Goal: Communication & Community: Answer question/provide support

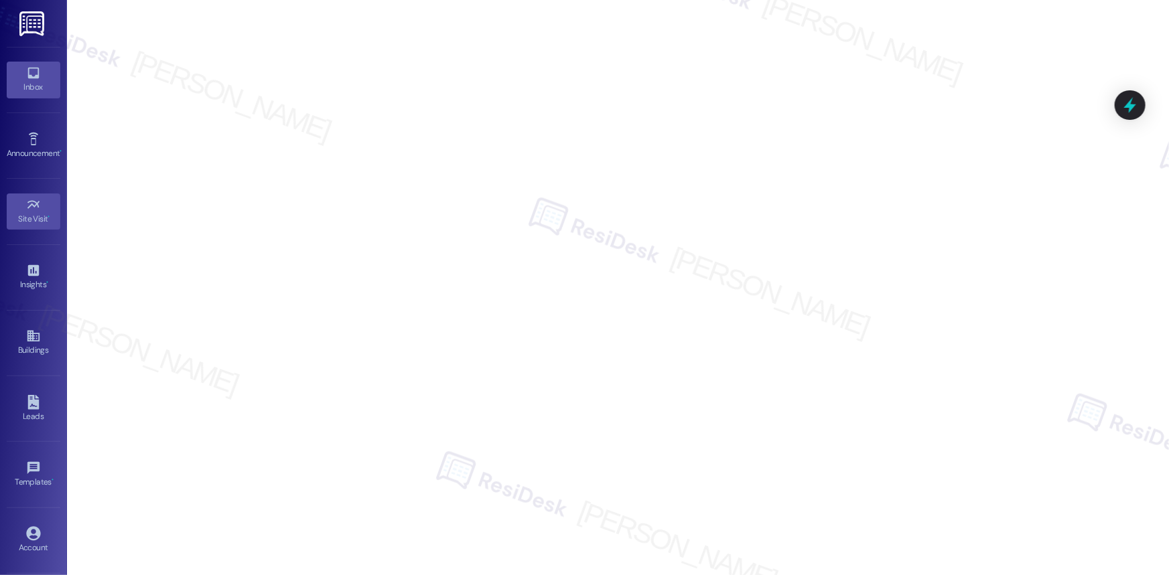
click at [27, 72] on icon at bounding box center [33, 73] width 15 height 15
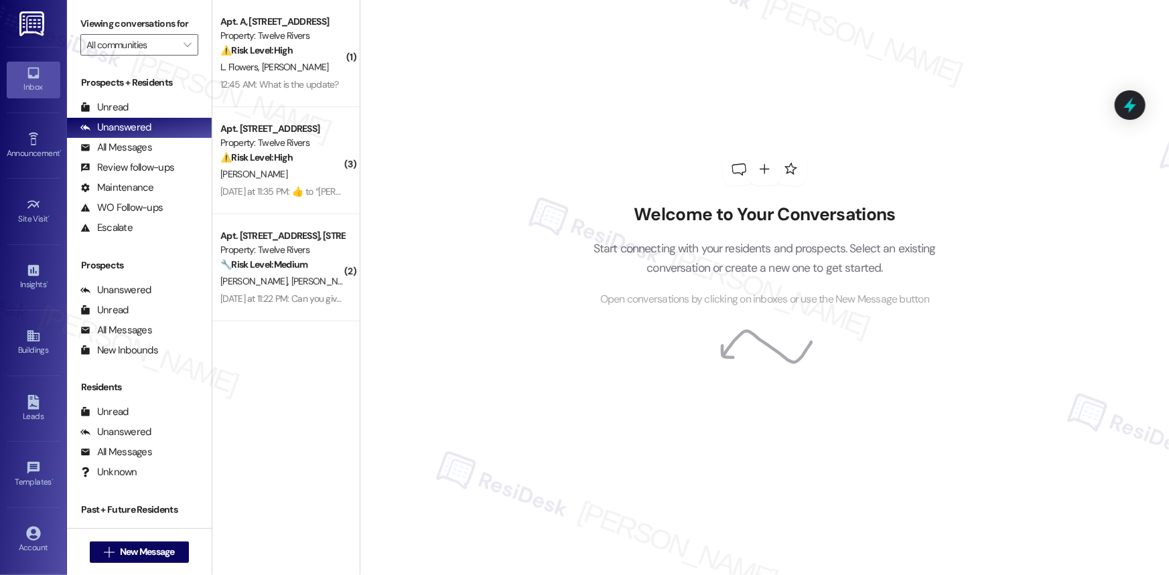
click at [227, 74] on div "L. Flowers [PERSON_NAME]" at bounding box center [282, 67] width 127 height 17
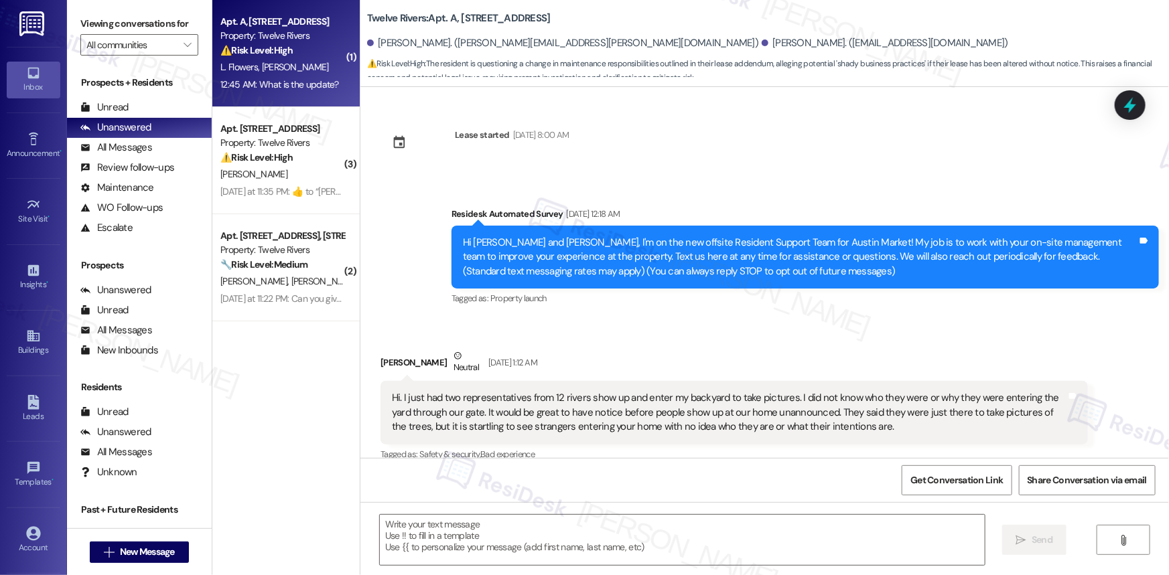
scroll to position [8633, 0]
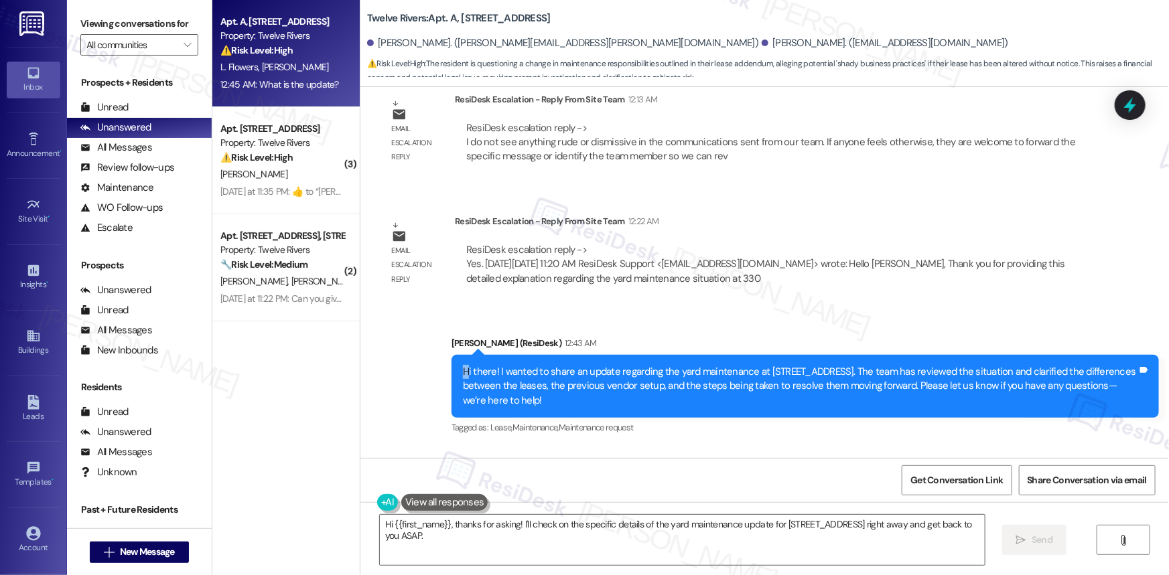
drag, startPoint x: 456, startPoint y: 261, endPoint x: 460, endPoint y: 268, distance: 7.8
click at [463, 365] on div "Hi there! I wanted to share an update regarding the yard maintenance at [STREET…" at bounding box center [800, 386] width 675 height 43
click at [451, 336] on div "[PERSON_NAME] (ResiDesk) 12:43 AM" at bounding box center [804, 345] width 707 height 19
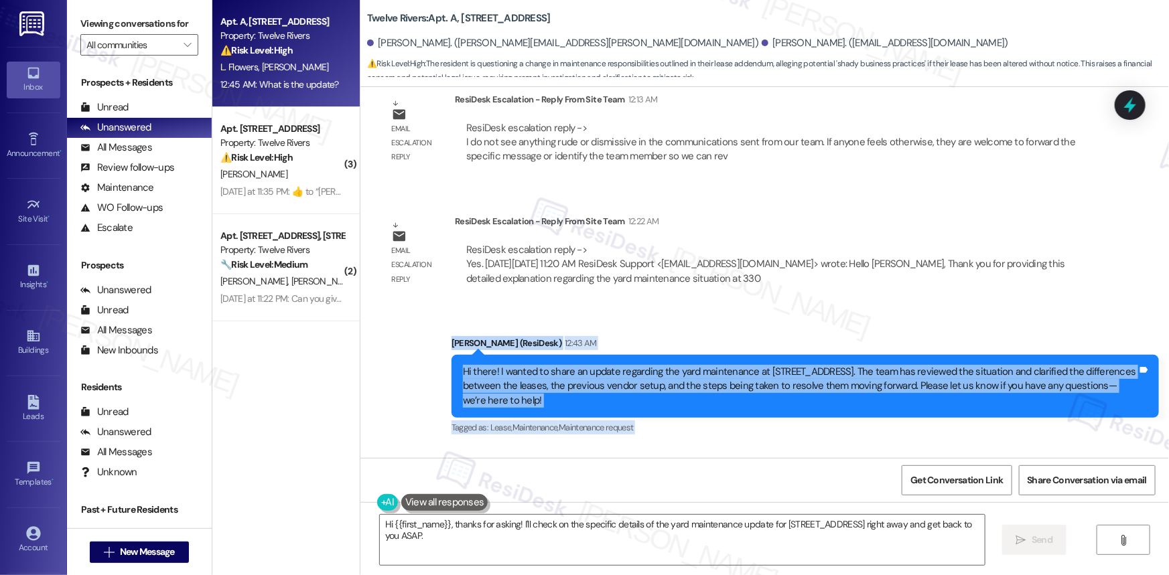
drag, startPoint x: 441, startPoint y: 235, endPoint x: 502, endPoint y: 410, distance: 185.4
click at [502, 410] on div "Lease started [DATE] 8:00 AM Survey, sent via SMS Residesk Automated Survey [DA…" at bounding box center [764, 272] width 809 height 371
copy div "[PERSON_NAME] (ResiDesk) 12:43 AM Hi there! I wanted to share an update regardi…"
click at [416, 537] on textarea "Hi {{first_name}}, thanks for asking! I'll check on the specific details of the…" at bounding box center [682, 540] width 605 height 50
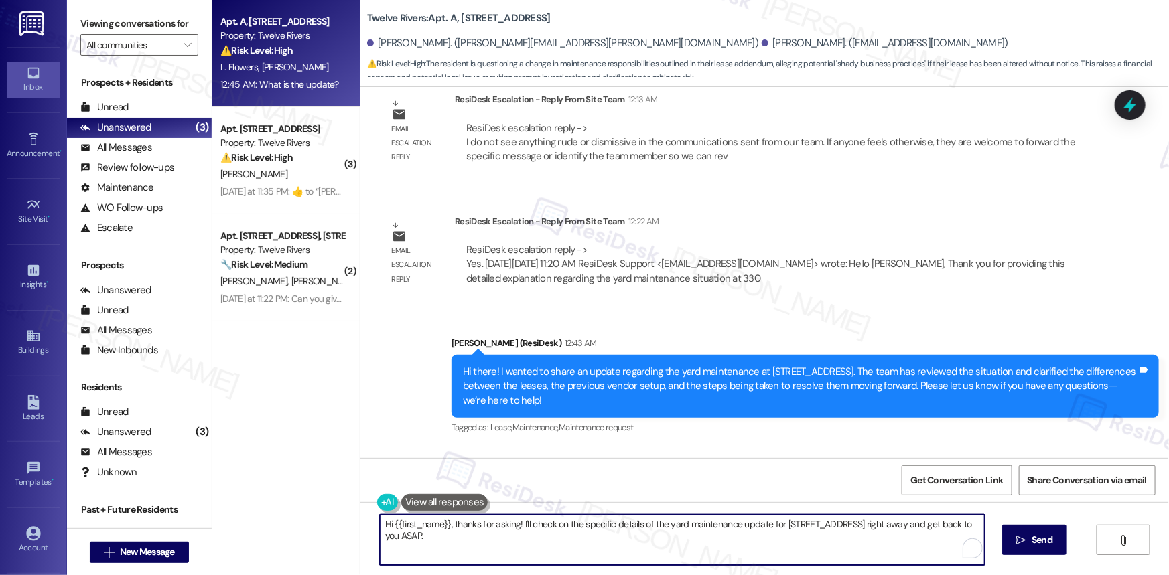
click at [546, 541] on textarea "Hi {{first_name}}, thanks for asking! I'll check on the specific details of the…" at bounding box center [682, 540] width 605 height 50
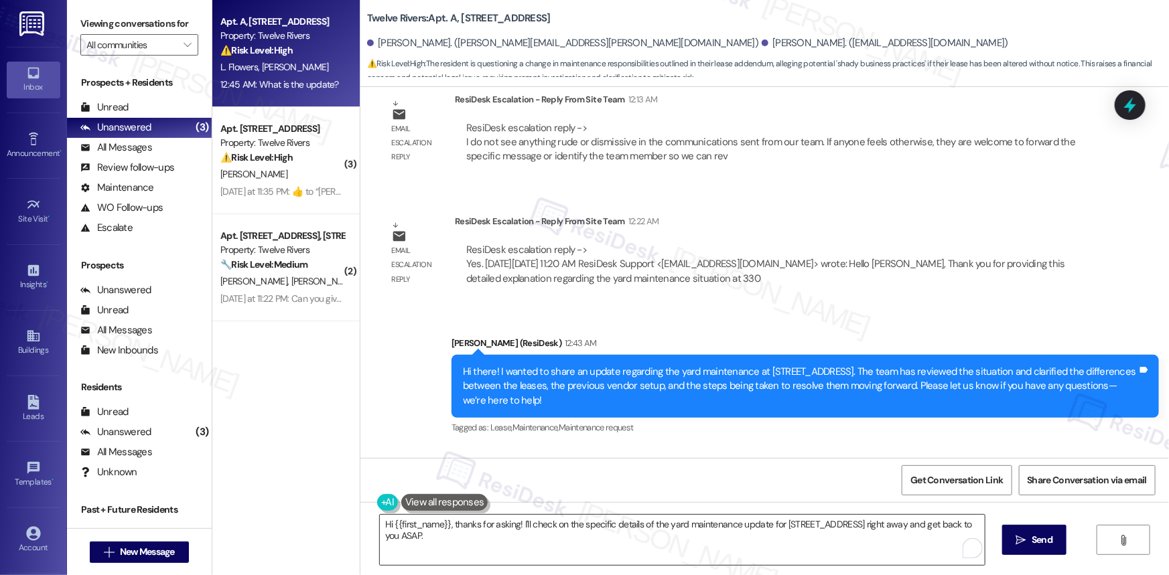
click at [464, 537] on textarea "Hi {{first_name}}, thanks for asking! I'll check on the specific details of the…" at bounding box center [682, 540] width 605 height 50
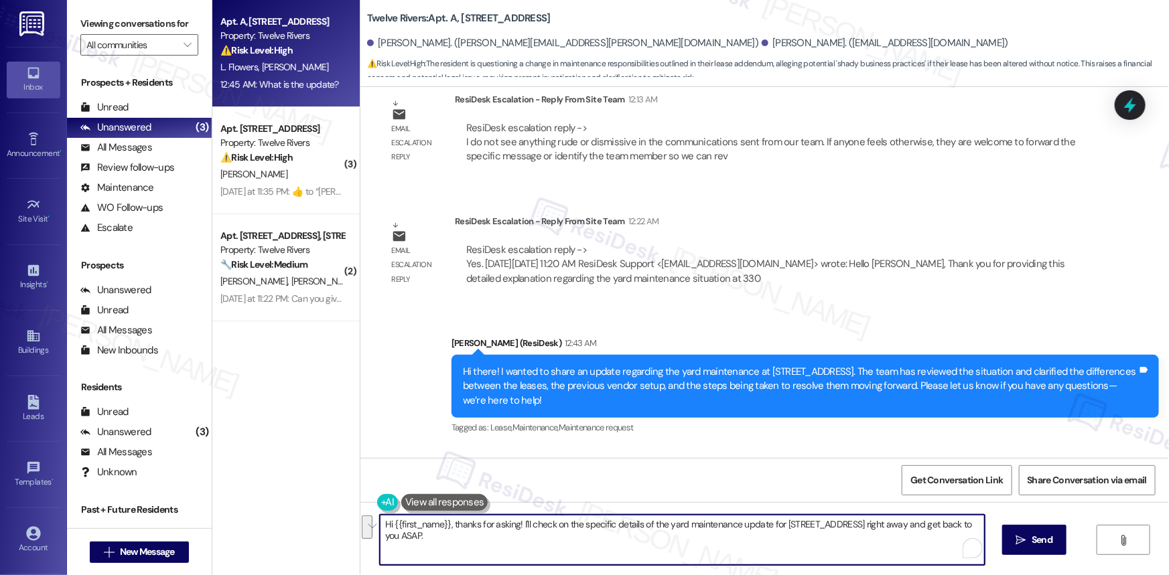
drag, startPoint x: 451, startPoint y: 539, endPoint x: 358, endPoint y: 523, distance: 94.5
click at [360, 523] on div "Hi {{first_name}}, thanks for asking! I'll check on the specific details of the…" at bounding box center [764, 552] width 809 height 100
paste textarea "[PERSON_NAME]! Thanks for asking. The team reviewed your lease and the prior ve…"
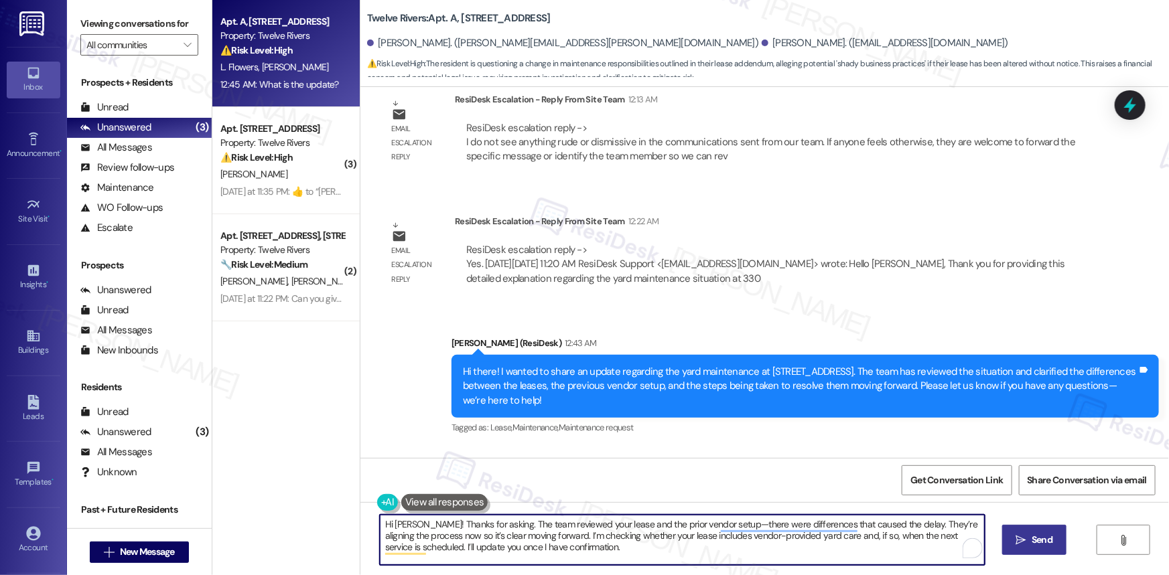
type textarea "Hi [PERSON_NAME]! Thanks for asking. The team reviewed your lease and the prior…"
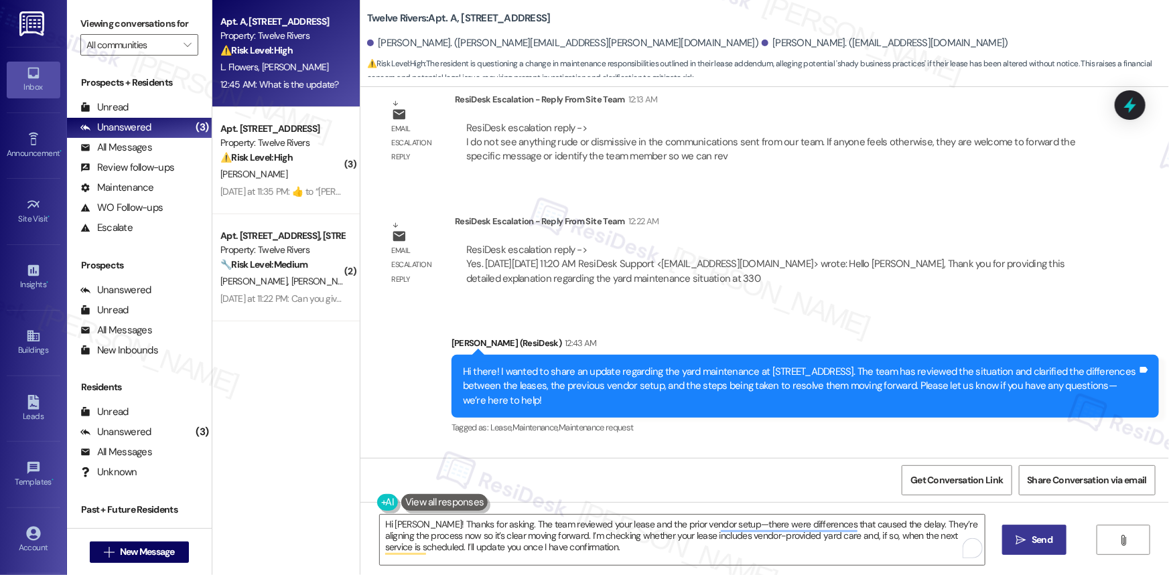
click at [1019, 538] on icon "" at bounding box center [1021, 540] width 10 height 11
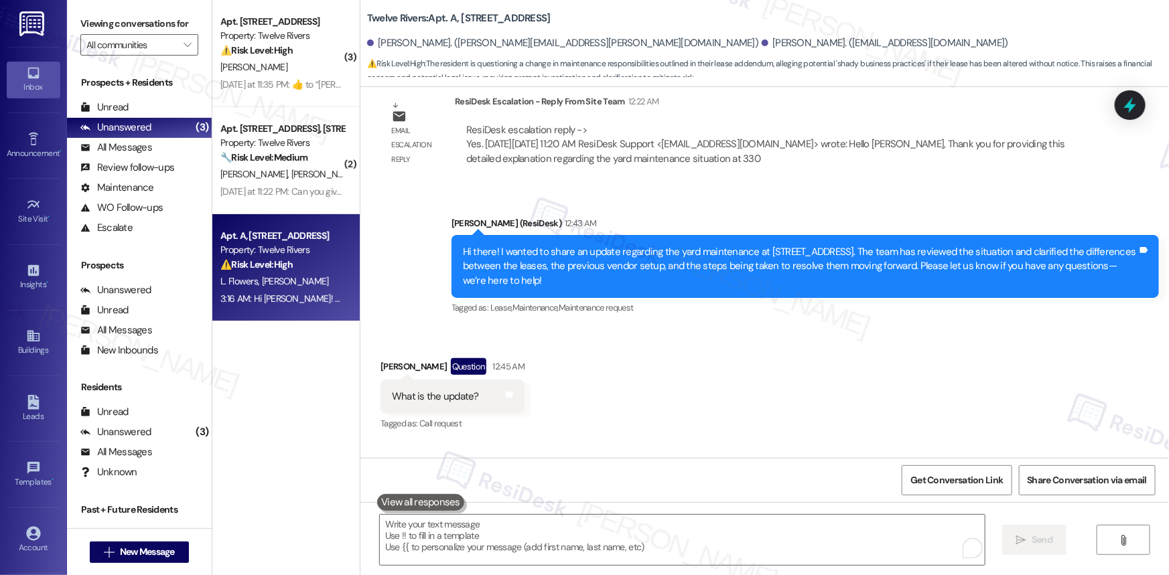
scroll to position [8754, 0]
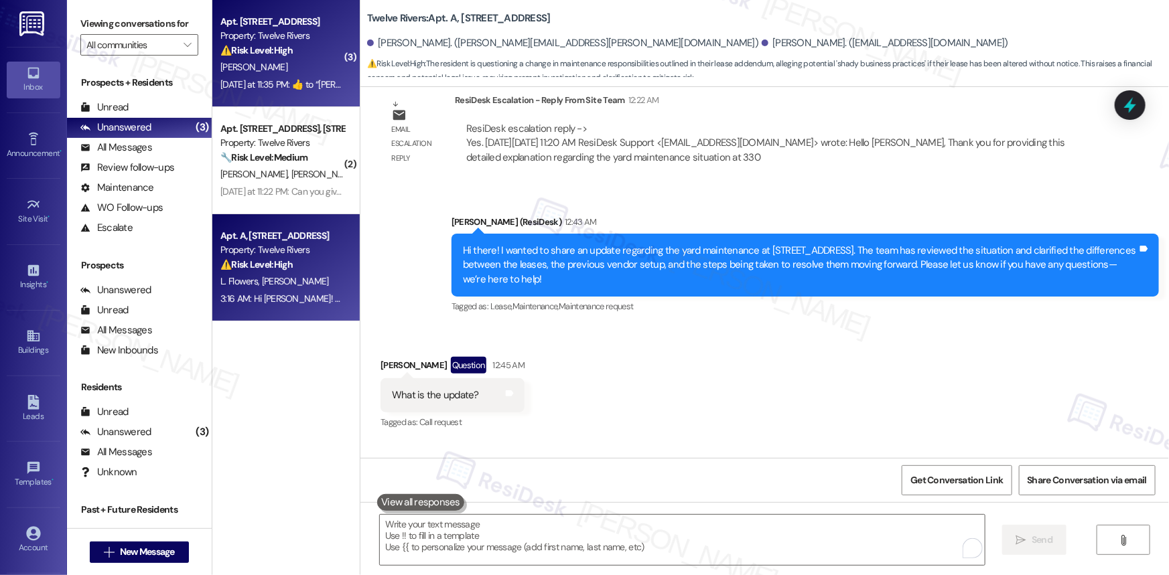
click at [273, 30] on div "Property: Twelve Rivers" at bounding box center [282, 36] width 124 height 14
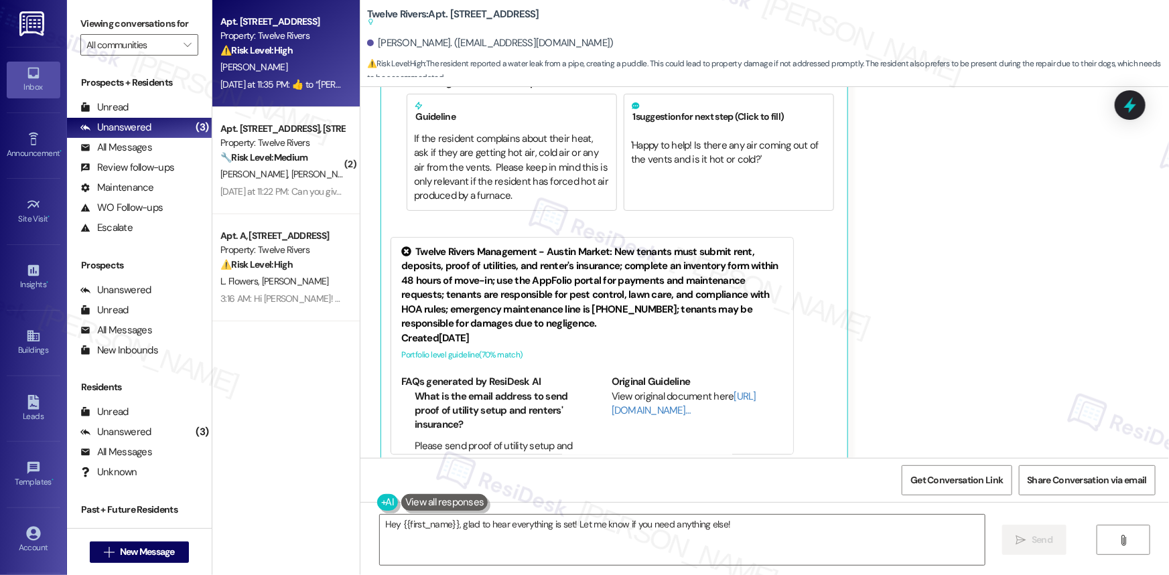
scroll to position [6878, 0]
click at [748, 524] on textarea "Hey {{first_name}}, glad to hear everything is set! Let me know if you need any…" at bounding box center [682, 540] width 605 height 50
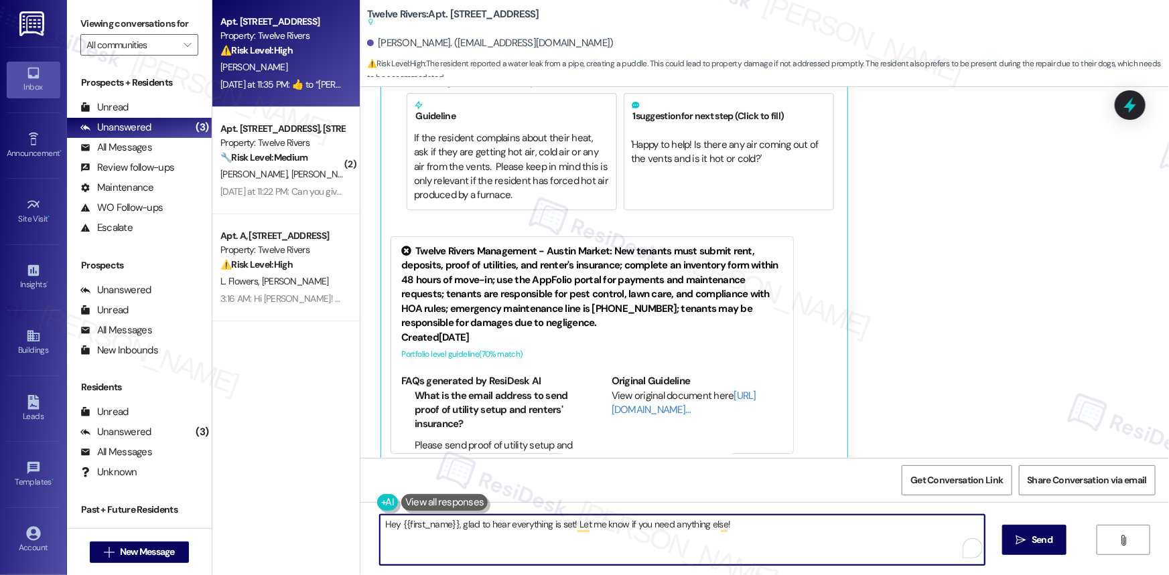
click at [732, 531] on textarea "Hey {{first_name}}, glad to hear everything is set! Let me know if you need any…" at bounding box center [682, 540] width 605 height 50
click at [744, 530] on textarea "Hey {{first_name}}, glad to hear everything is set! Let me know if you need any…" at bounding box center [682, 540] width 605 height 50
drag, startPoint x: 750, startPoint y: 527, endPoint x: 417, endPoint y: 520, distance: 333.0
click at [348, 519] on div "Apt. [STREET_ADDRESS], [STREET_ADDRESS] Property: Twelve Rivers ⚠️ Risk Level: …" at bounding box center [690, 287] width 957 height 575
click at [504, 545] on textarea "Hey {{first_name}}, glad to hear everything is set! Let me know if you need any…" at bounding box center [682, 540] width 605 height 50
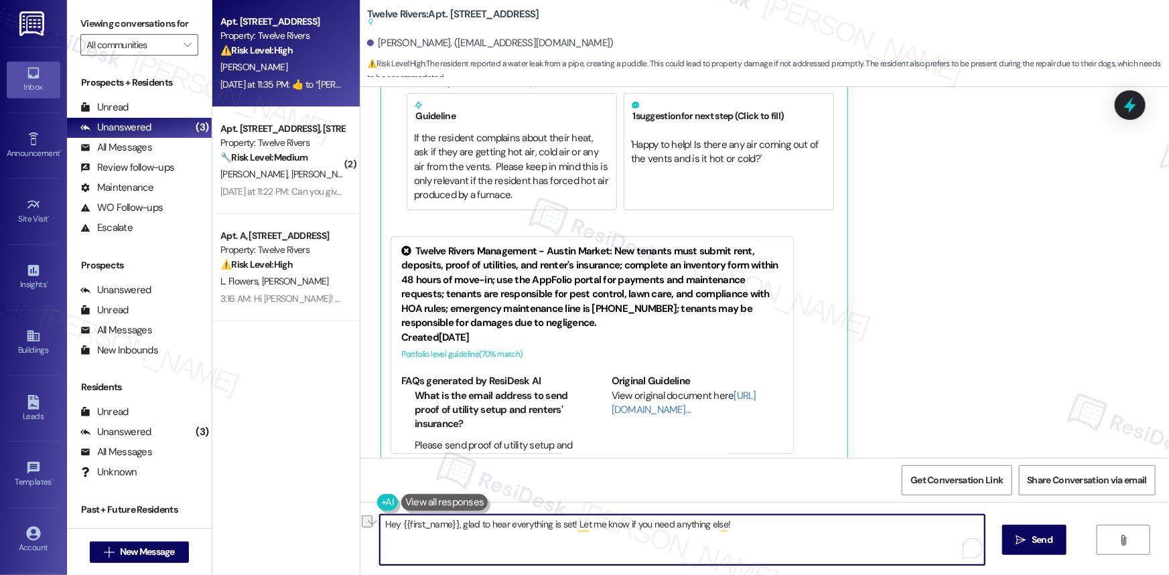
drag, startPoint x: 454, startPoint y: 525, endPoint x: 750, endPoint y: 514, distance: 296.9
click at [750, 514] on div "Hey {{first_name}}, glad to hear everything is set! Let me know if you need any…" at bounding box center [764, 552] width 809 height 100
click at [476, 525] on textarea "Hey {{first_name}}, if you need any further assistance just let me know. have a…" at bounding box center [682, 540] width 605 height 50
click at [564, 531] on textarea "Hey {{first_name}}, if you need any further assistance just let me know. have a…" at bounding box center [682, 540] width 605 height 50
click at [658, 522] on textarea "Hey {{first_name}}, if you need any further assistance, just let me know. have …" at bounding box center [682, 540] width 605 height 50
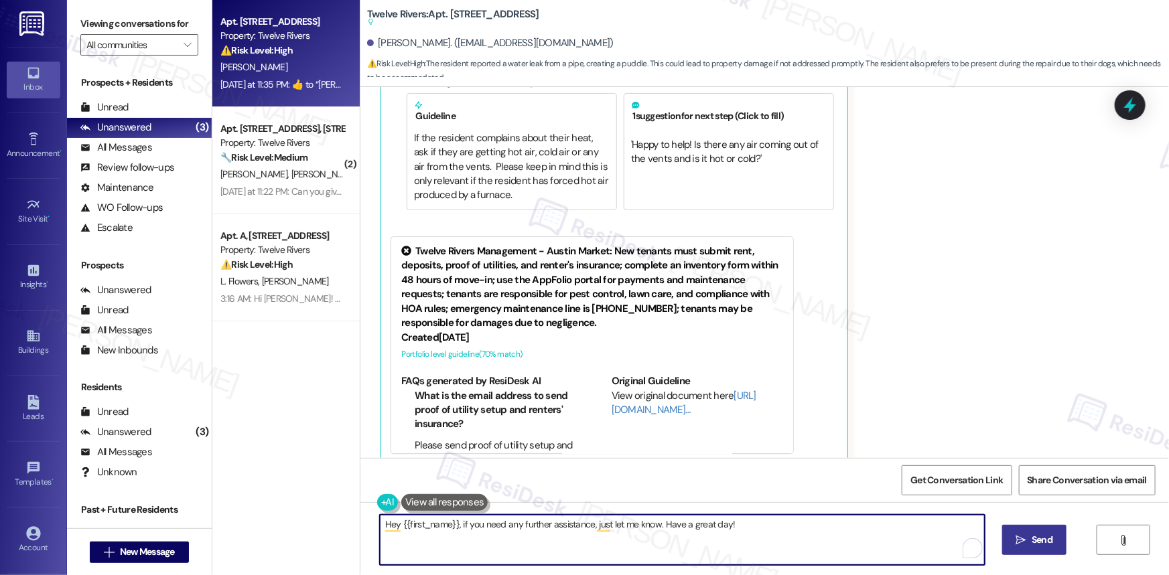
type textarea "Hey {{first_name}}, if you need any further assistance, just let me know. Have …"
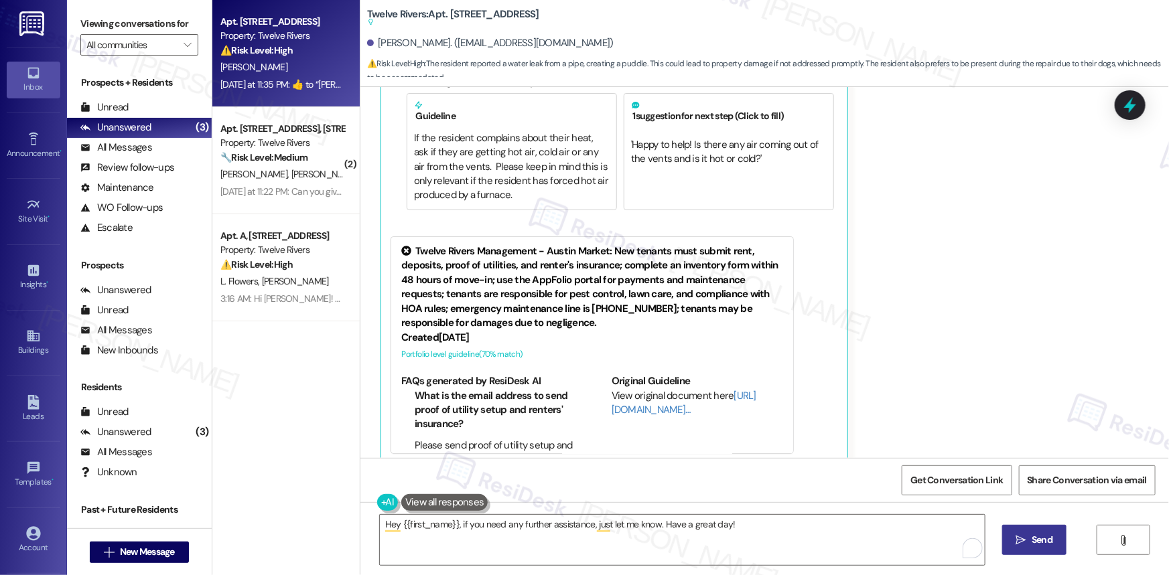
click at [1048, 538] on span "Send" at bounding box center [1042, 540] width 21 height 14
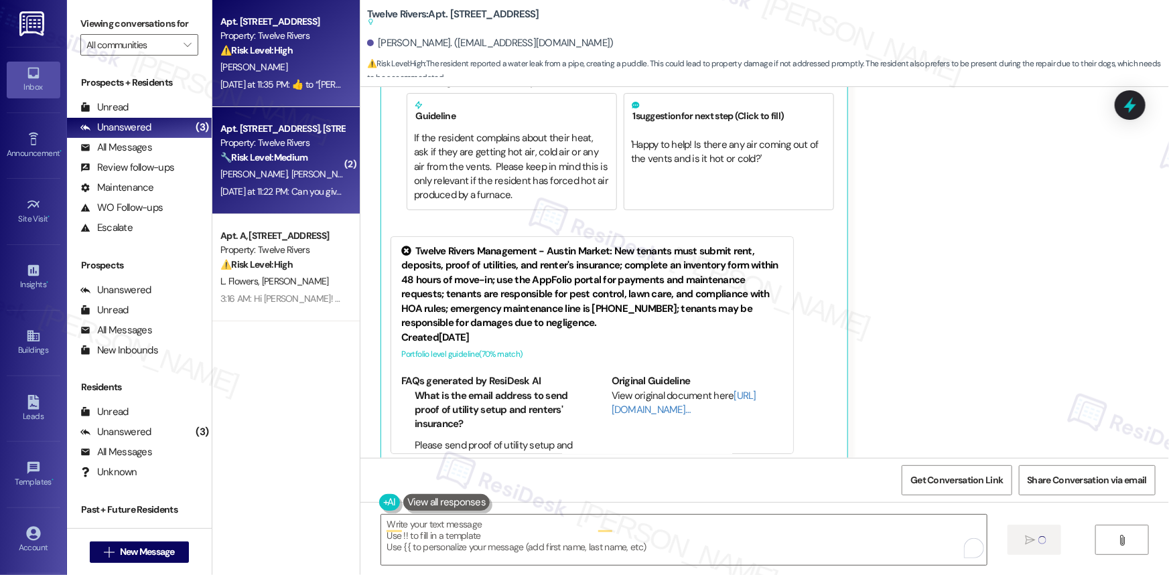
scroll to position [6705, 0]
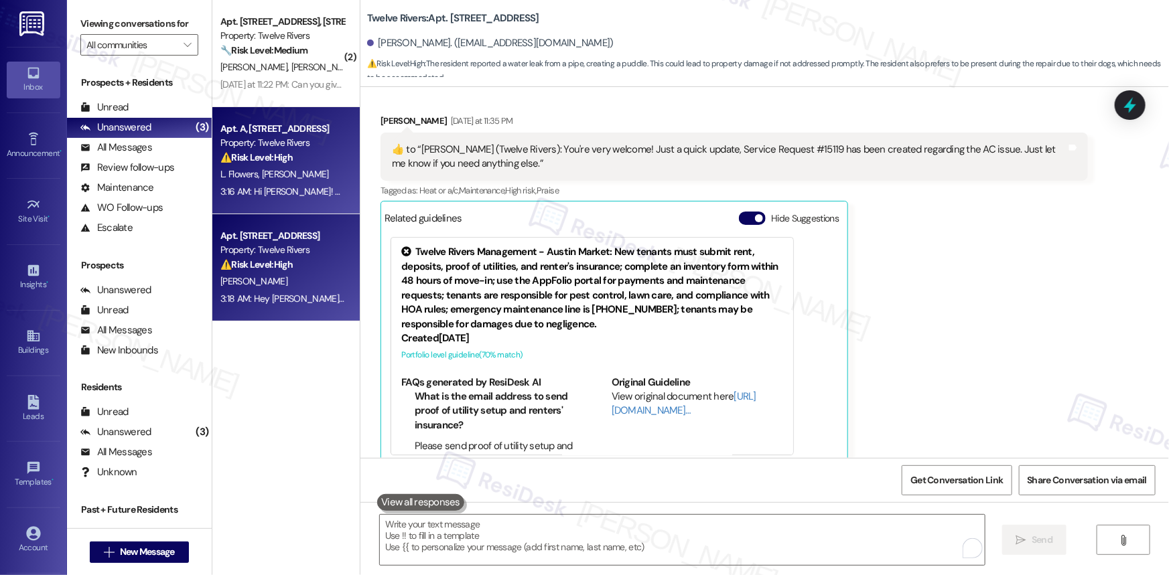
click at [310, 151] on div "⚠️ Risk Level: High The resident is questioning a change in maintenance respons…" at bounding box center [282, 158] width 124 height 14
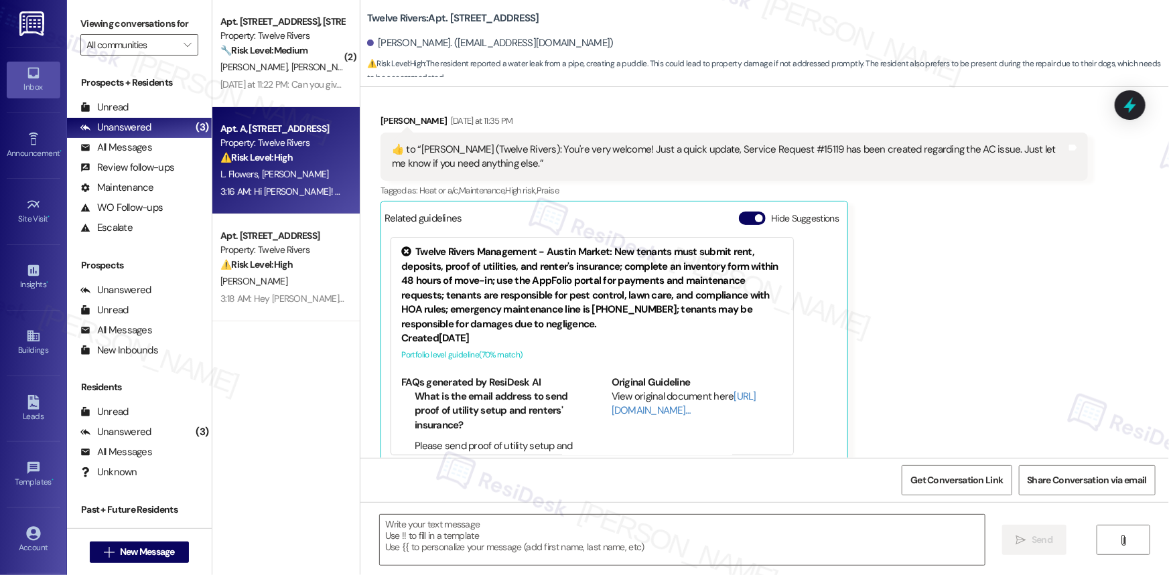
type textarea "Fetching suggested responses. Please feel free to read through the conversation…"
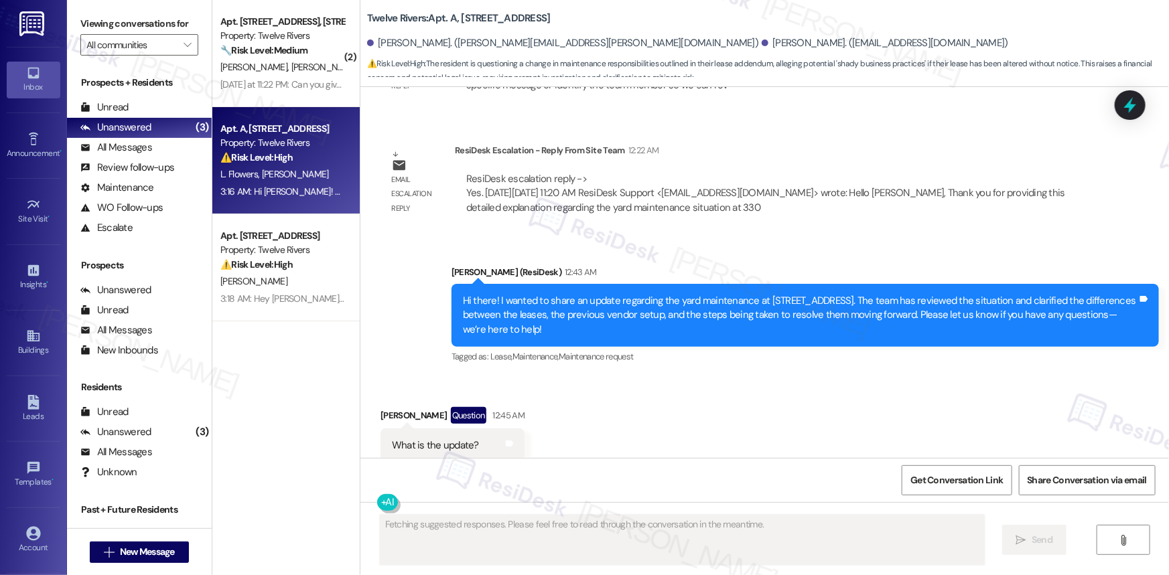
scroll to position [8774, 0]
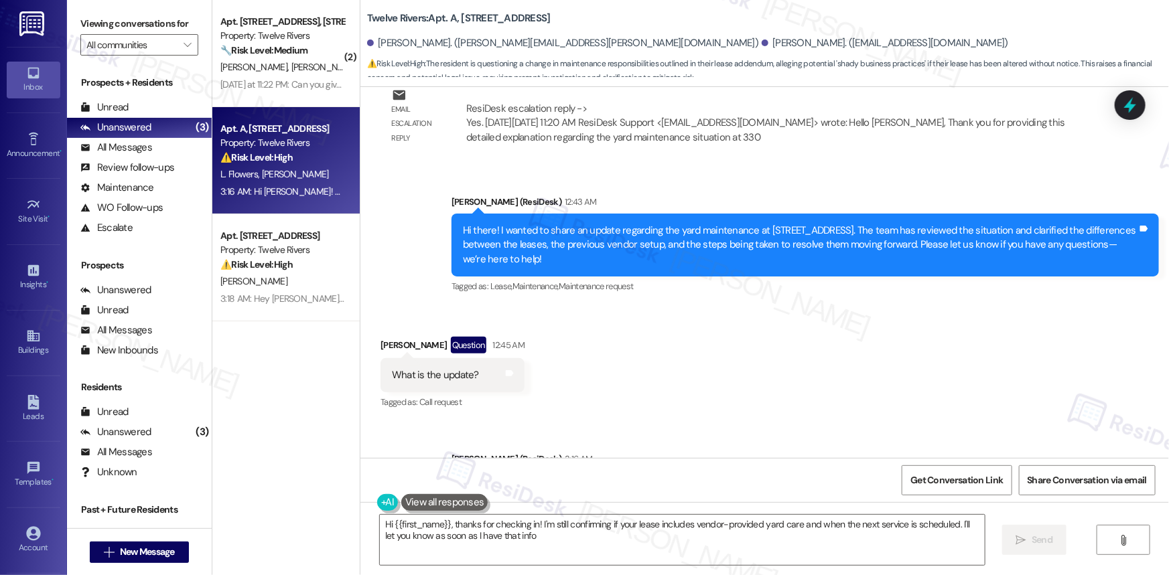
type textarea "Hi {{first_name}}, thanks for checking in! I'm still confirming if your lease i…"
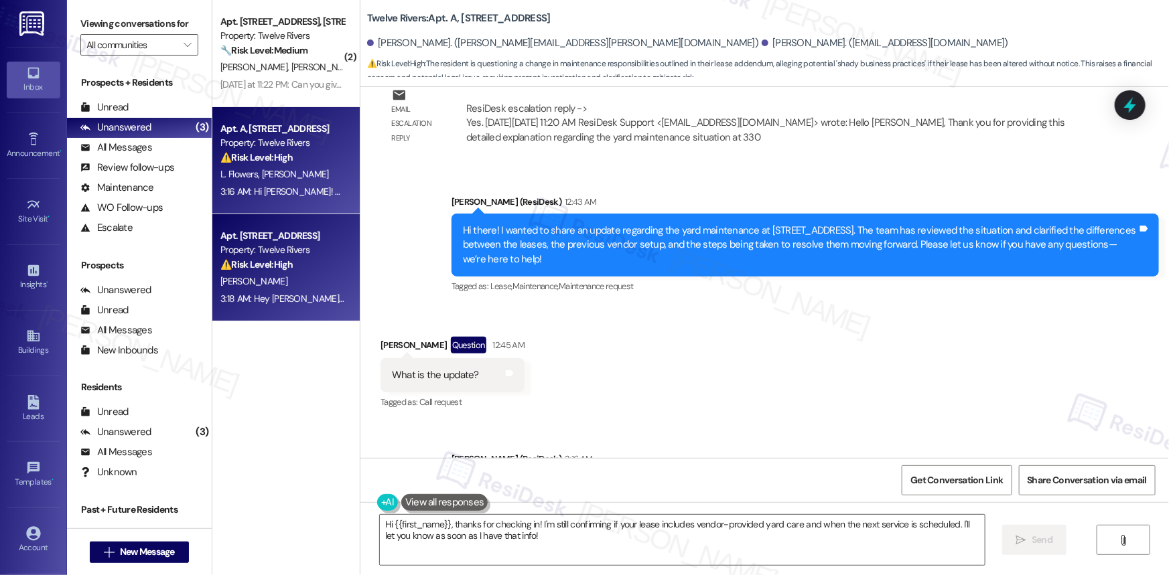
click at [250, 247] on div "Property: Twelve Rivers" at bounding box center [282, 250] width 124 height 14
type textarea "Fetching suggested responses. Please feel free to read through the conversation…"
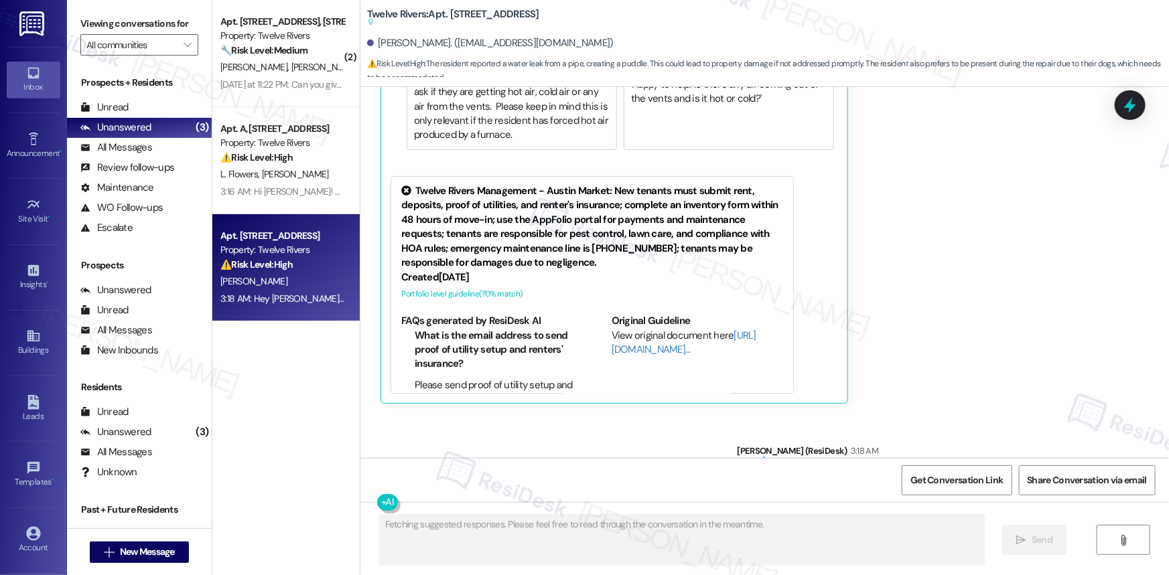
scroll to position [6991, 0]
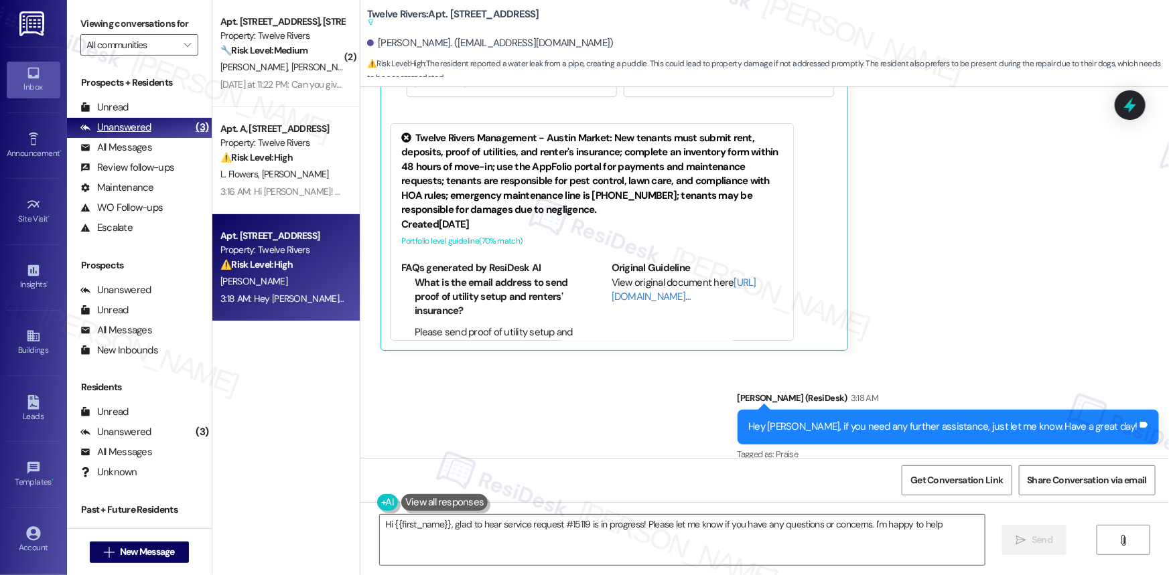
type textarea "Hi {{first_name}}, glad to hear service request #15119 is in progress! Please l…"
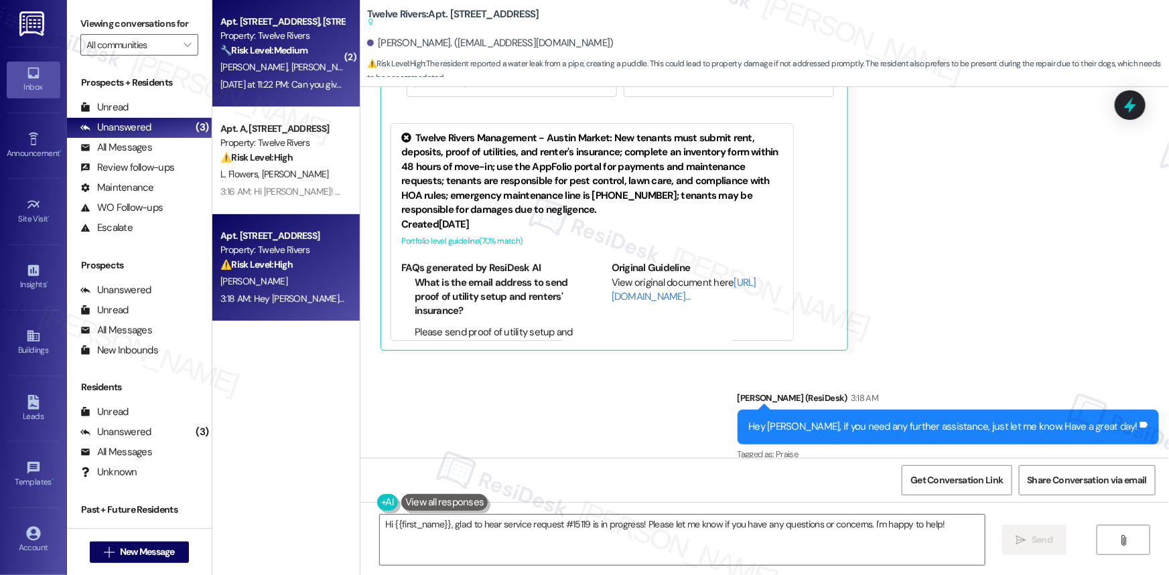
click at [280, 25] on div "Apt. [STREET_ADDRESS], [STREET_ADDRESS]" at bounding box center [282, 22] width 124 height 14
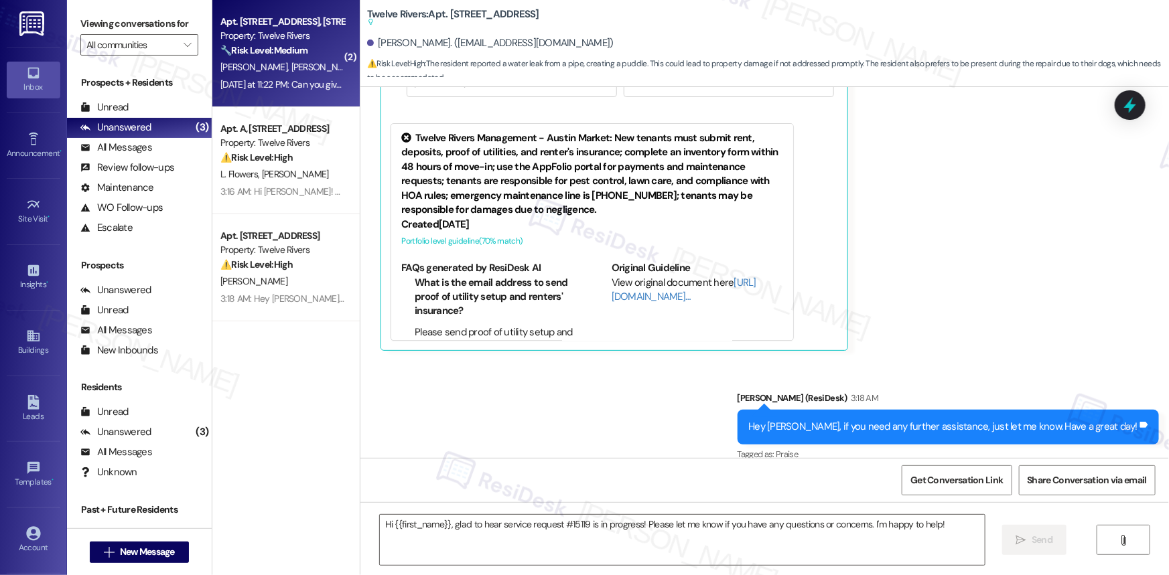
type textarea "Fetching suggested responses. Please feel free to read through the conversation…"
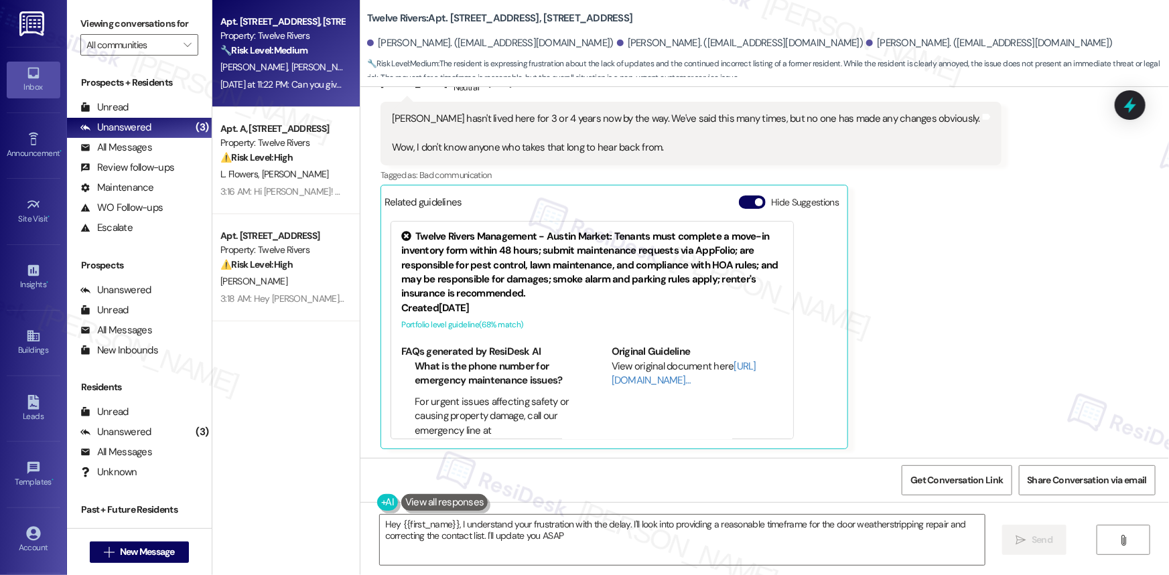
type textarea "Hey {{first_name}}, I understand your frustration with the delay. I'll look int…"
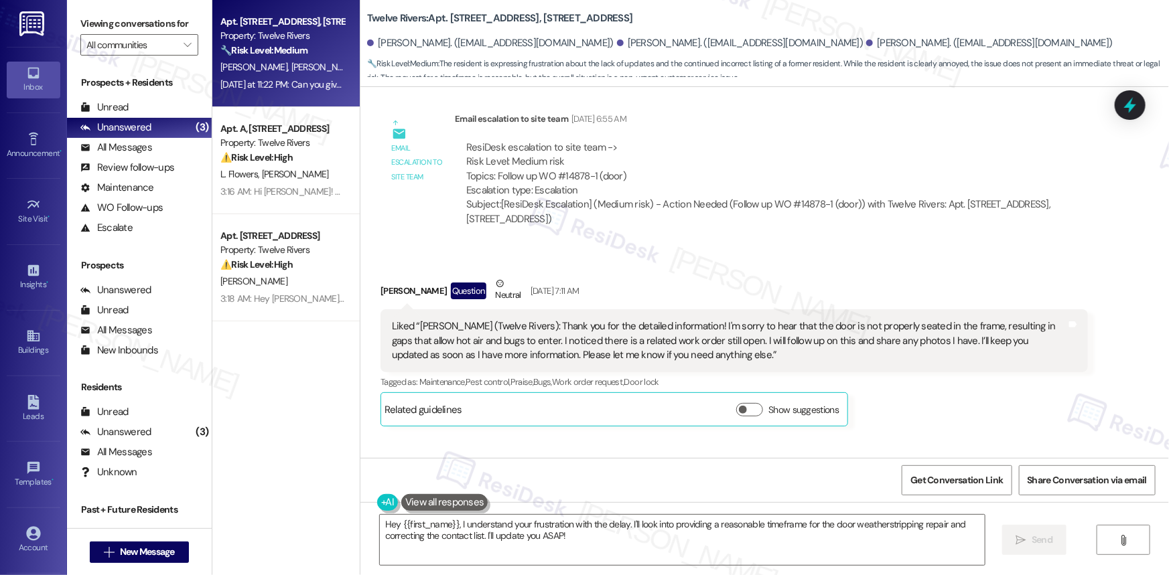
scroll to position [11074, 0]
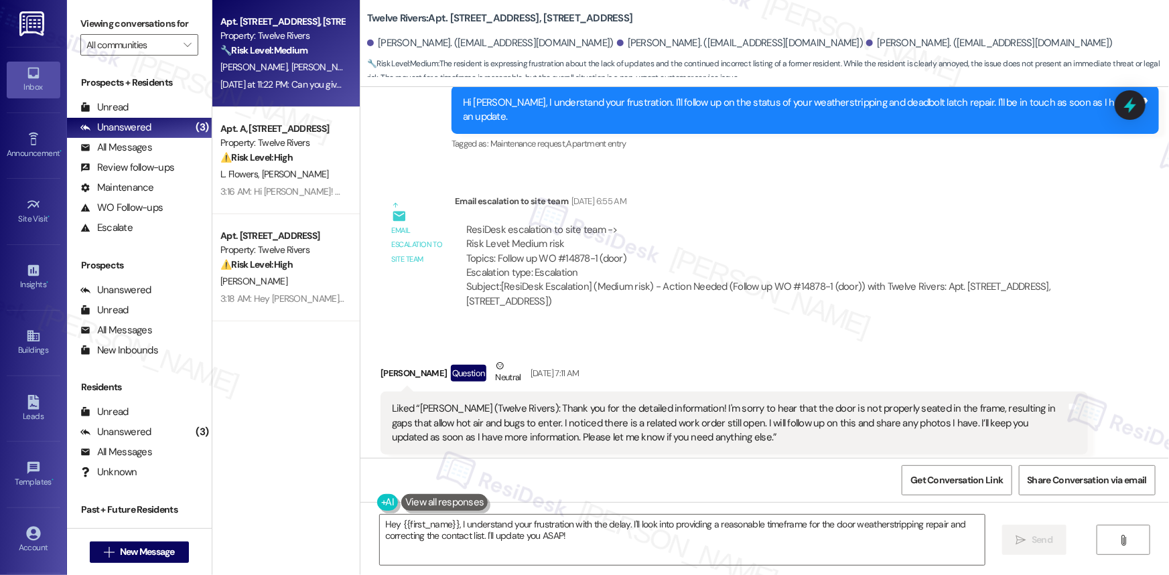
click at [393, 11] on b "Twelve Rivers: Apt. [STREET_ADDRESS], [STREET_ADDRESS]" at bounding box center [499, 18] width 265 height 14
drag, startPoint x: 427, startPoint y: 23, endPoint x: 347, endPoint y: 13, distance: 80.3
click at [347, 13] on div "Apt. [STREET_ADDRESS], [STREET_ADDRESS] Property: Twelve Rivers 🔧 Risk Level: M…" at bounding box center [690, 287] width 957 height 575
click at [387, 18] on b "Twelve Rivers: Apt. [STREET_ADDRESS], [STREET_ADDRESS]" at bounding box center [499, 18] width 265 height 14
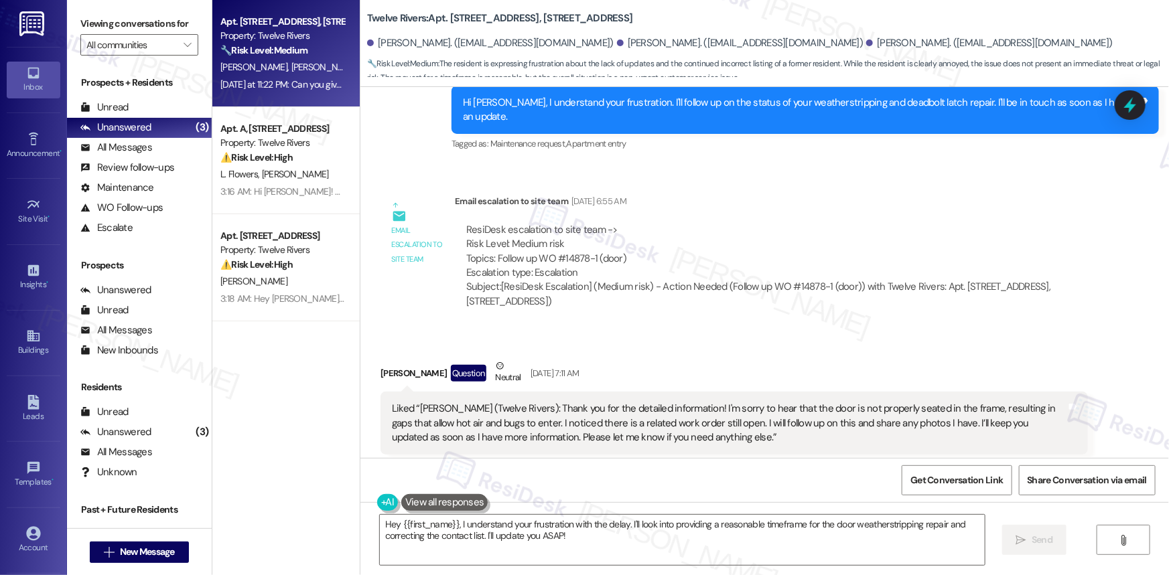
drag, startPoint x: 359, startPoint y: 11, endPoint x: 450, endPoint y: 21, distance: 91.7
click at [450, 21] on b "Twelve Rivers: Apt. [STREET_ADDRESS], [STREET_ADDRESS]" at bounding box center [499, 18] width 265 height 14
copy b "Twelve Rivers: Apt. [STREET_ADDRESS], [STREET_ADDRESS]"
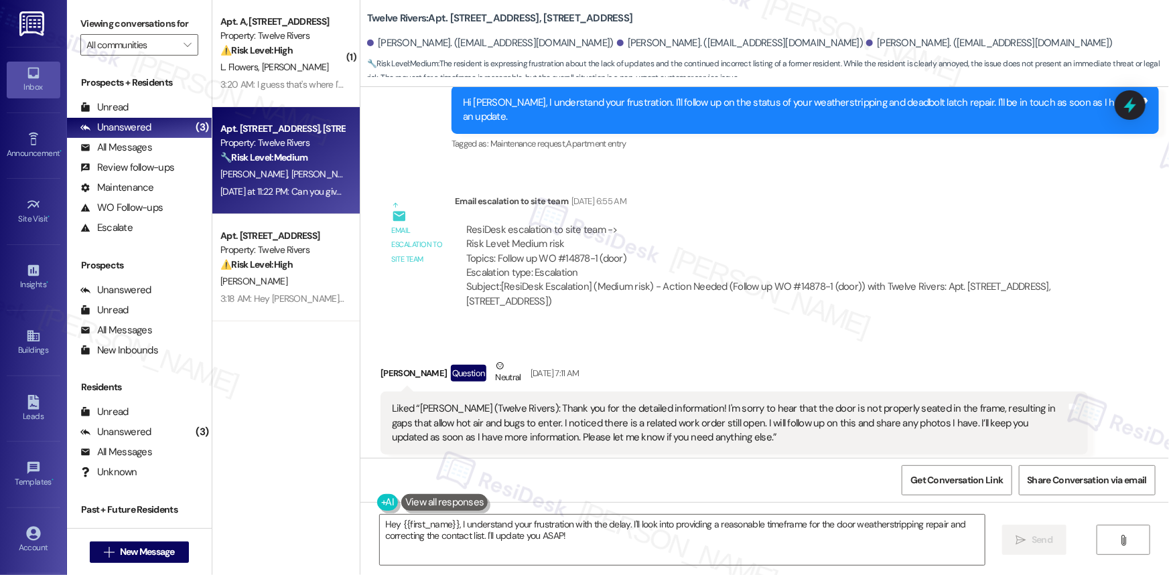
click at [918, 194] on div "Email escalation to site team [DATE] 6:55 AM" at bounding box center [771, 203] width 633 height 19
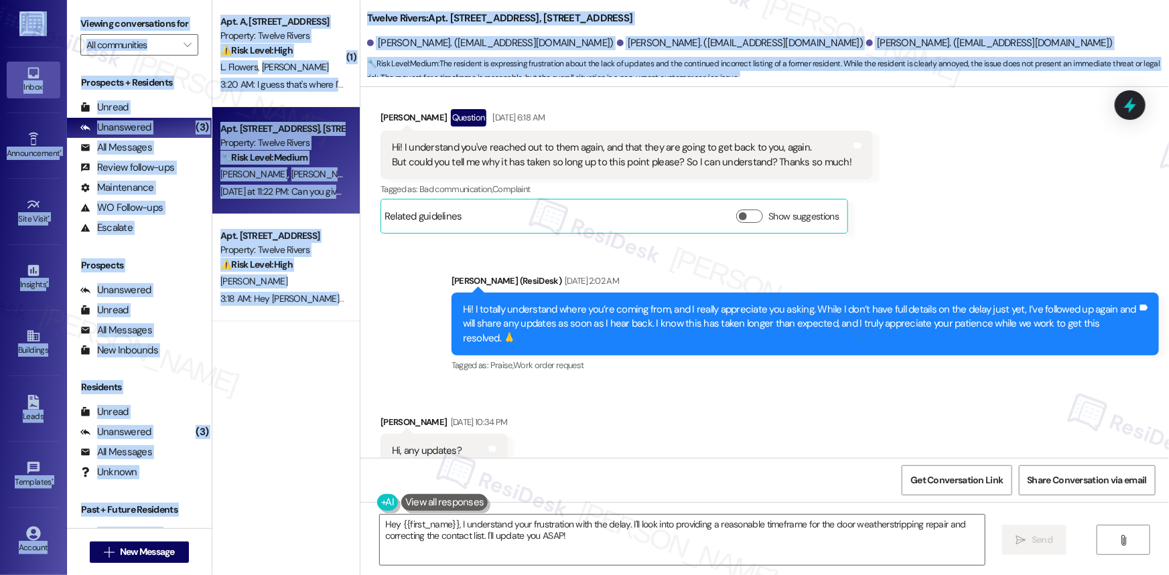
scroll to position [14424, 0]
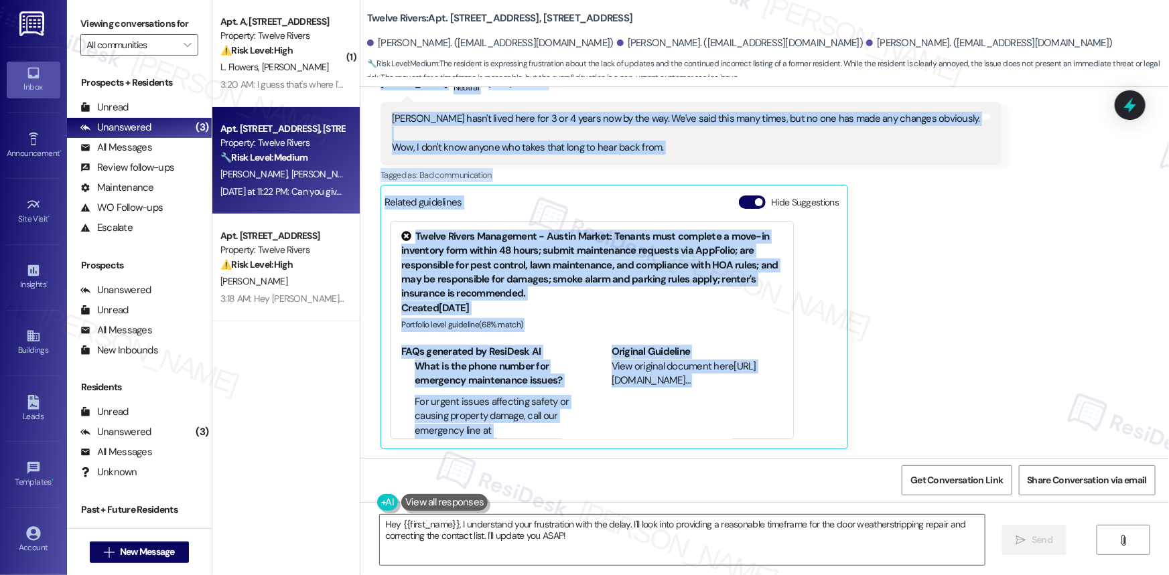
drag, startPoint x: 516, startPoint y: 303, endPoint x: 575, endPoint y: 426, distance: 136.3
click at [575, 426] on div "Lease started [DATE] 8:00 AM Survey, sent via SMS Residesk Automated Survey [DA…" at bounding box center [764, 272] width 809 height 371
copy div "Hi [PERSON_NAME], [PERSON_NAME] and [PERSON_NAME]! I'm checking in on your late…"
click at [824, 263] on div "Twelve Rivers Management - Austin Market: Tenants must complete a move-in inven…" at bounding box center [615, 330] width 460 height 230
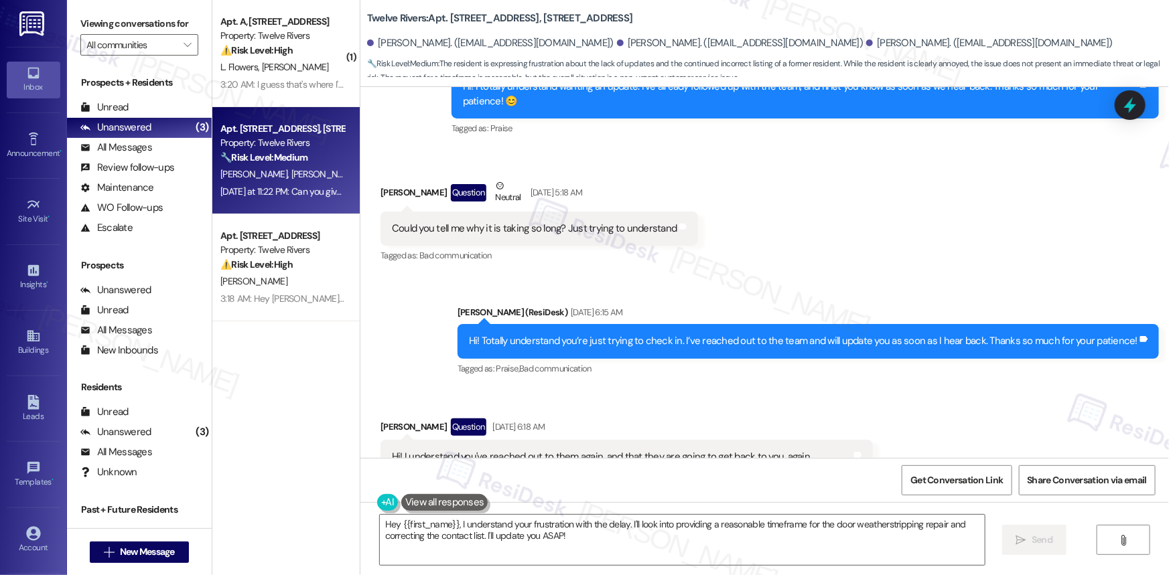
scroll to position [13511, 0]
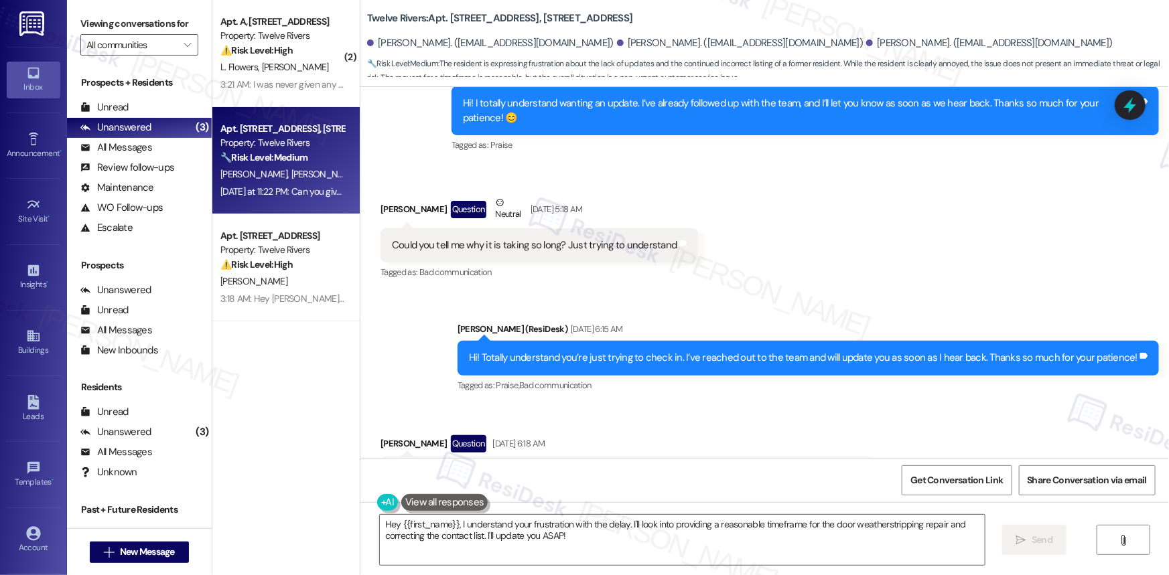
click at [449, 13] on b "Twelve Rivers: Apt. [STREET_ADDRESS], [STREET_ADDRESS]" at bounding box center [499, 18] width 265 height 14
copy b "1815"
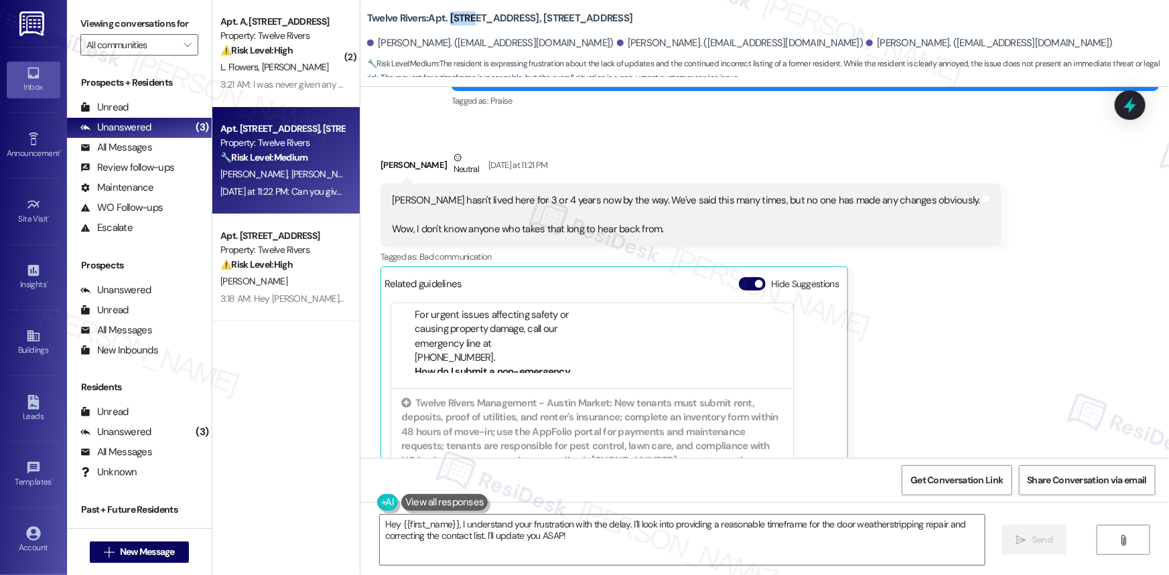
scroll to position [14424, 0]
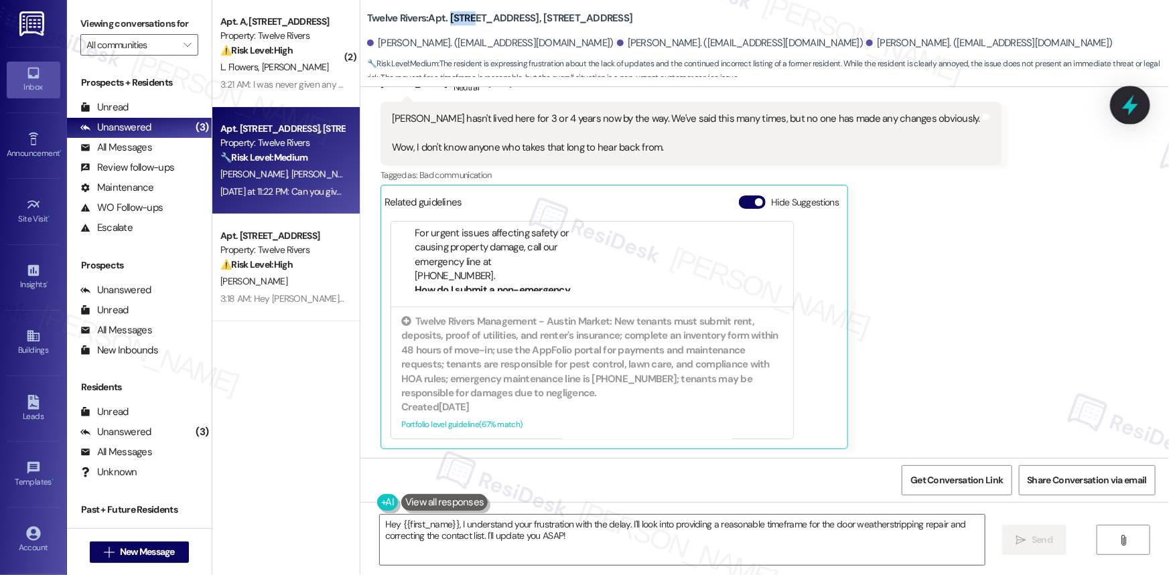
click at [1127, 108] on icon at bounding box center [1130, 105] width 16 height 21
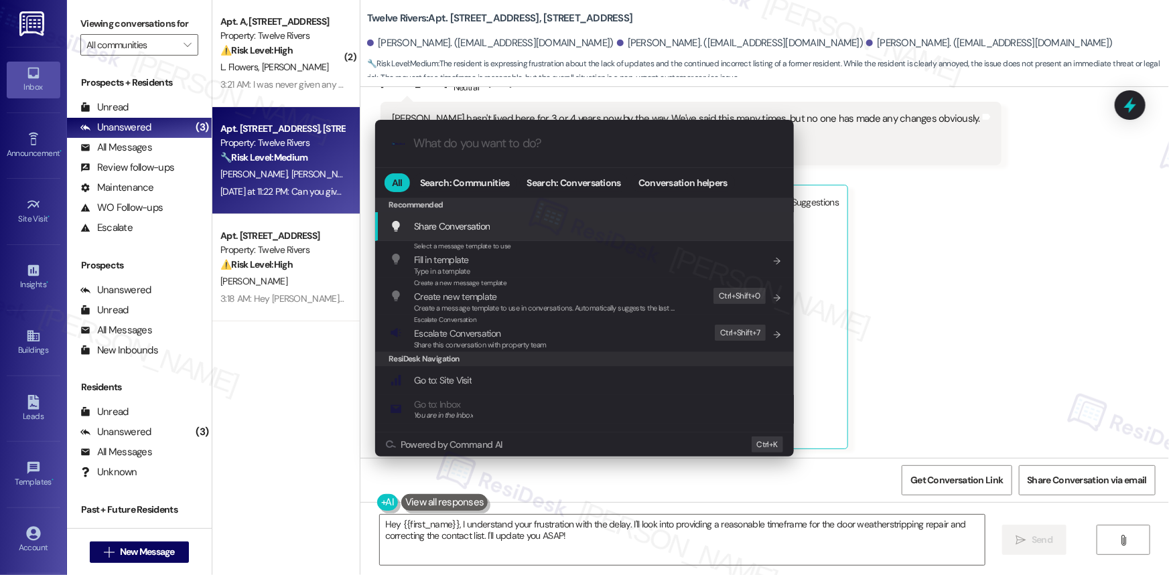
click at [637, 126] on div ".cls-1{fill:#0a055f;}.cls-2{fill:#0cc4c4;} resideskLogoBlueOrange" at bounding box center [584, 144] width 419 height 48
click at [609, 148] on input "What do you want to do?" at bounding box center [595, 144] width 364 height 14
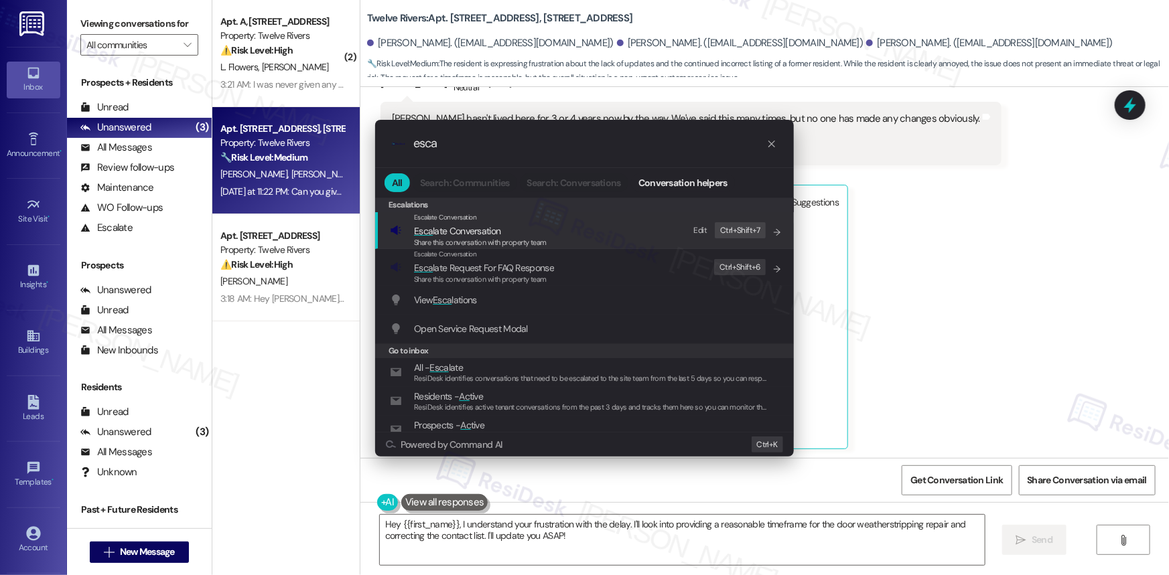
type input "esca"
click at [464, 233] on span "Esca late Conversation" at bounding box center [457, 231] width 86 height 12
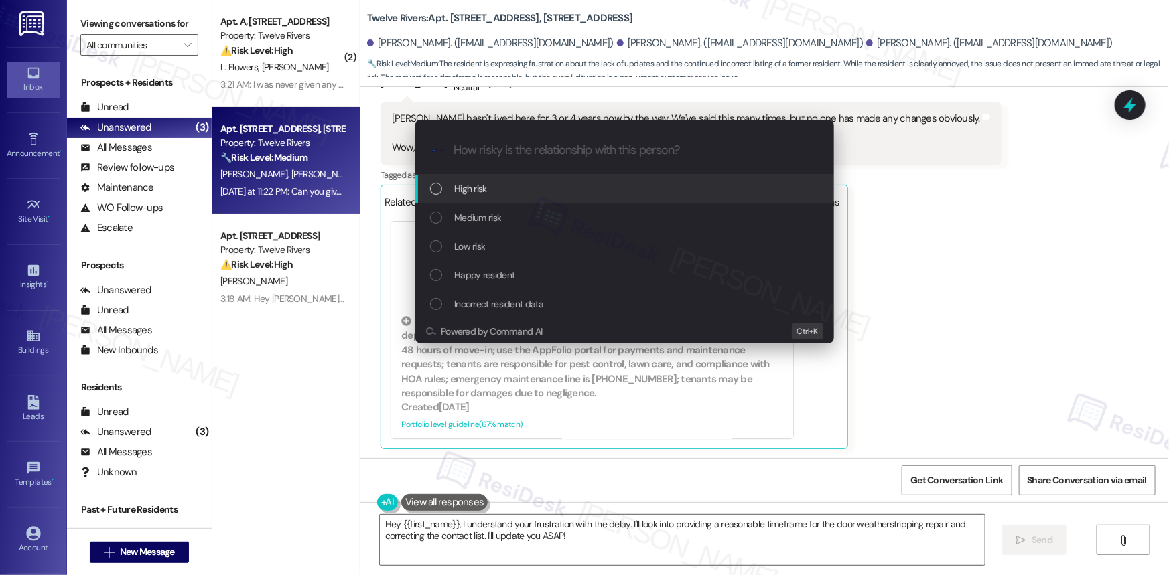
click at [435, 190] on div "List of options" at bounding box center [436, 189] width 12 height 12
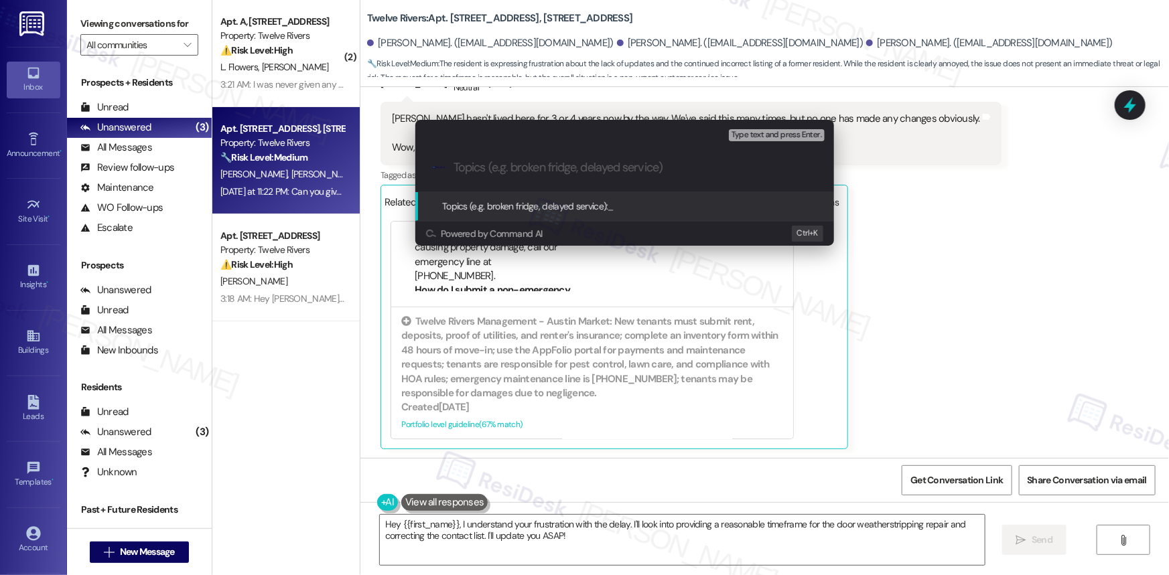
click at [523, 170] on input "Topics (e.g. broken fridge, delayed service)" at bounding box center [636, 168] width 364 height 14
paste input "Door Weatherstripping and Deadbolt Latch Repair Needed"
click at [458, 167] on input "Door Weatherstripping and Deadbolt Latch Repair Needed -" at bounding box center [630, 168] width 353 height 14
click at [775, 162] on input "Door Weatherstripping and Deadbolt Latch Repair Needed -" at bounding box center [630, 168] width 353 height 14
paste input "Work Order #: 14878-1"
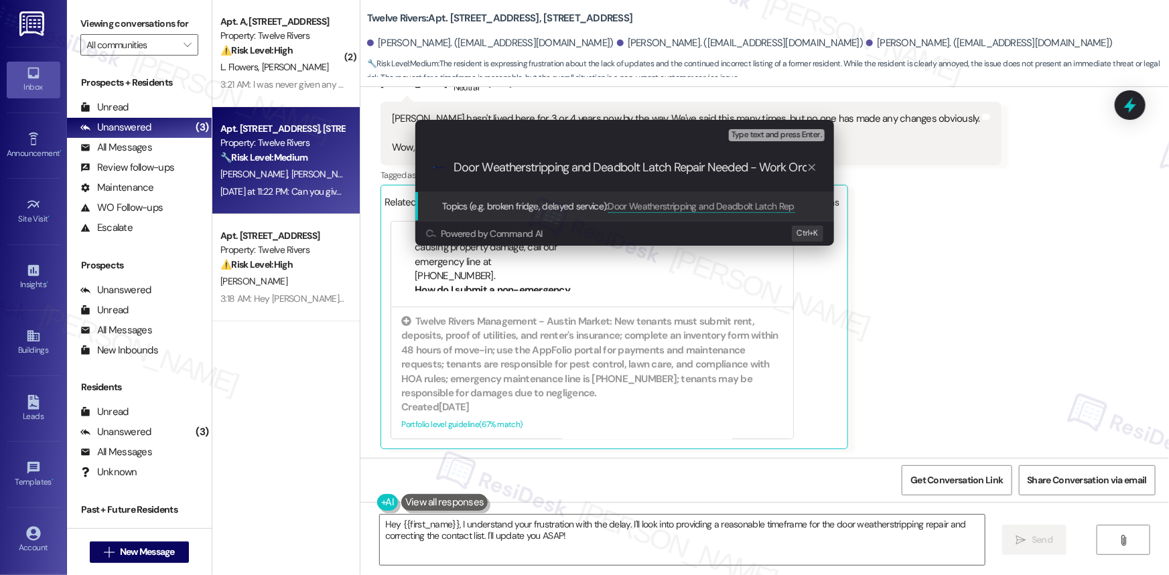
scroll to position [0, 67]
drag, startPoint x: 471, startPoint y: 165, endPoint x: 590, endPoint y: 213, distance: 128.4
click at [472, 165] on input "Door Weatherstripping and Deadbolt Latch Repair Needed - Work Order #: 14878-1" at bounding box center [630, 168] width 353 height 14
type input "Door Weatherstripping and Deadbolt Latch Repair Needed - Work Order #: 14878-1"
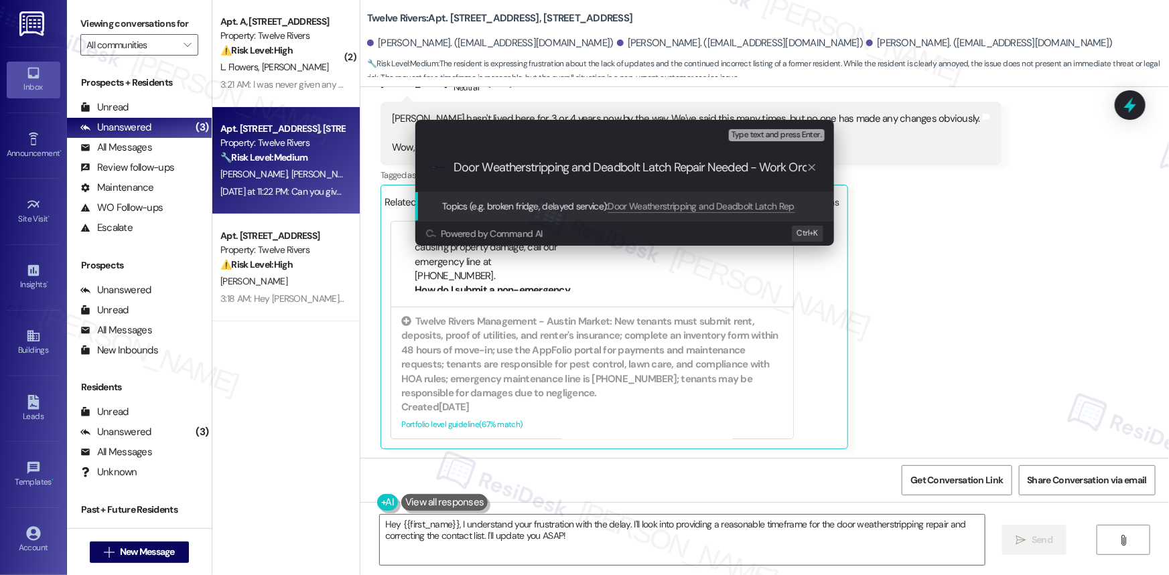
click at [555, 202] on span "Topics (e.g. broken fridge, delayed service):" at bounding box center [525, 206] width 166 height 12
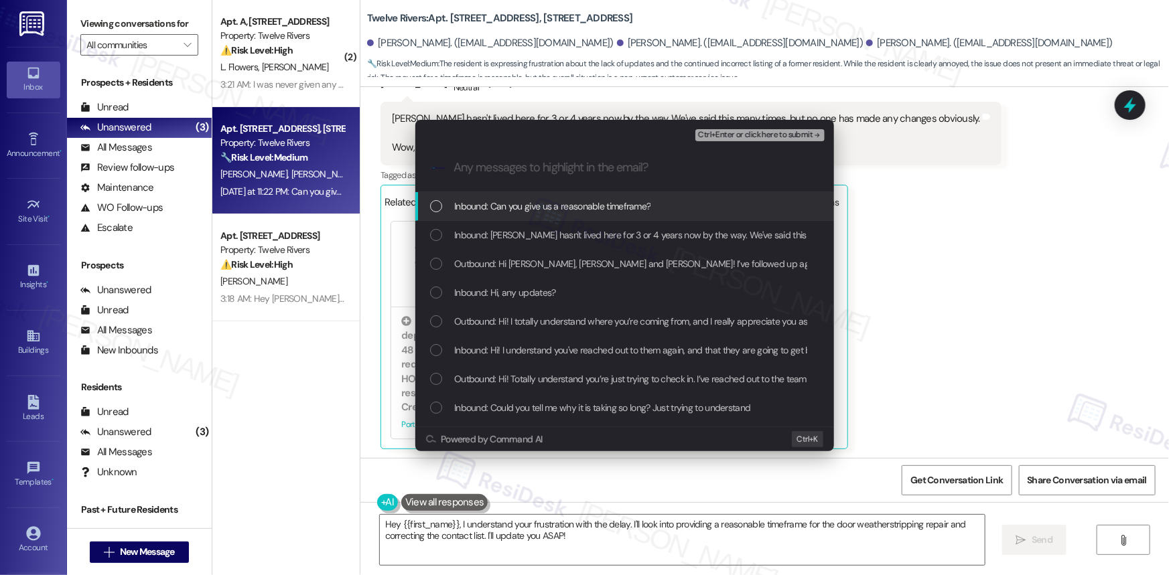
click at [435, 206] on div "List of options" at bounding box center [436, 206] width 12 height 12
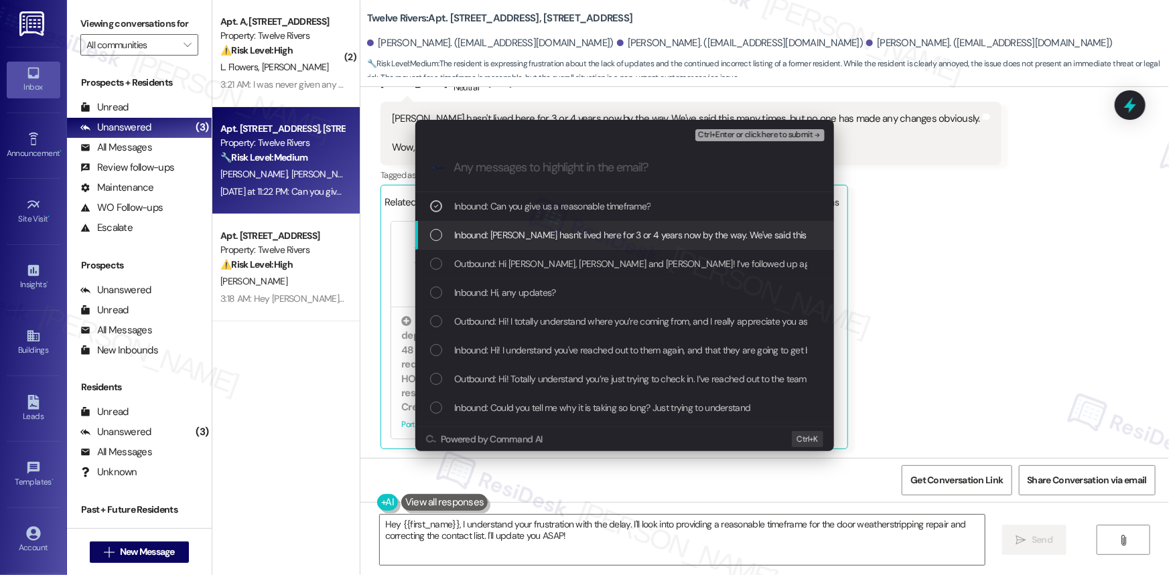
click at [437, 234] on div "List of options" at bounding box center [436, 235] width 12 height 12
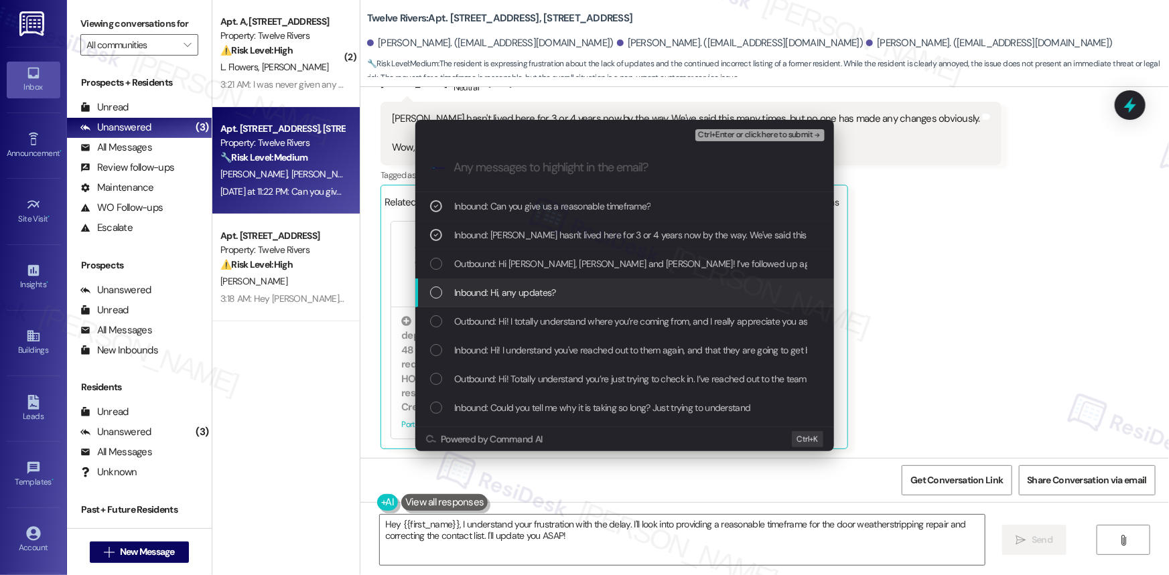
click at [437, 296] on div "List of options" at bounding box center [436, 293] width 12 height 12
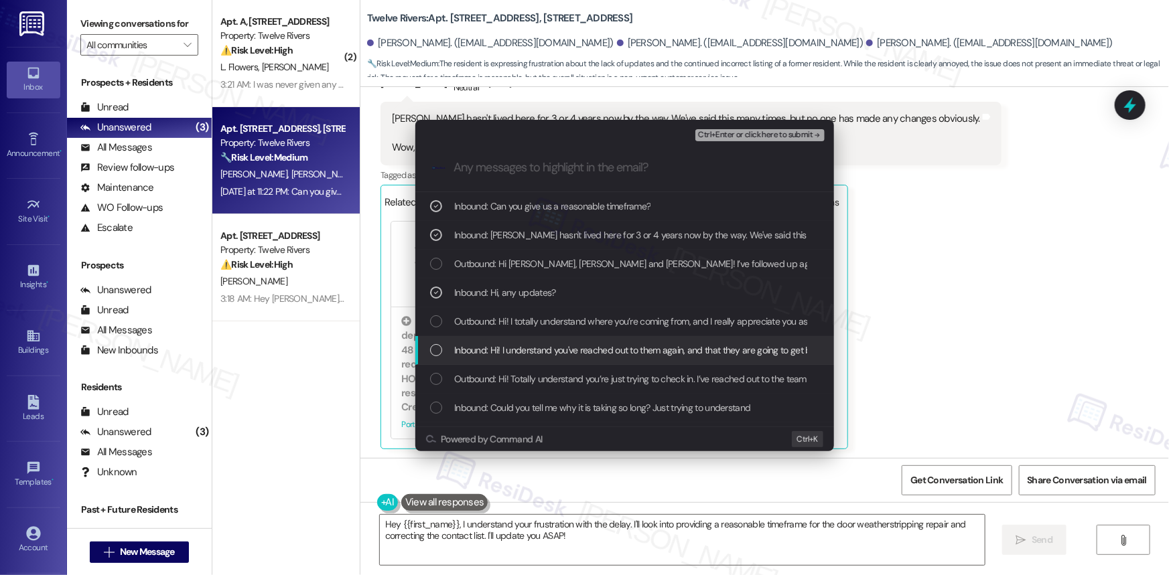
click at [434, 345] on div "List of options" at bounding box center [436, 350] width 12 height 12
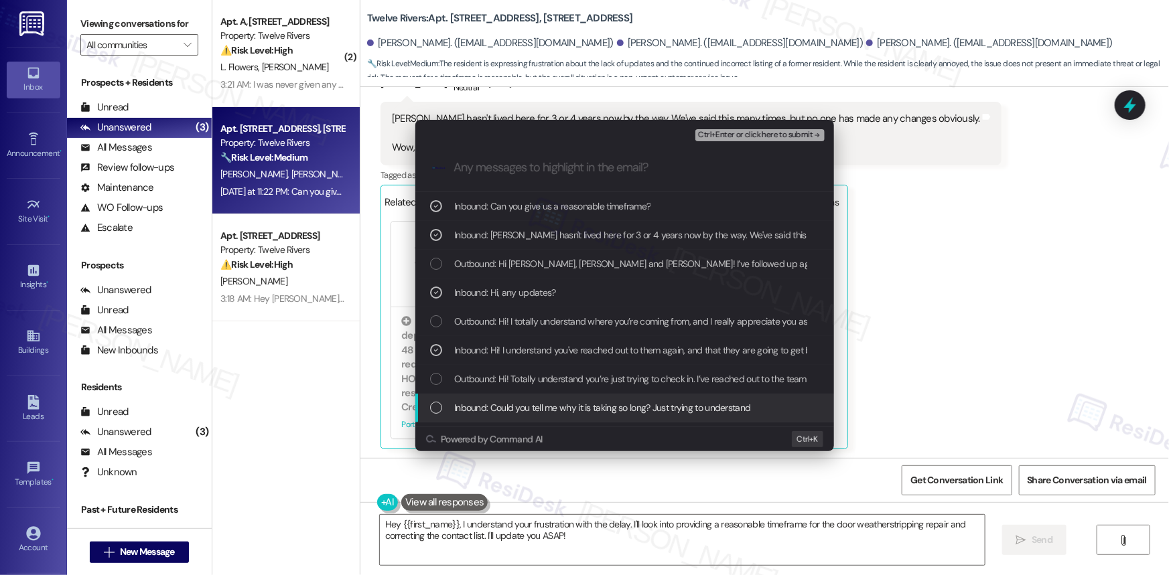
click at [436, 401] on div "Inbound: Could you tell me why it is taking so long? Just trying to understand" at bounding box center [626, 408] width 392 height 15
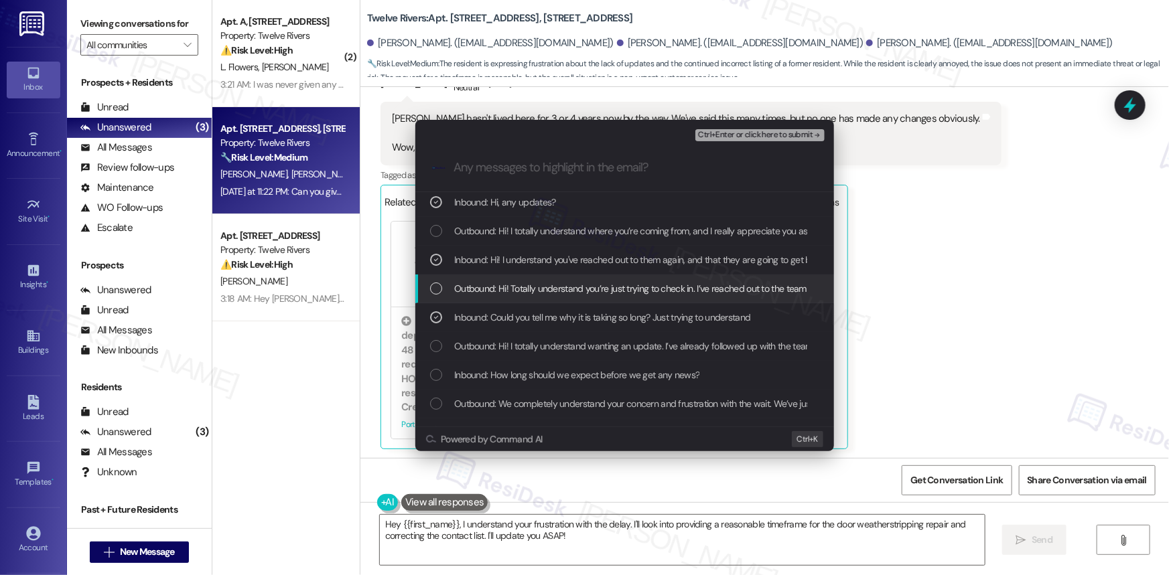
scroll to position [121, 0]
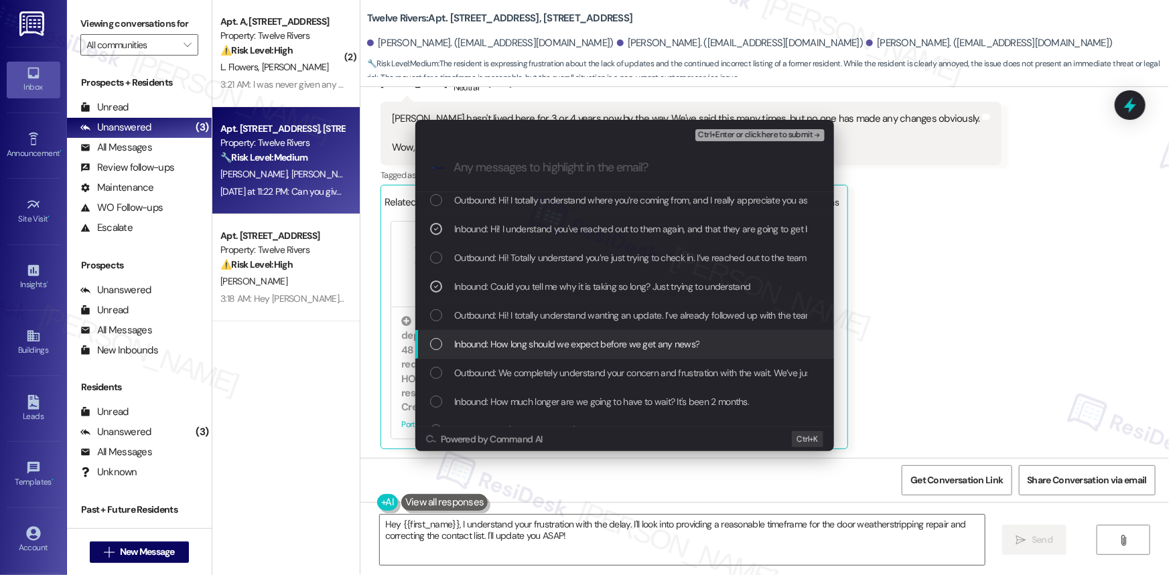
drag, startPoint x: 433, startPoint y: 338, endPoint x: 441, endPoint y: 362, distance: 25.2
click at [434, 341] on div "List of options" at bounding box center [436, 344] width 12 height 12
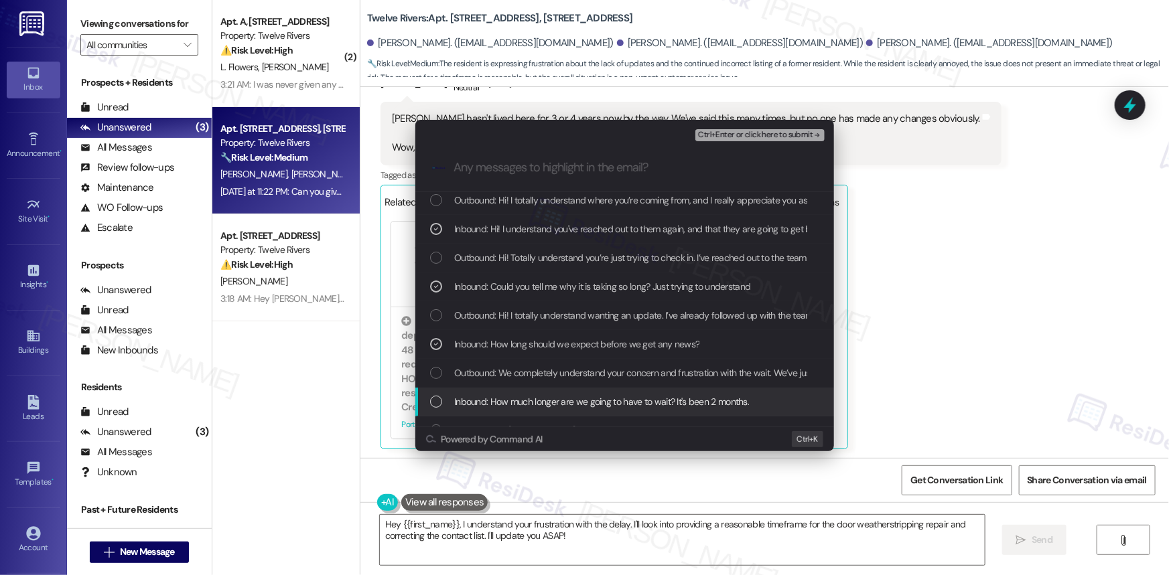
drag, startPoint x: 437, startPoint y: 395, endPoint x: 460, endPoint y: 397, distance: 22.3
click at [437, 395] on div "Inbound: How much longer are we going to have to wait? It's been 2 months." at bounding box center [626, 402] width 392 height 15
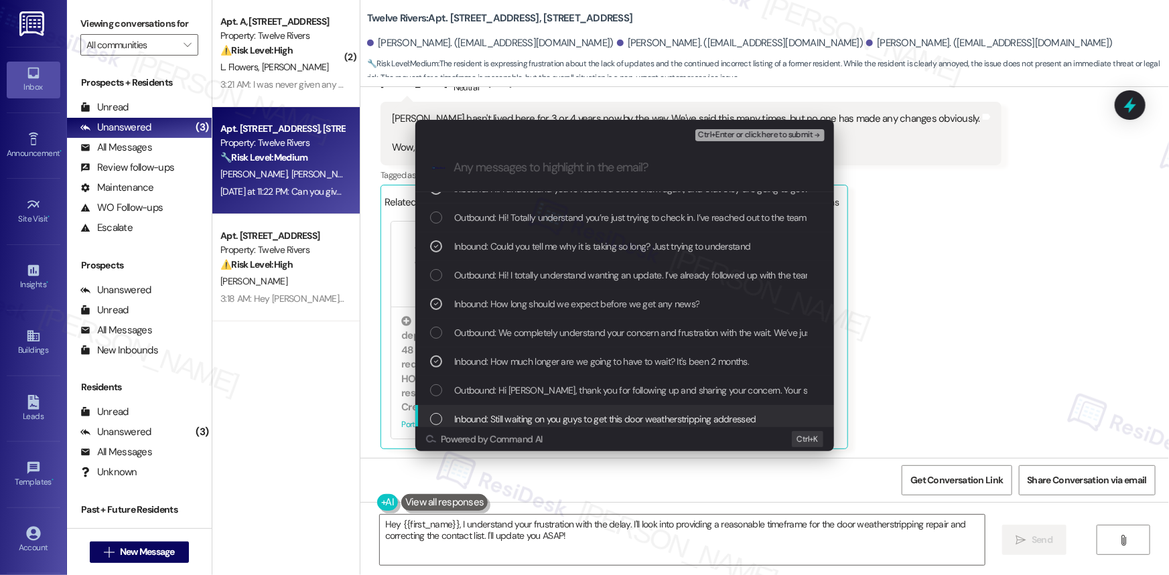
scroll to position [243, 0]
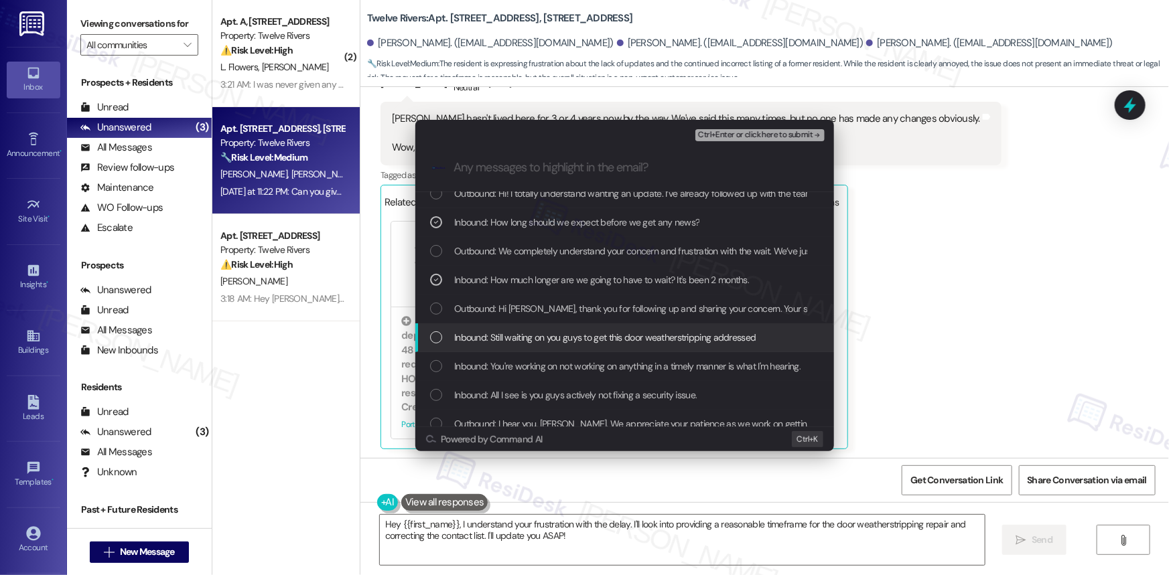
drag, startPoint x: 433, startPoint y: 333, endPoint x: 438, endPoint y: 349, distance: 16.7
click at [434, 335] on div "List of options" at bounding box center [436, 338] width 12 height 12
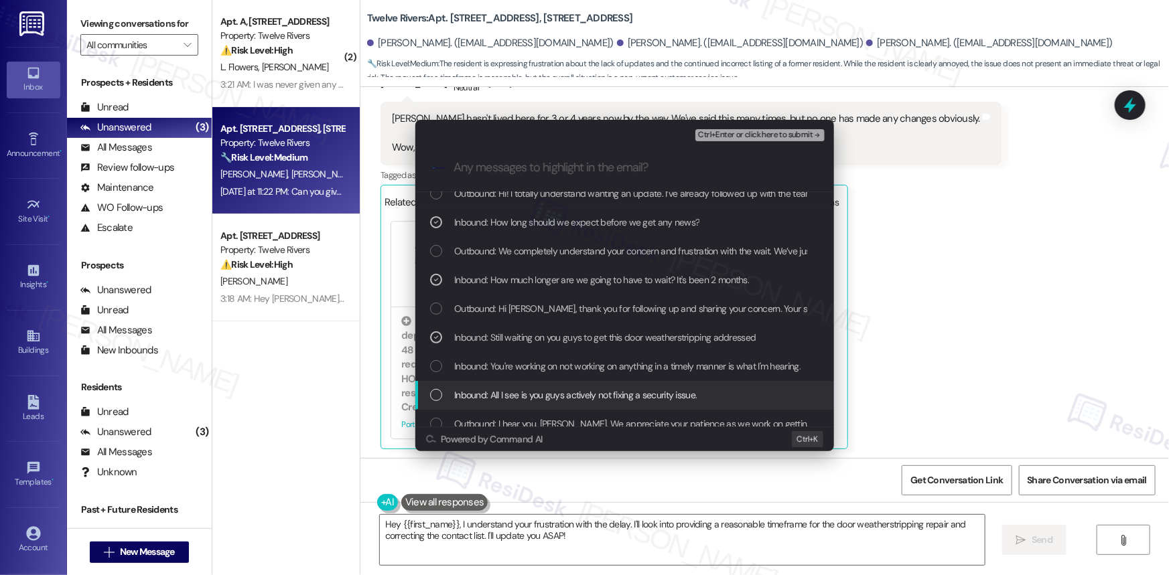
click at [435, 393] on div "List of options" at bounding box center [436, 395] width 12 height 12
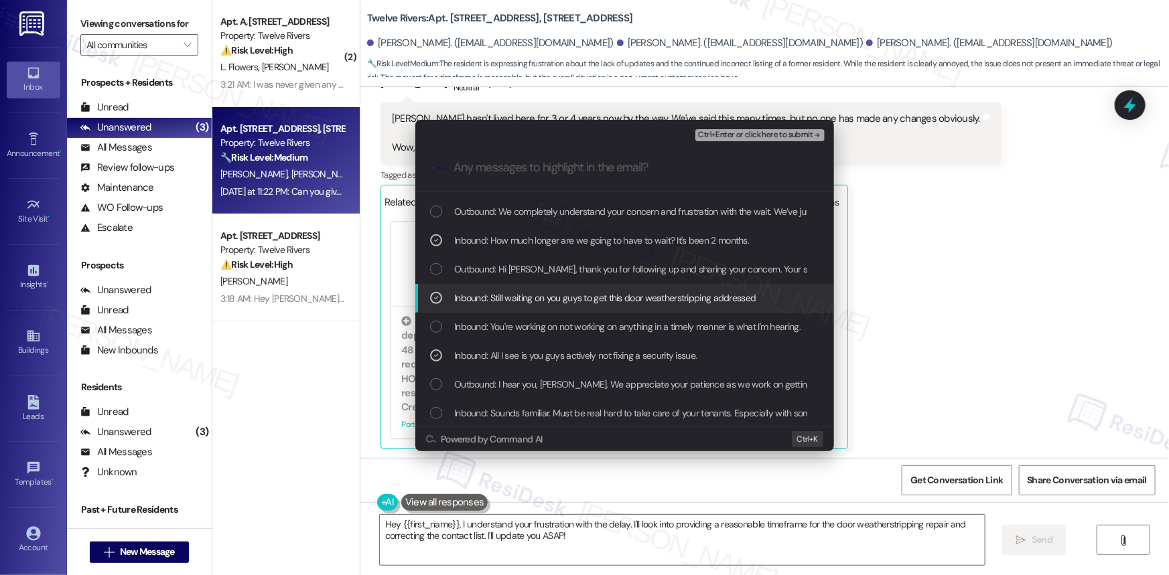
scroll to position [304, 0]
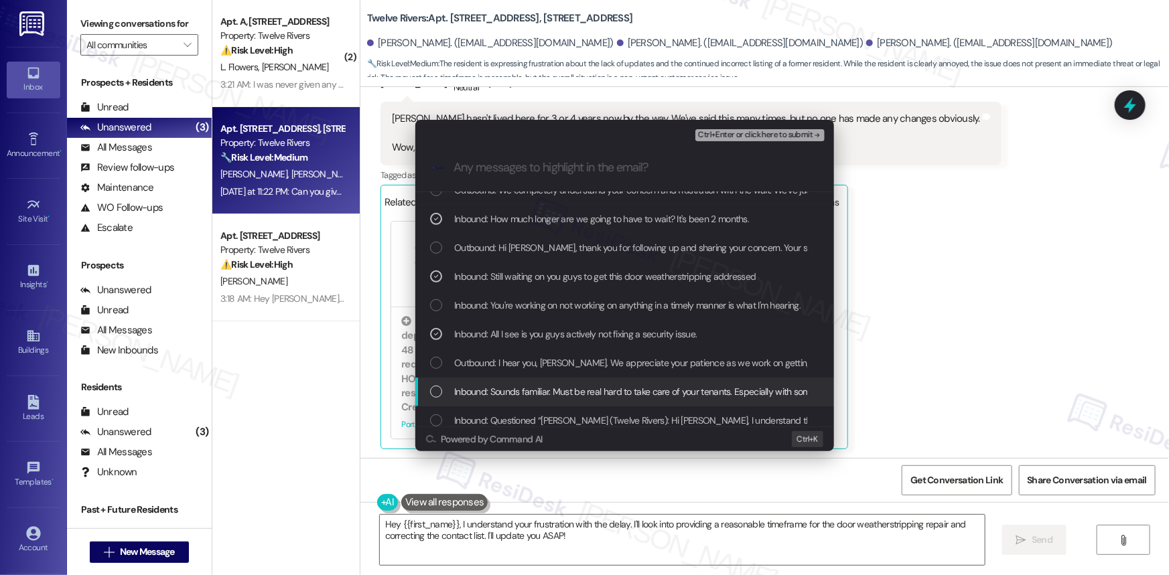
drag, startPoint x: 433, startPoint y: 392, endPoint x: 457, endPoint y: 395, distance: 23.7
click at [433, 393] on div "List of options" at bounding box center [436, 392] width 12 height 12
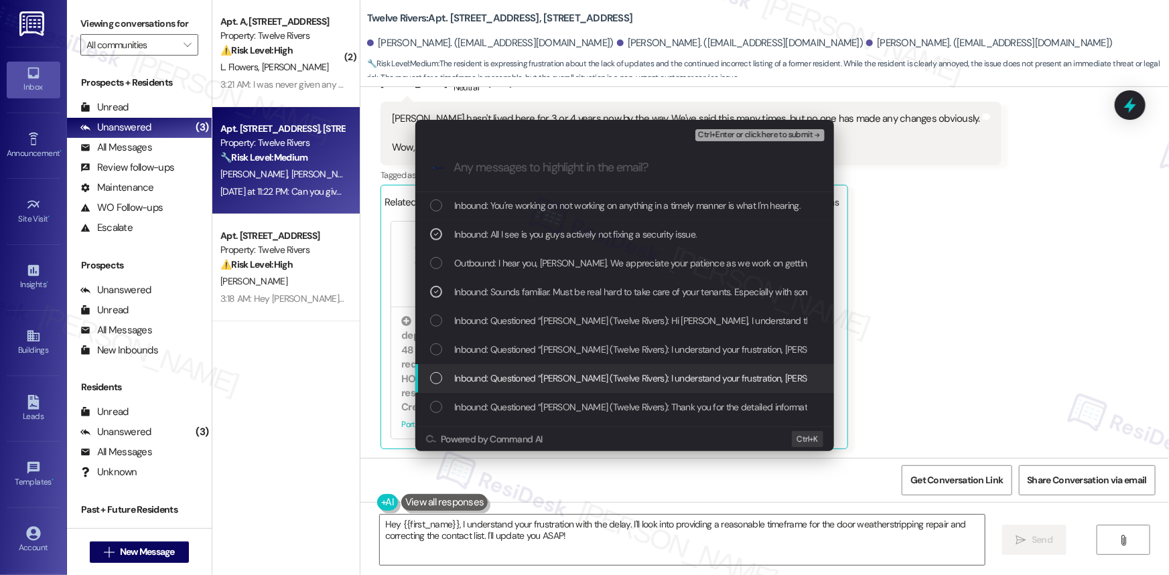
scroll to position [426, 0]
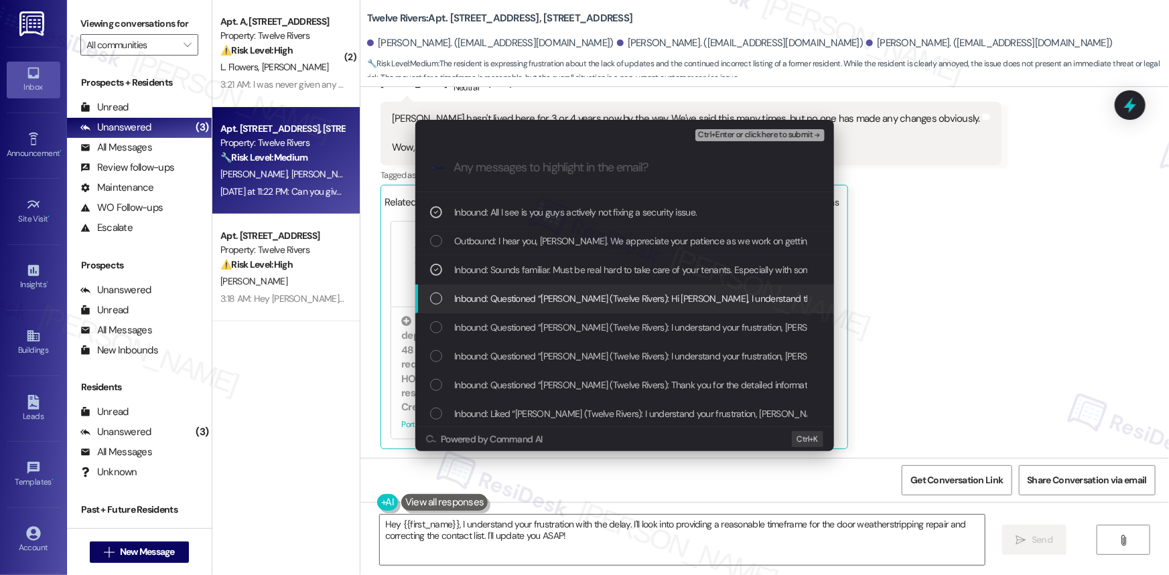
click at [435, 300] on div "List of options" at bounding box center [436, 299] width 12 height 12
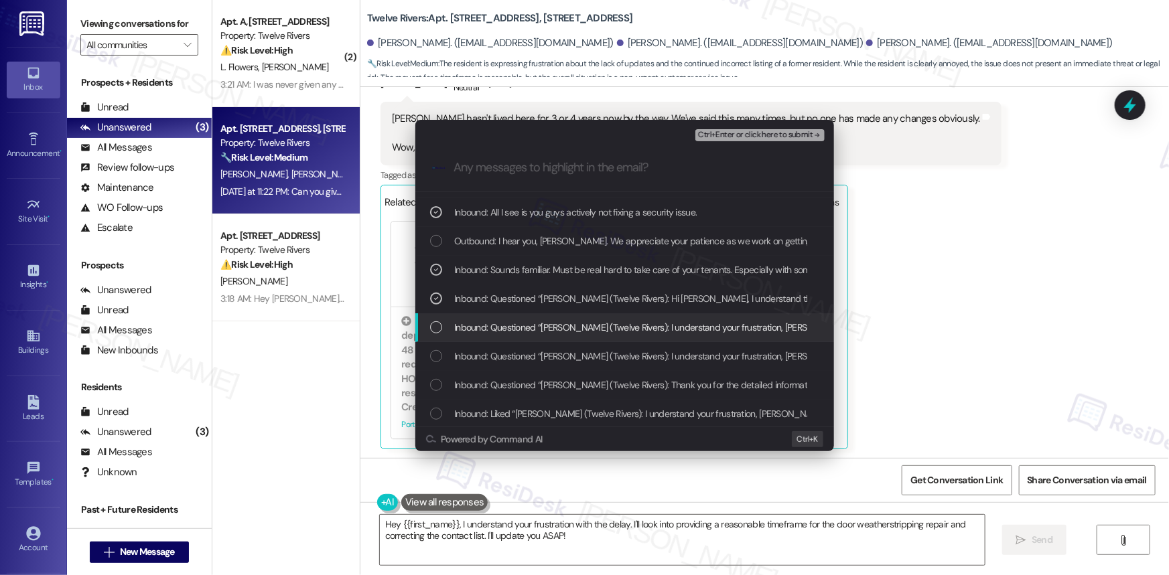
click at [437, 326] on div "List of options" at bounding box center [436, 328] width 12 height 12
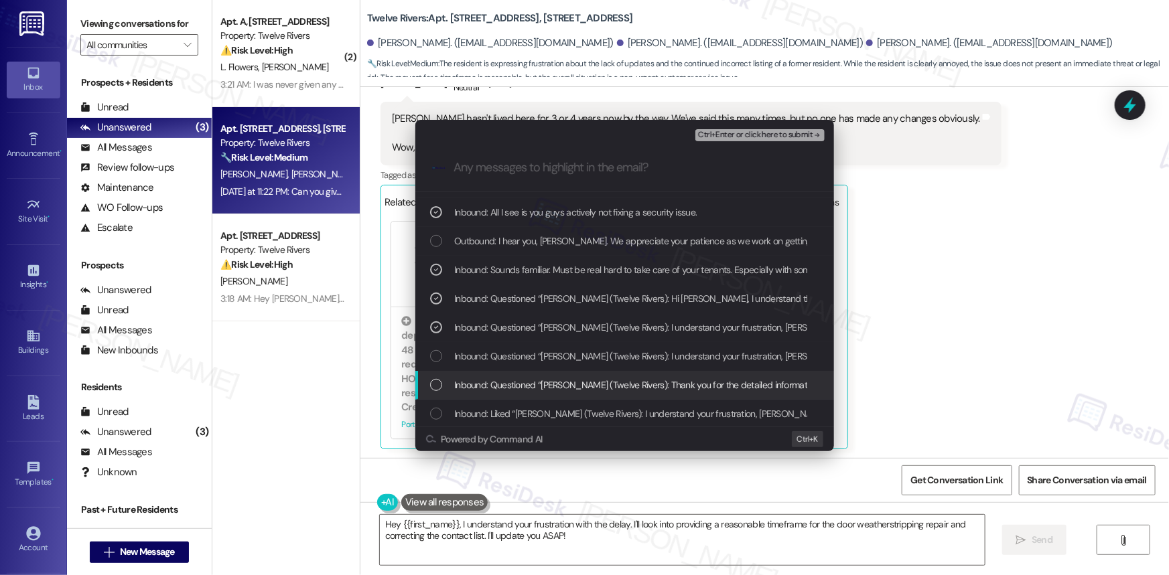
click at [426, 382] on div "Inbound: Questioned “[PERSON_NAME] (Twelve Rivers): Thank you for the detailed …" at bounding box center [624, 385] width 419 height 29
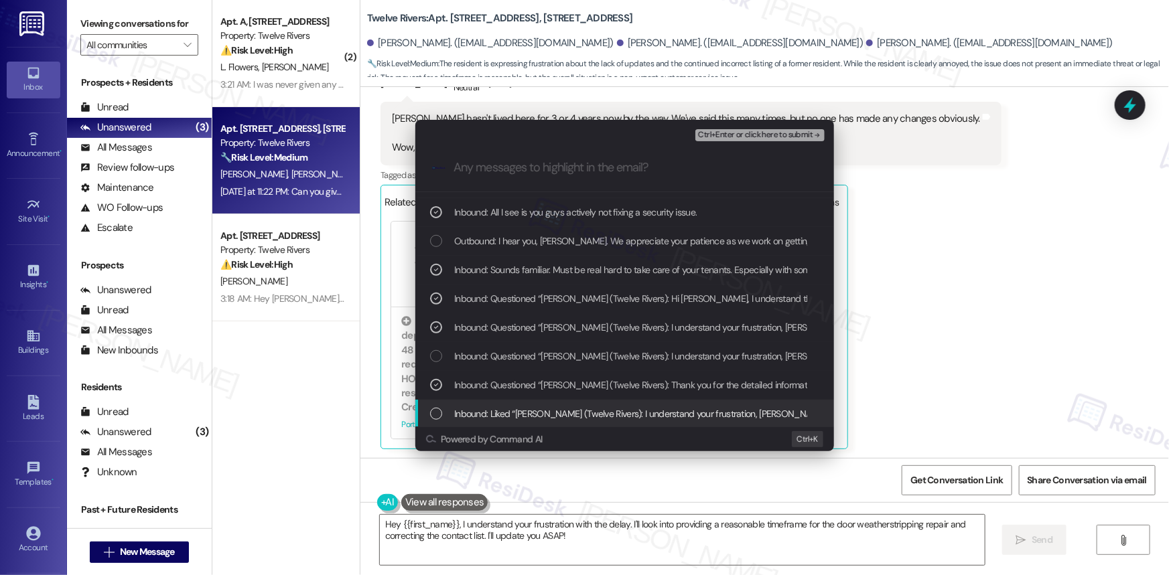
click at [436, 415] on div "List of options" at bounding box center [436, 414] width 12 height 12
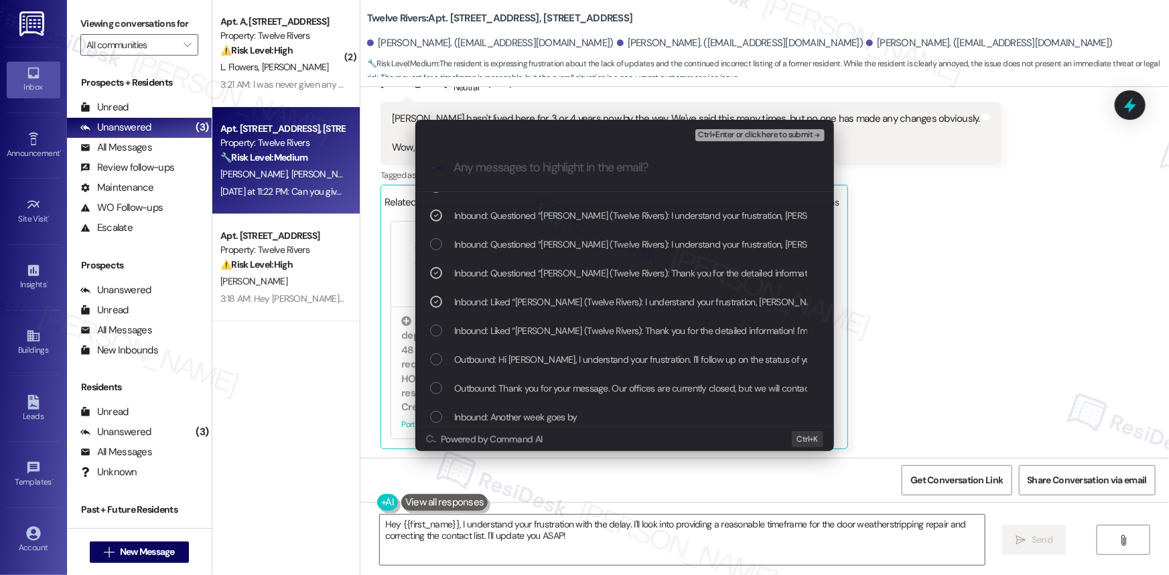
scroll to position [609, 0]
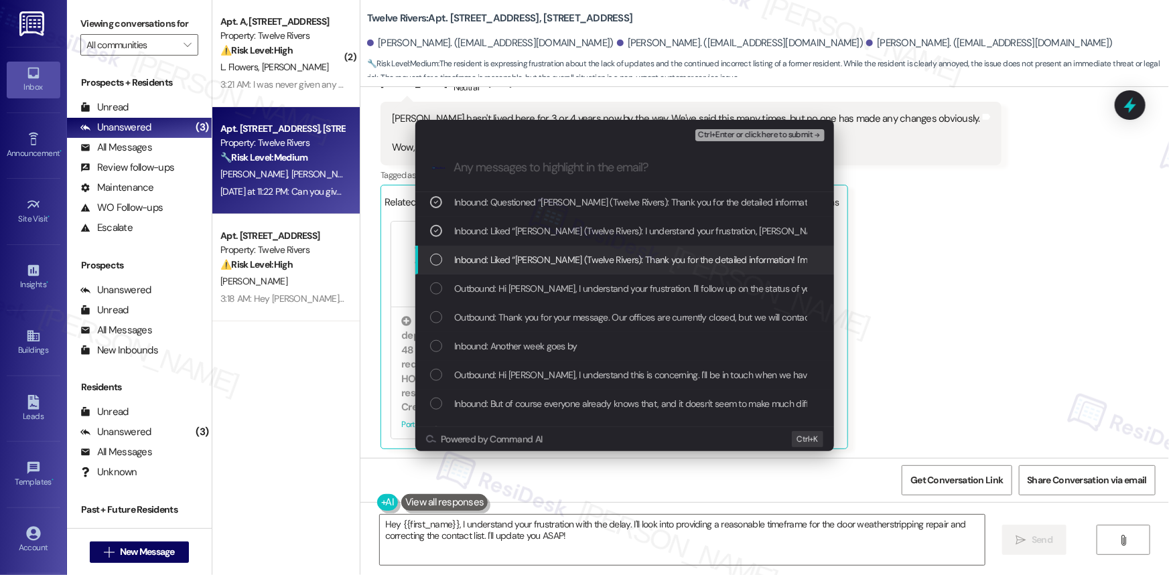
click at [435, 261] on div "List of options" at bounding box center [436, 260] width 12 height 12
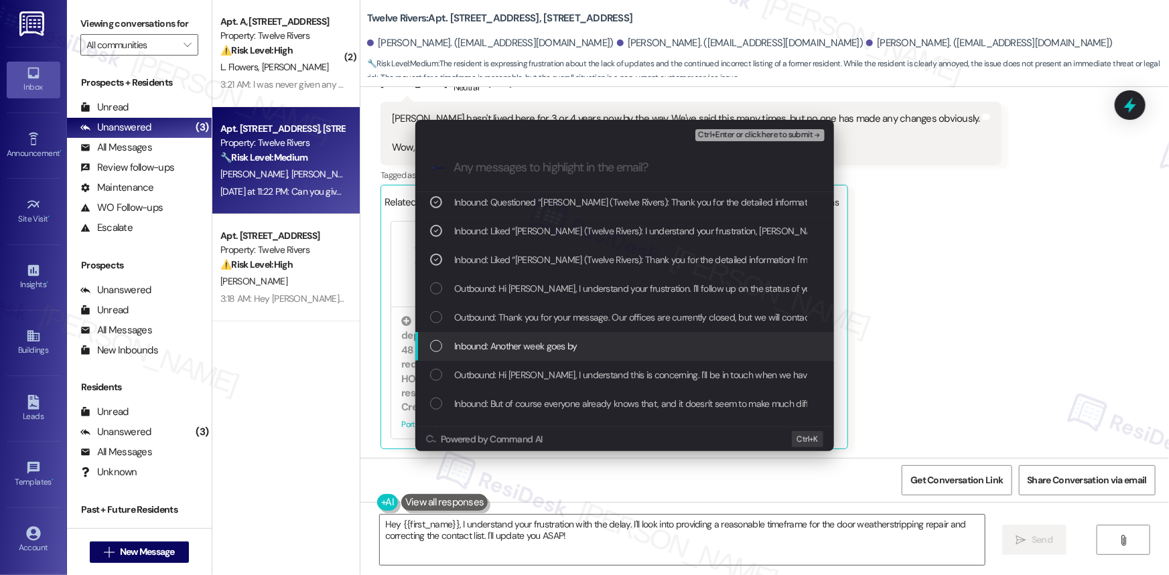
drag, startPoint x: 430, startPoint y: 346, endPoint x: 447, endPoint y: 356, distance: 20.1
click at [431, 347] on div "List of options" at bounding box center [436, 346] width 12 height 12
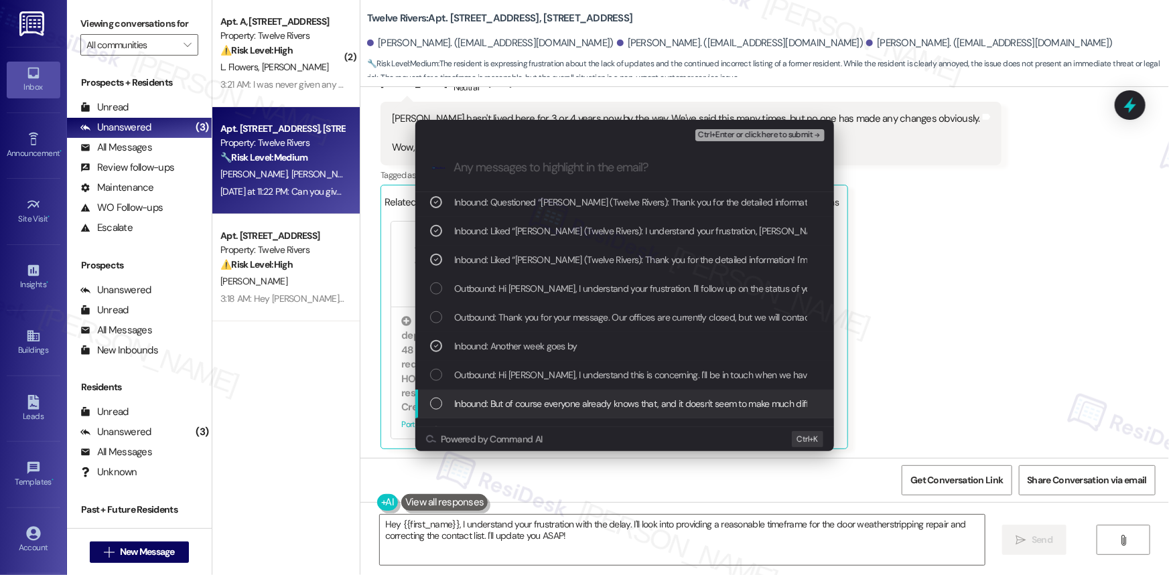
click at [433, 401] on div "List of options" at bounding box center [436, 404] width 12 height 12
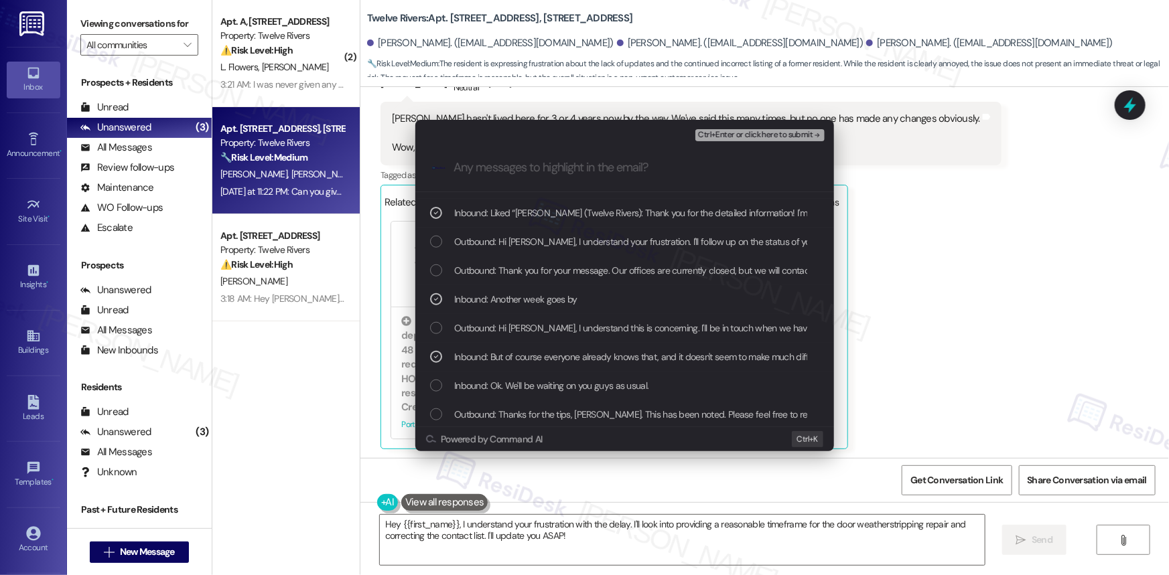
scroll to position [791, 0]
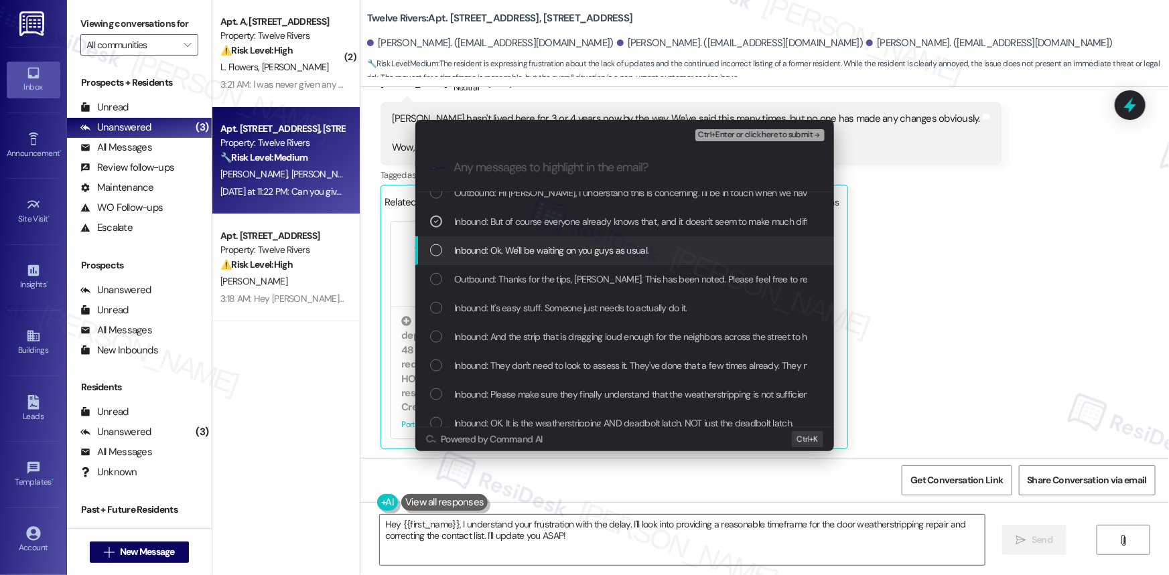
click at [432, 249] on div "List of options" at bounding box center [436, 251] width 12 height 12
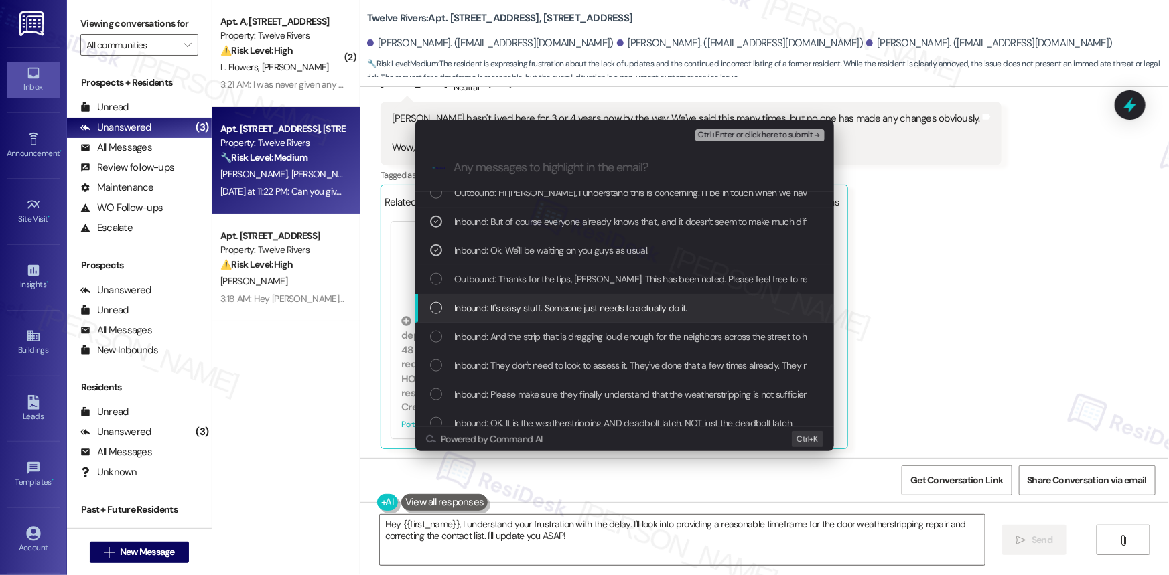
drag, startPoint x: 434, startPoint y: 307, endPoint x: 437, endPoint y: 319, distance: 12.5
click at [434, 307] on div "List of options" at bounding box center [436, 308] width 12 height 12
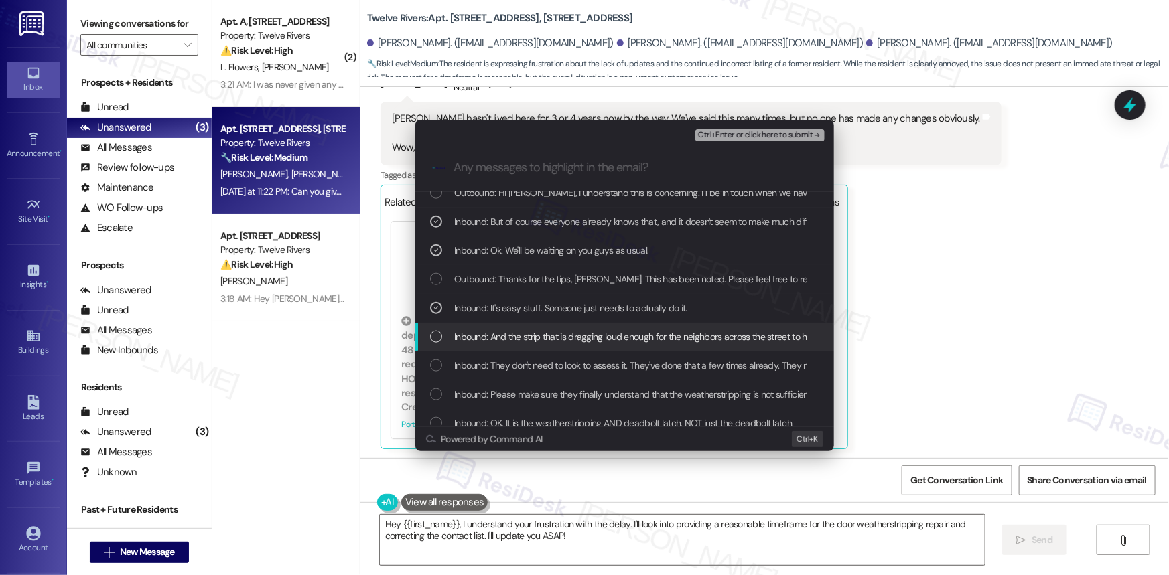
click at [439, 340] on div "List of options" at bounding box center [436, 337] width 12 height 12
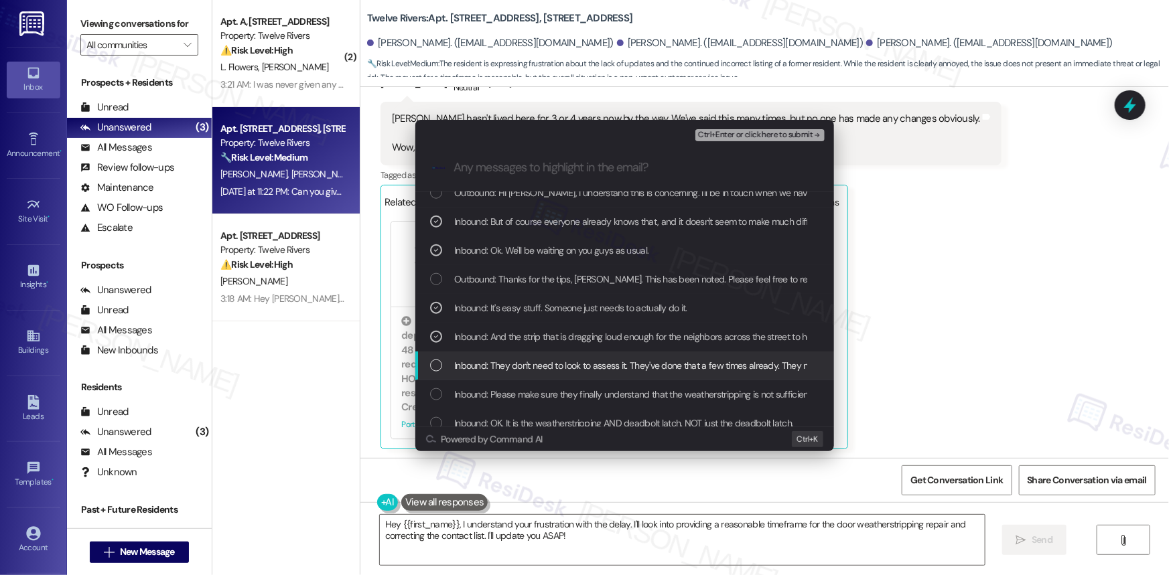
click at [439, 370] on div "List of options" at bounding box center [436, 366] width 12 height 12
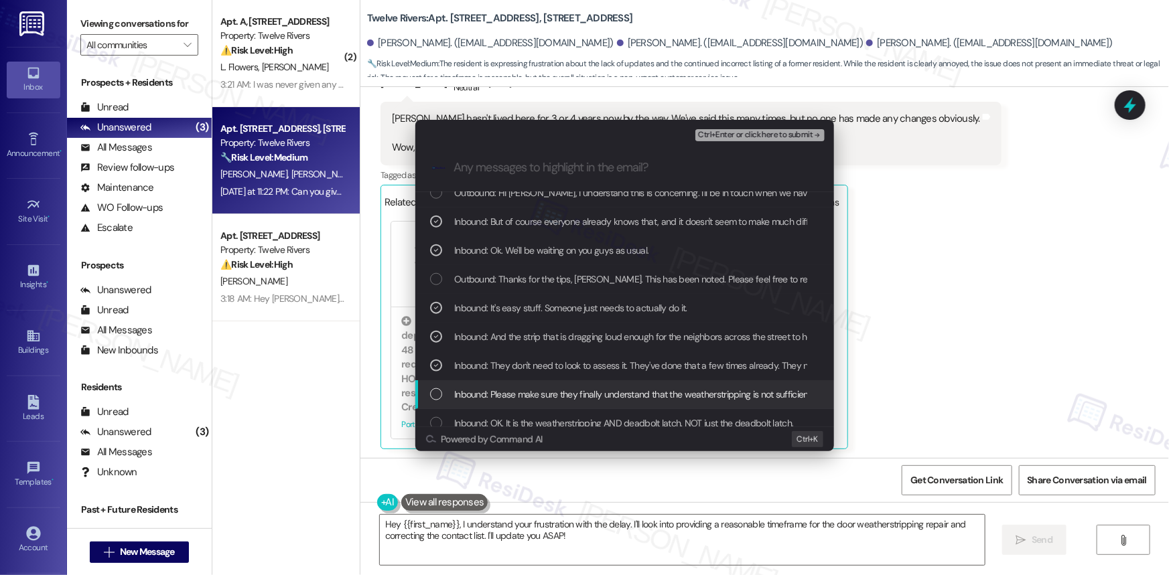
click at [433, 394] on div "List of options" at bounding box center [436, 395] width 12 height 12
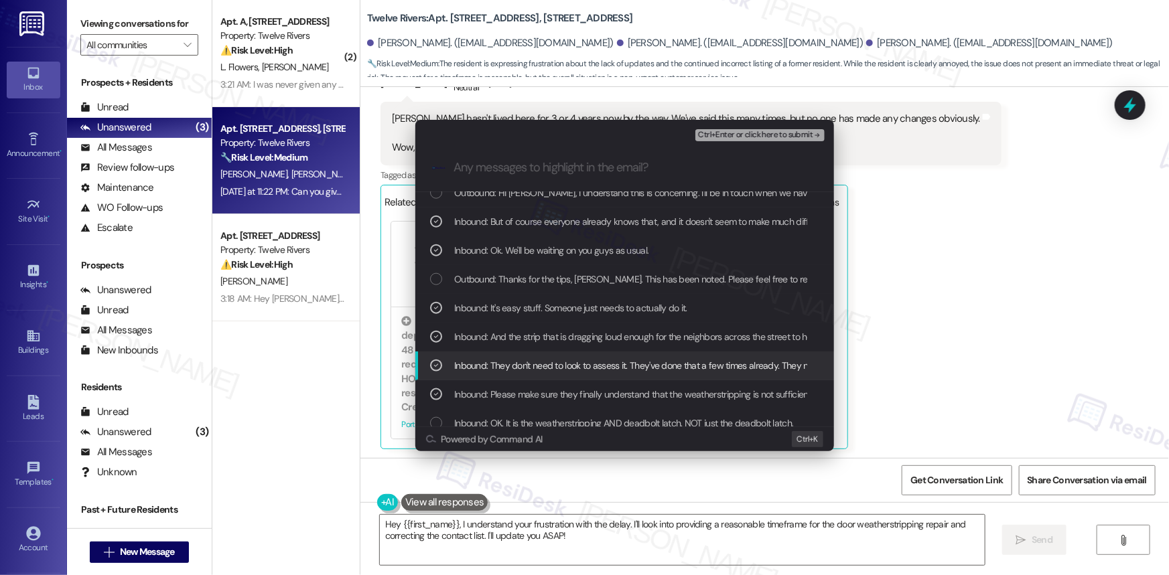
scroll to position [913, 0]
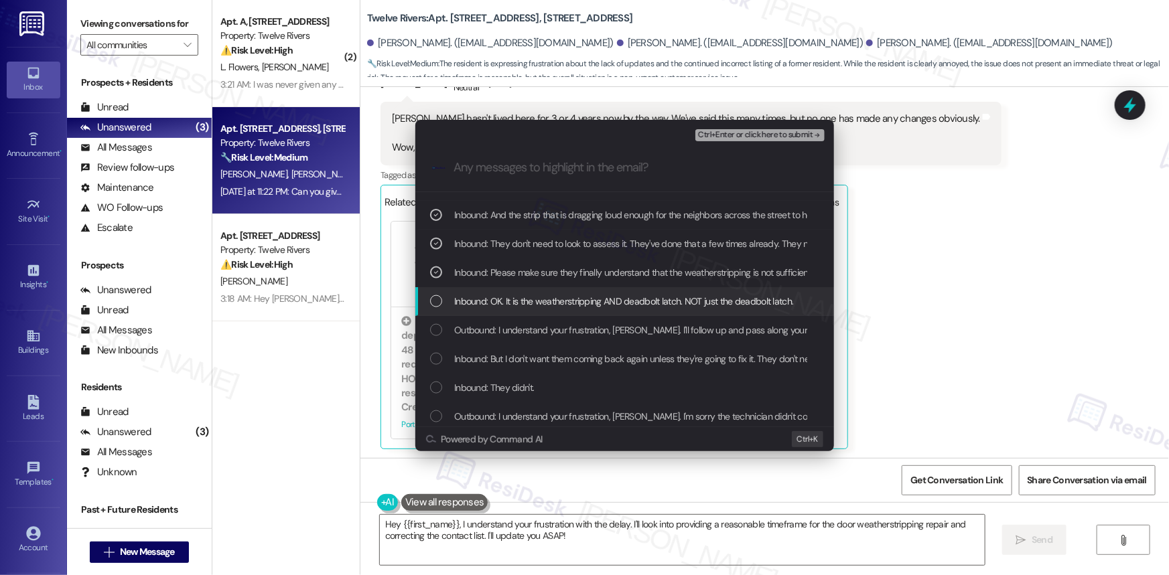
click at [440, 300] on div "List of options" at bounding box center [436, 301] width 12 height 12
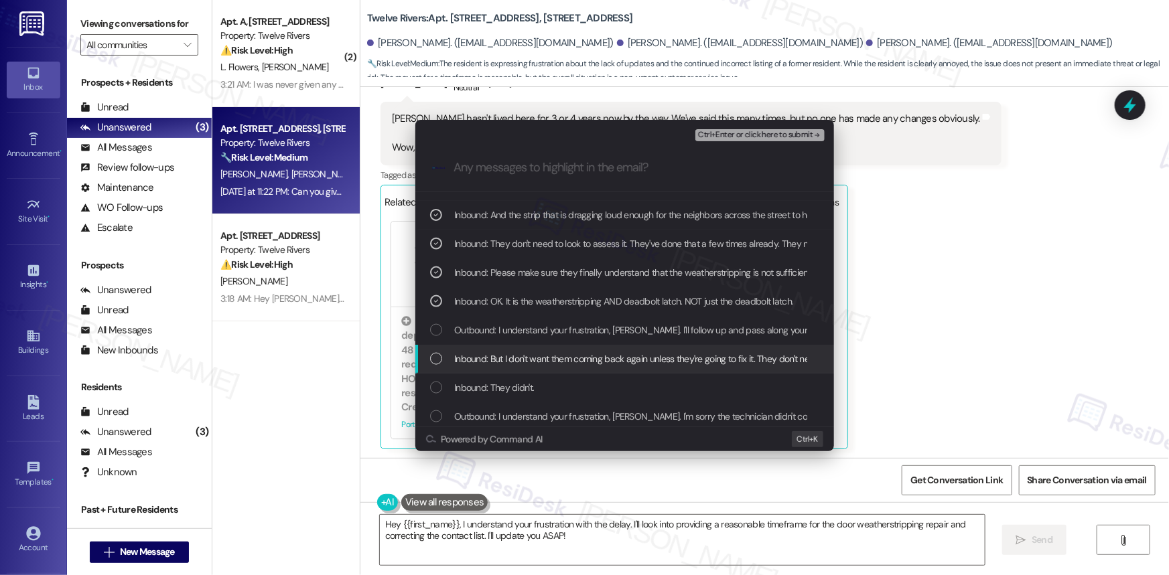
click at [440, 358] on div "List of options" at bounding box center [436, 359] width 12 height 12
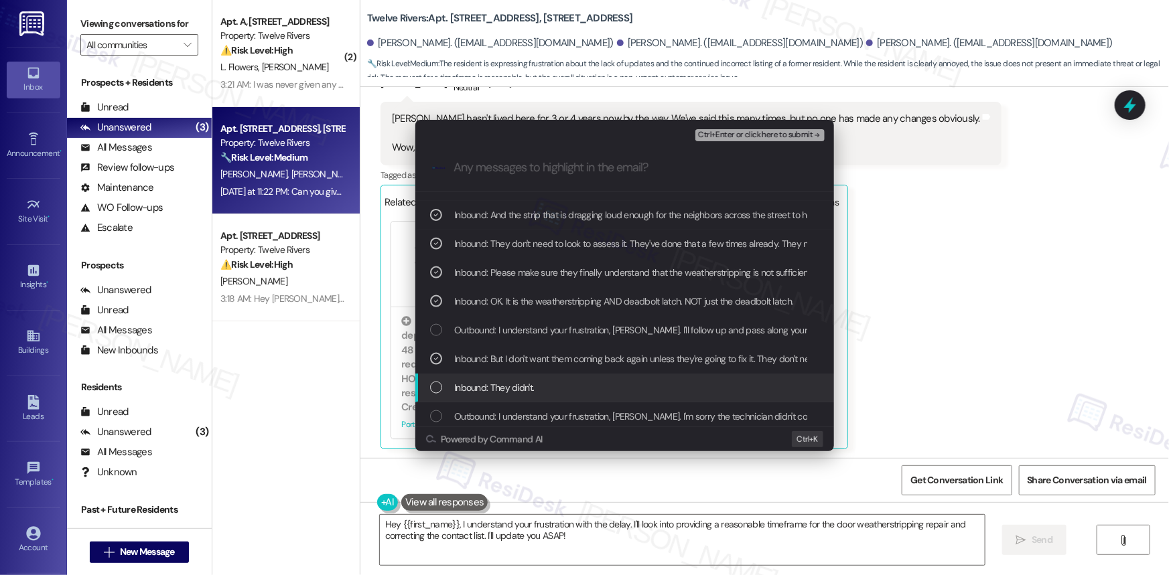
click at [433, 389] on div "List of options" at bounding box center [436, 388] width 12 height 12
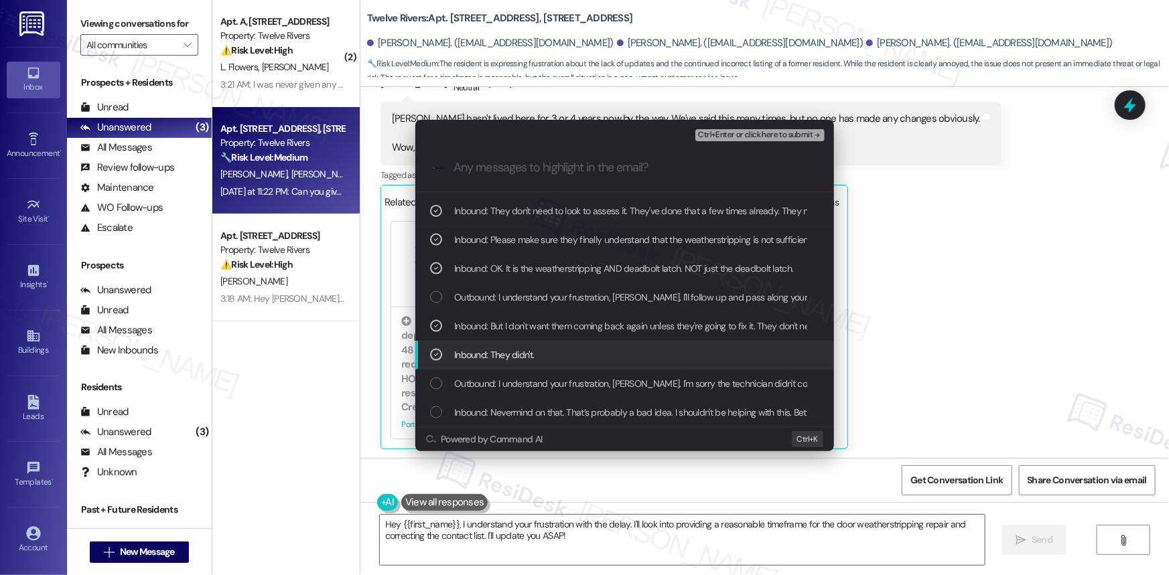
scroll to position [1035, 0]
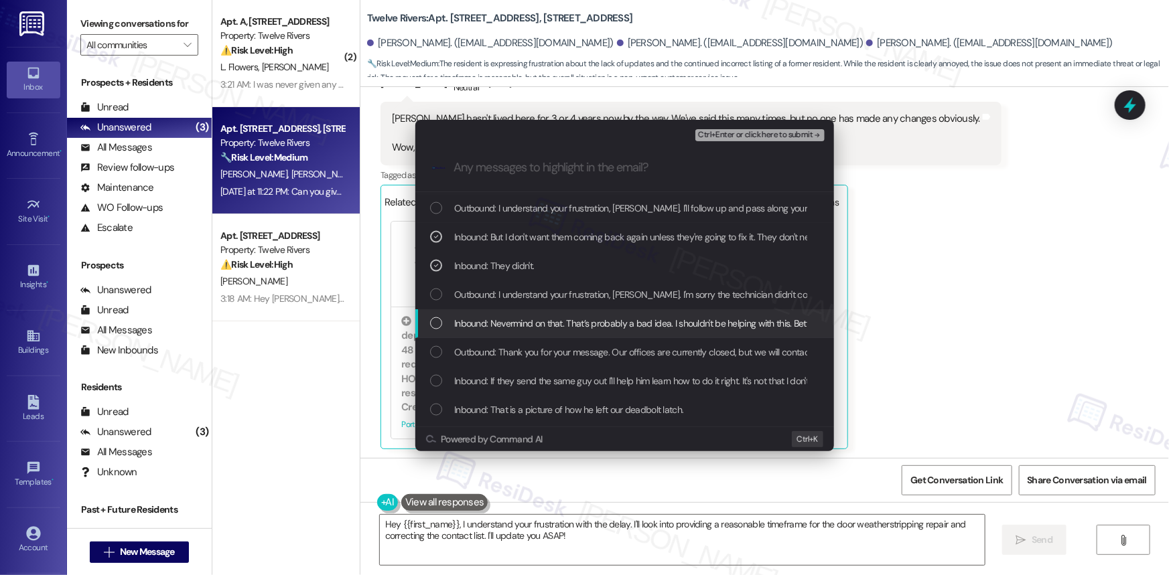
drag, startPoint x: 435, startPoint y: 320, endPoint x: 437, endPoint y: 332, distance: 12.9
click at [435, 322] on div "List of options" at bounding box center [436, 324] width 12 height 12
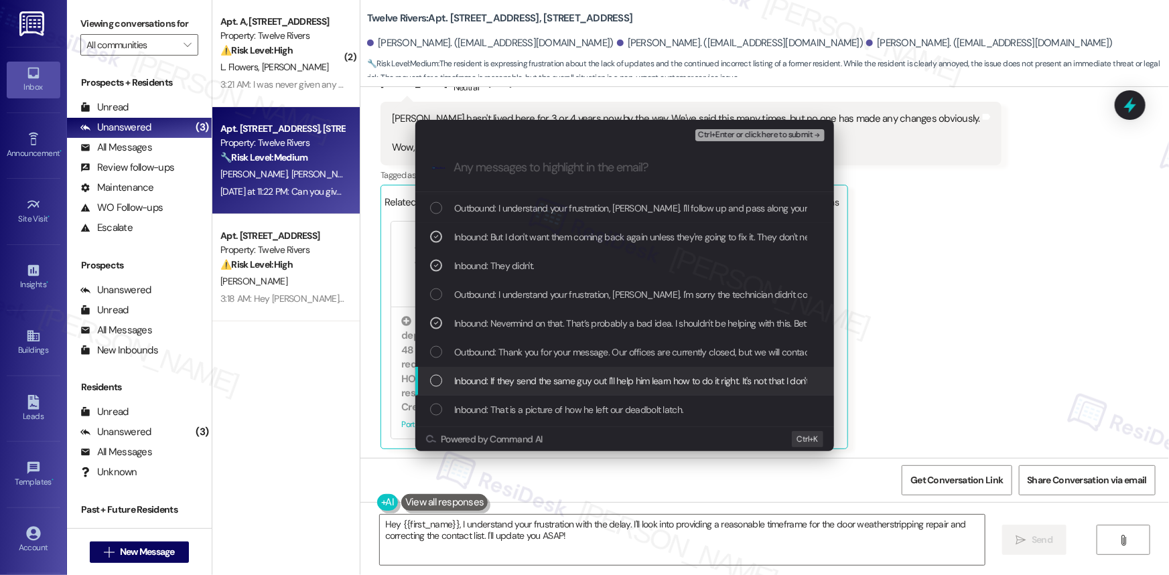
click at [436, 380] on div "List of options" at bounding box center [436, 381] width 12 height 12
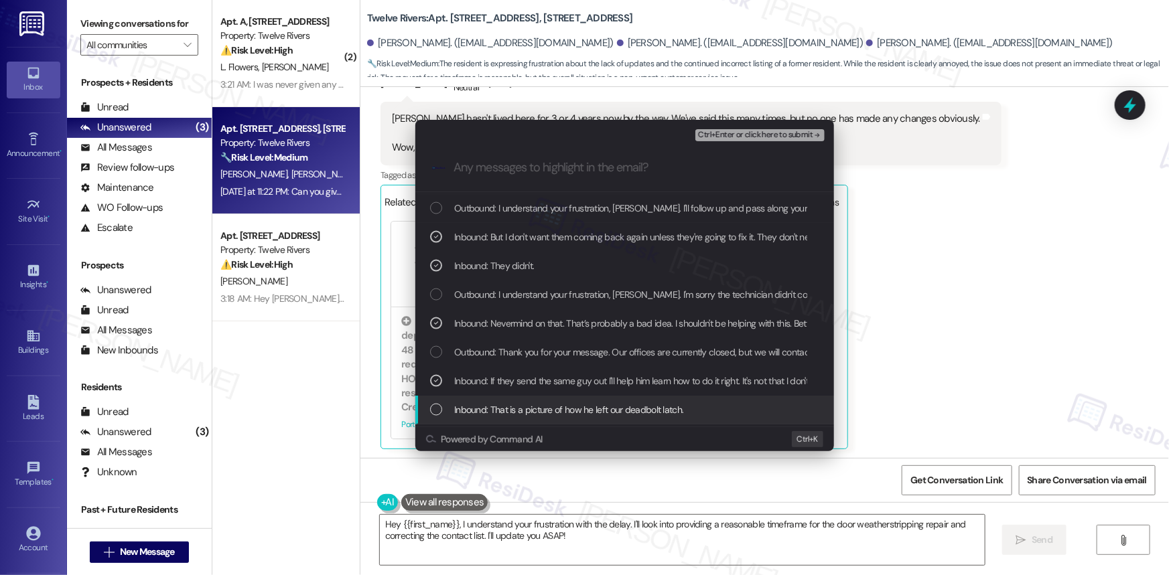
click at [435, 409] on div "List of options" at bounding box center [436, 410] width 12 height 12
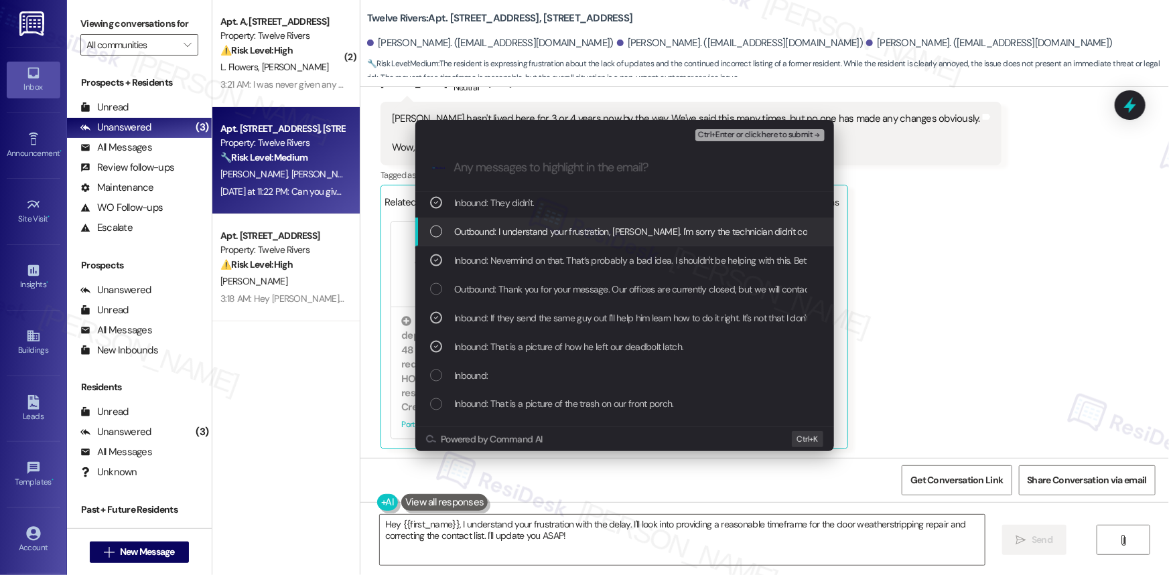
scroll to position [1157, 0]
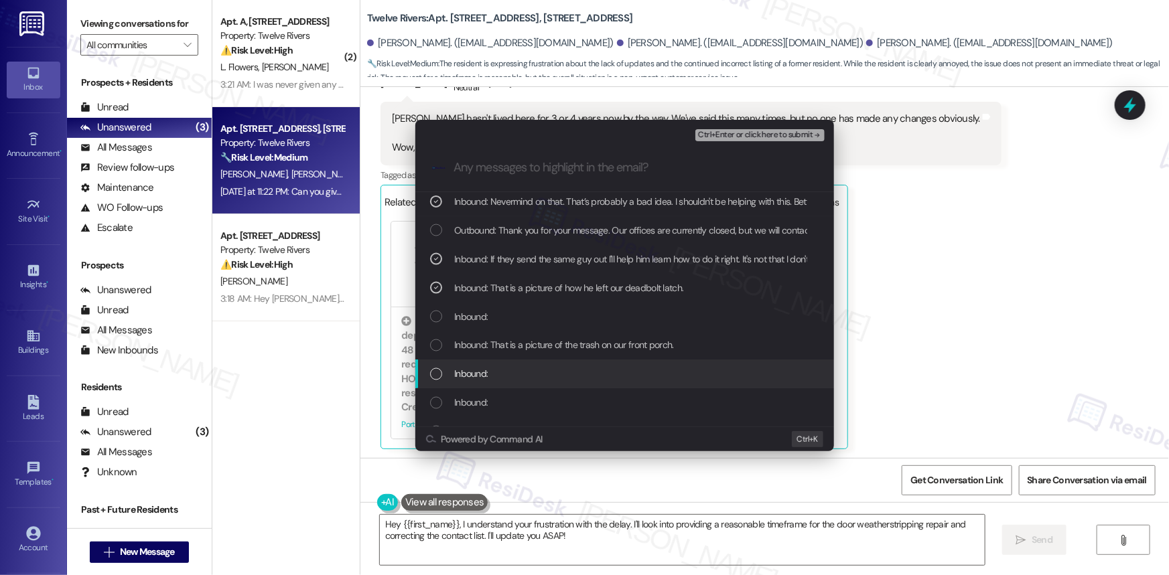
click at [437, 372] on div "List of options" at bounding box center [436, 374] width 12 height 12
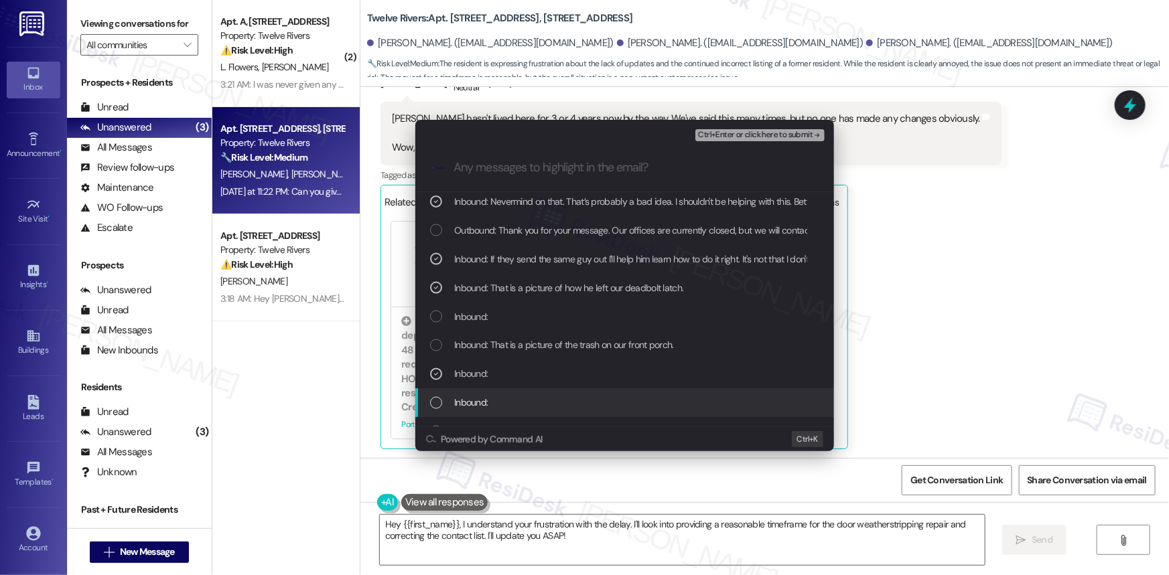
drag, startPoint x: 437, startPoint y: 401, endPoint x: 450, endPoint y: 330, distance: 71.5
click at [437, 399] on div "List of options" at bounding box center [436, 403] width 12 height 12
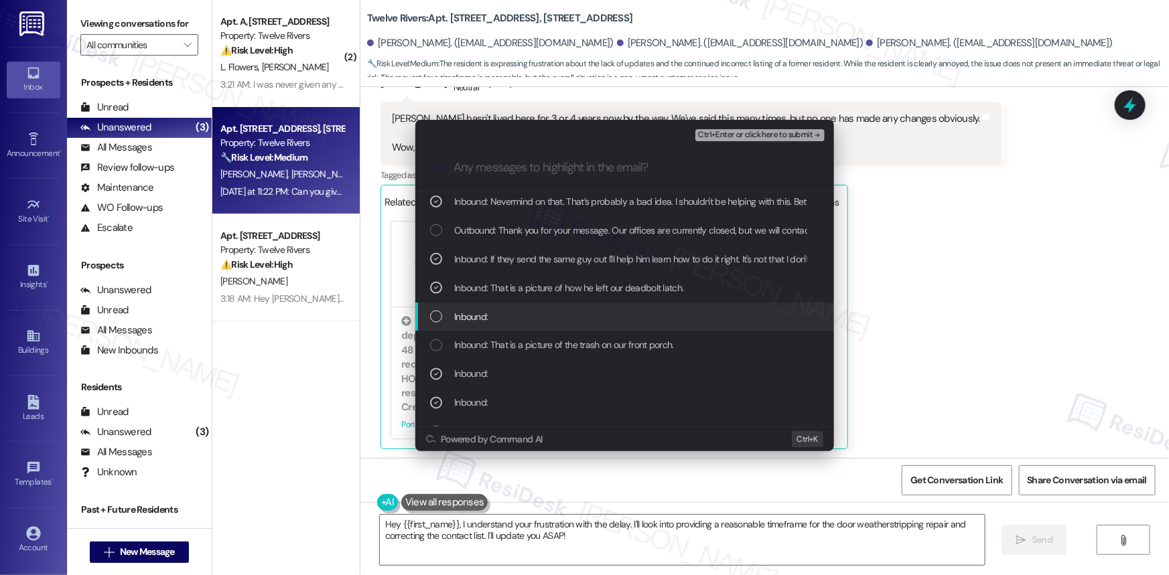
click at [442, 313] on div "Inbound:" at bounding box center [626, 316] width 392 height 15
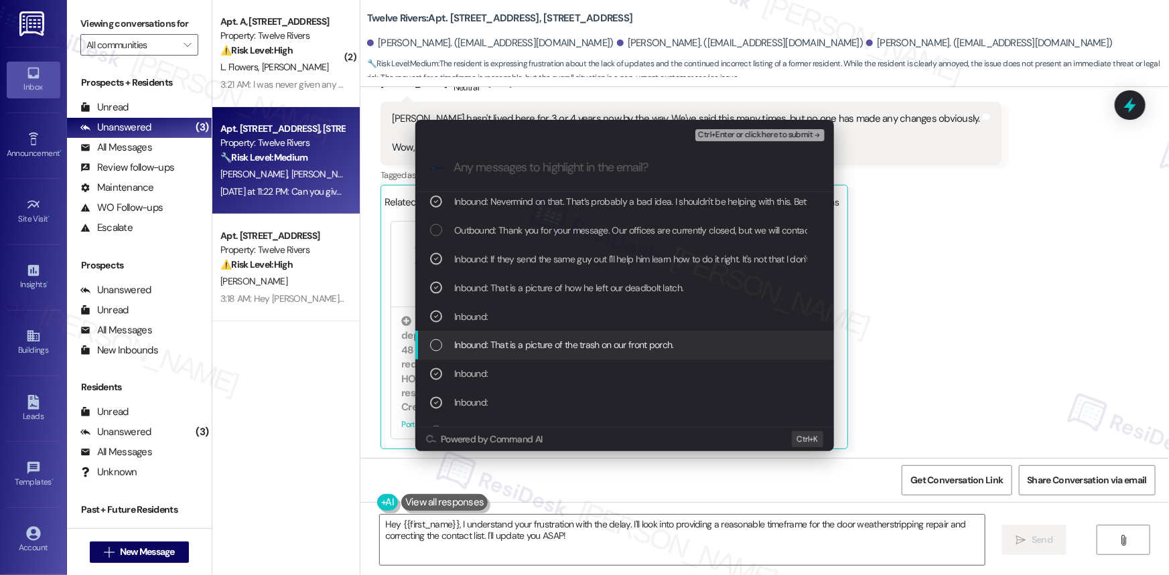
click at [427, 342] on div "Inbound: That is a picture of the trash on our front porch." at bounding box center [624, 346] width 419 height 29
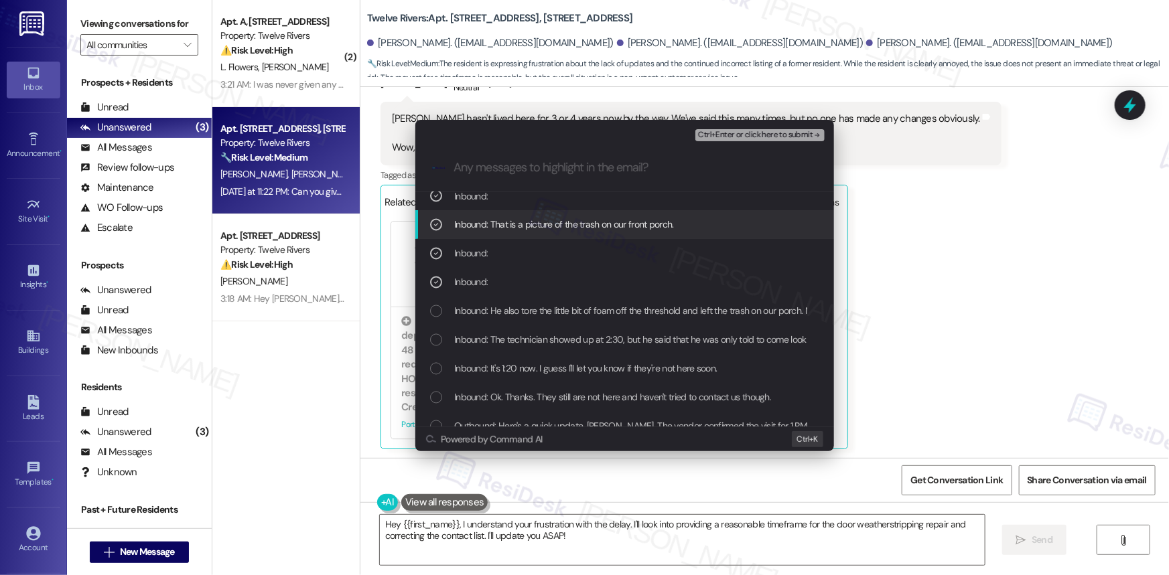
scroll to position [1279, 0]
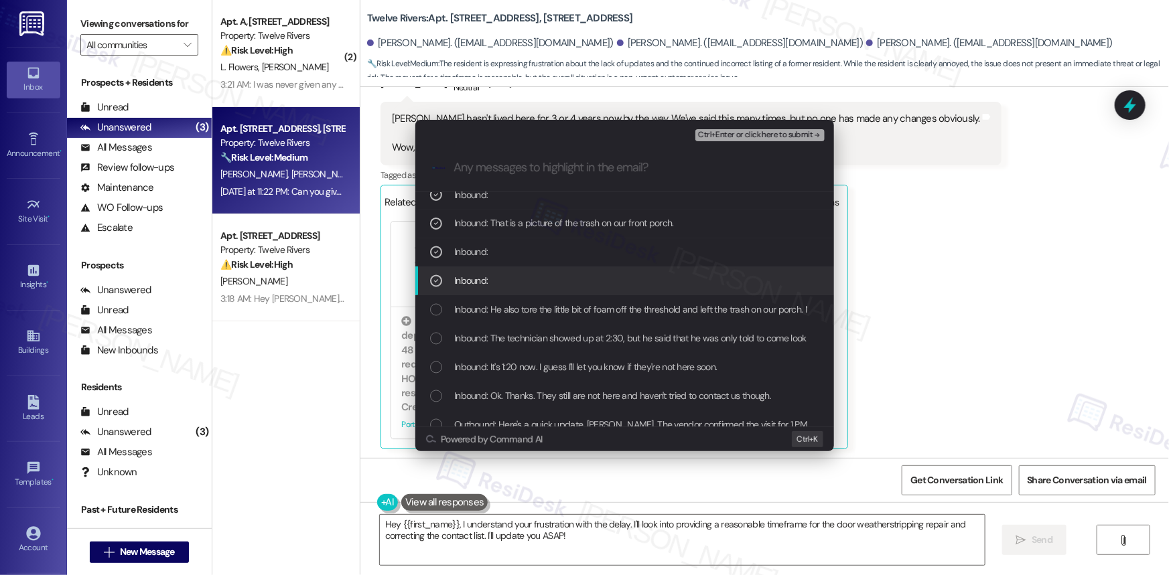
click at [430, 280] on div "List of options" at bounding box center [436, 281] width 12 height 12
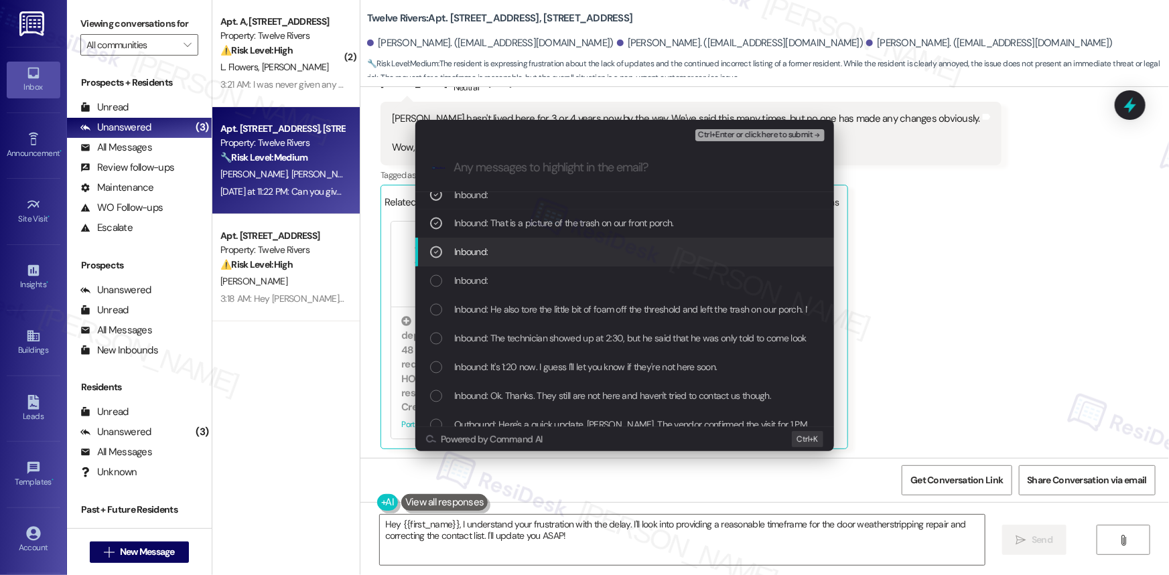
drag, startPoint x: 441, startPoint y: 253, endPoint x: 438, endPoint y: 246, distance: 7.2
click at [441, 252] on div "List of options" at bounding box center [436, 253] width 12 height 12
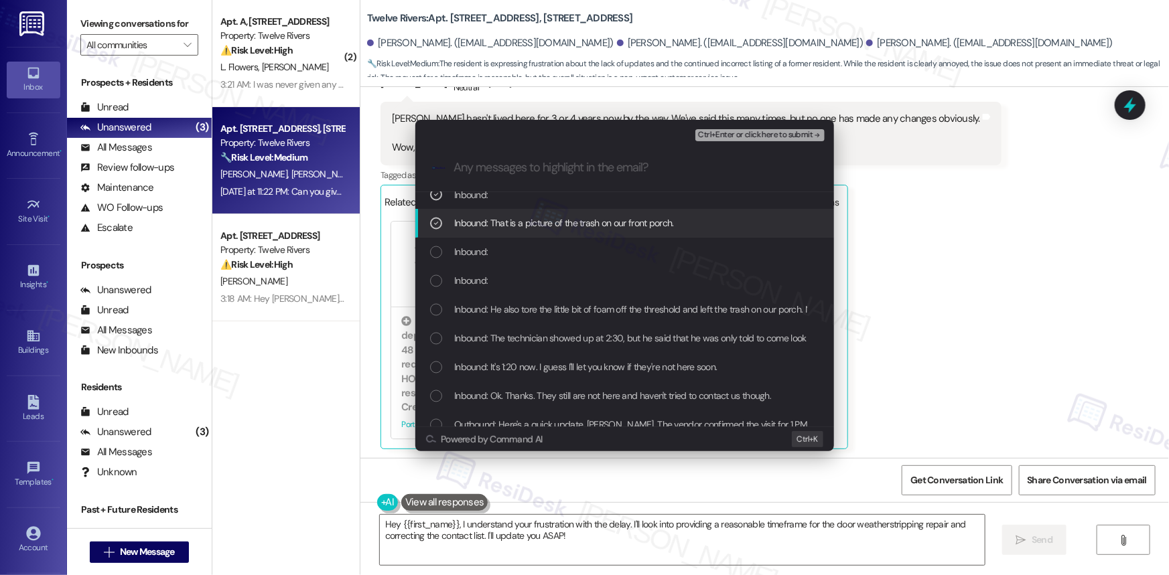
click at [434, 222] on icon "List of options" at bounding box center [435, 223] width 9 height 9
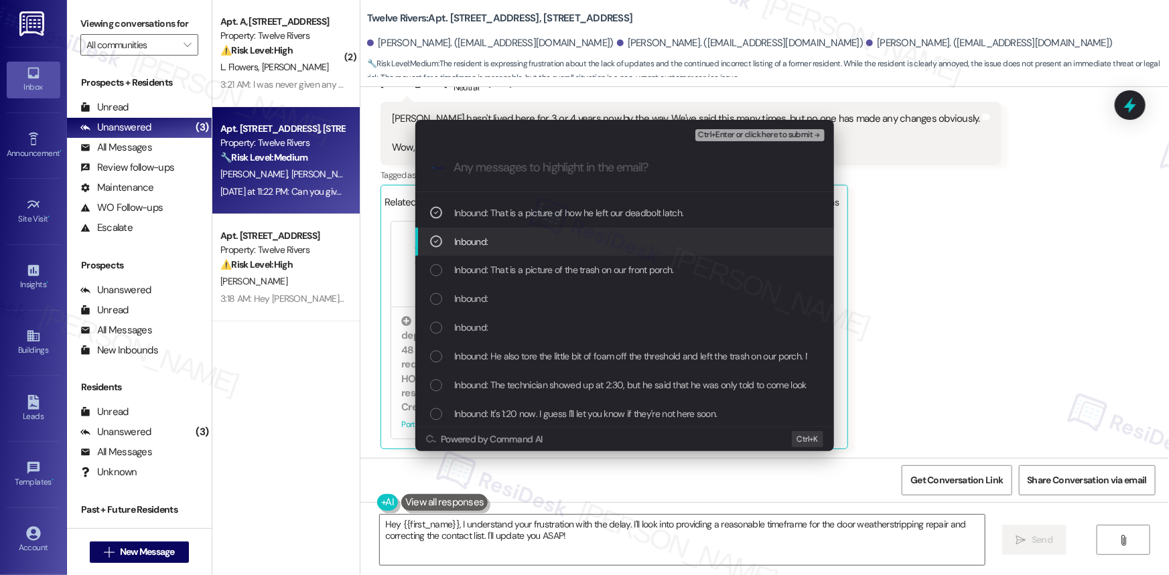
scroll to position [1218, 0]
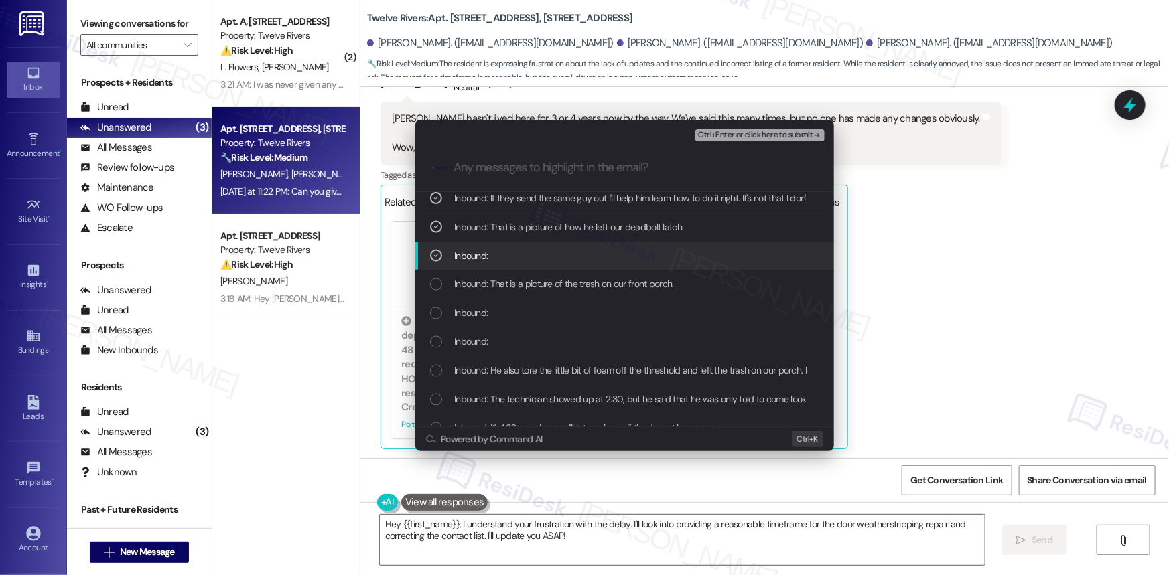
click at [434, 251] on icon "List of options" at bounding box center [435, 255] width 9 height 9
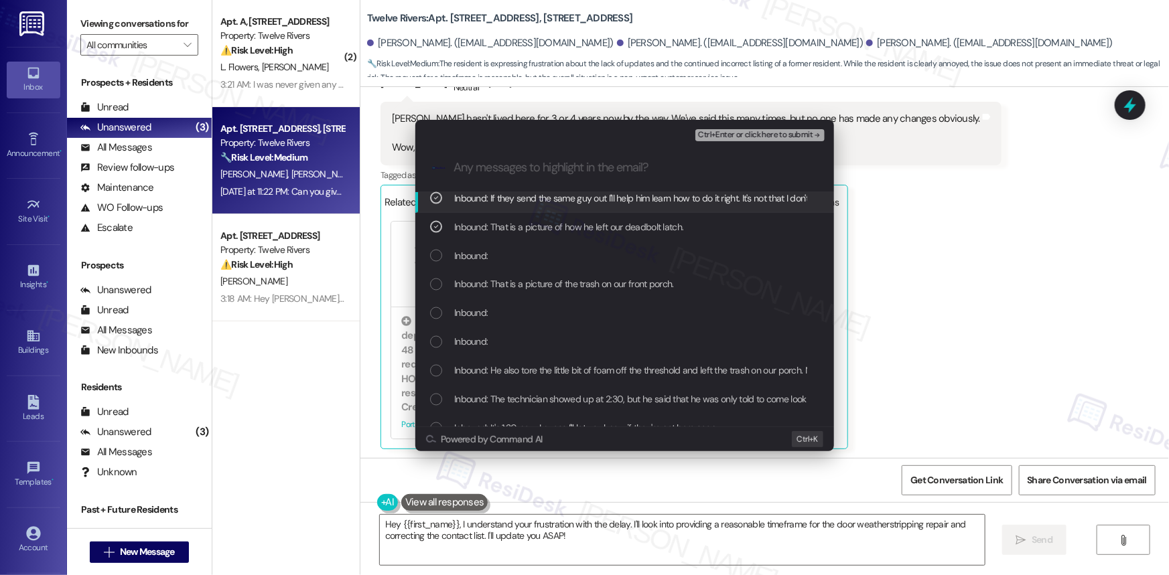
click at [746, 133] on span "Ctrl+Enter or click here to submit" at bounding box center [755, 135] width 115 height 9
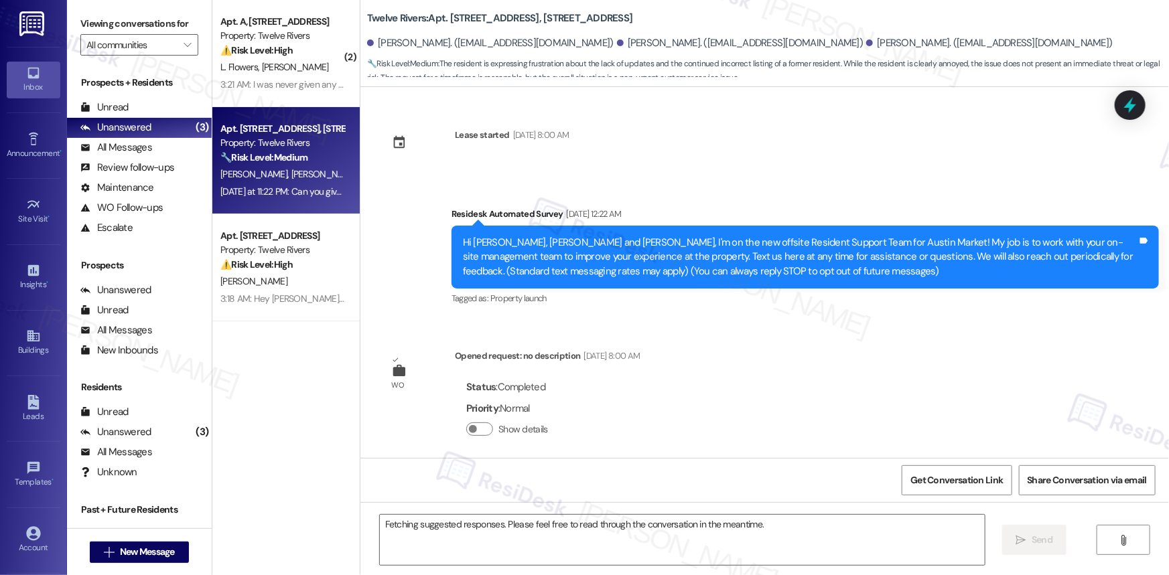
scroll to position [14423, 0]
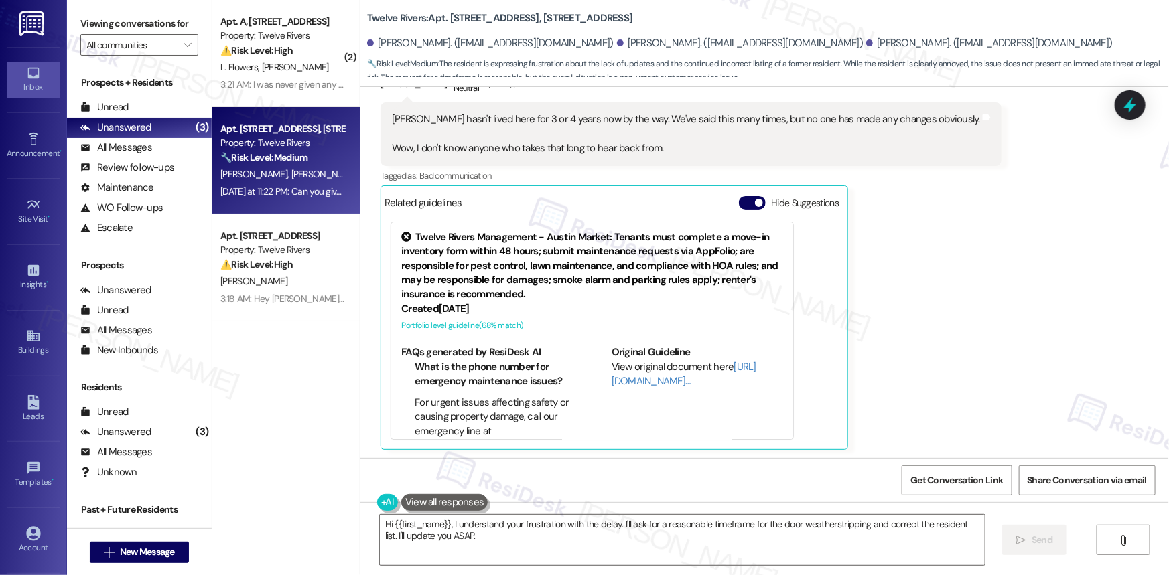
click at [547, 500] on div "Can you give us a reasonable timeframe?" at bounding box center [479, 507] width 175 height 14
copy div "Can you give us a reasonable timeframe? Tags and notes"
click at [529, 541] on textarea "Hi {{first_name}}, I understand your frustration with the delay. I'll ask for a…" at bounding box center [682, 540] width 605 height 50
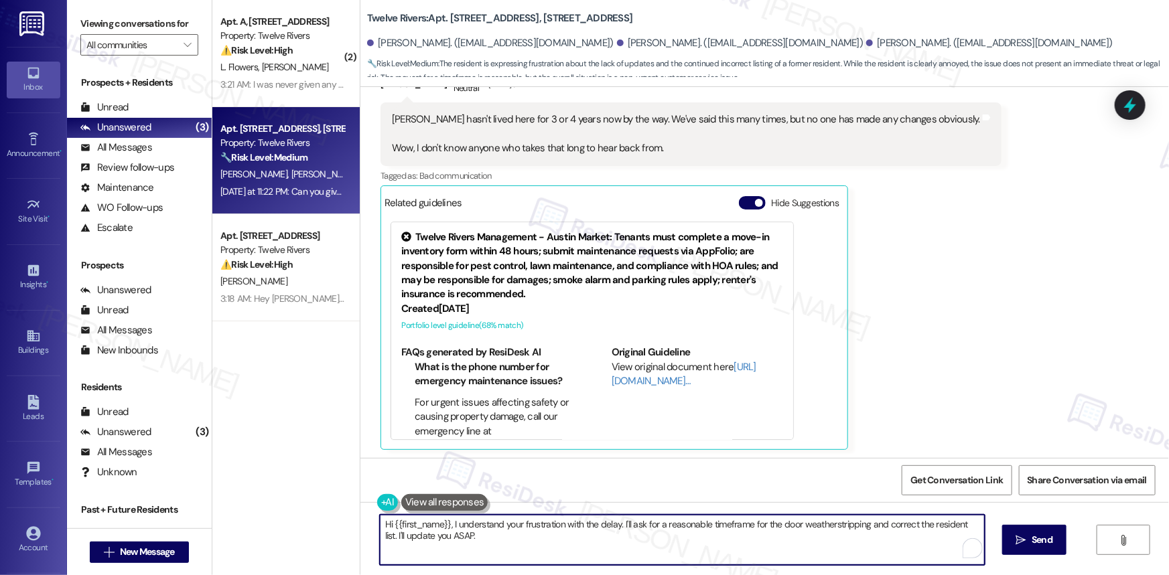
click at [529, 541] on textarea "Hi {{first_name}}, I understand your frustration with the delay. I'll ask for a…" at bounding box center [682, 540] width 605 height 50
paste textarea "! I’ve already sent another follow-up to the team about this. I’ll let you know…"
type textarea "Hi! I’ve already sent another follow-up to the team about this. I’ll let you kn…"
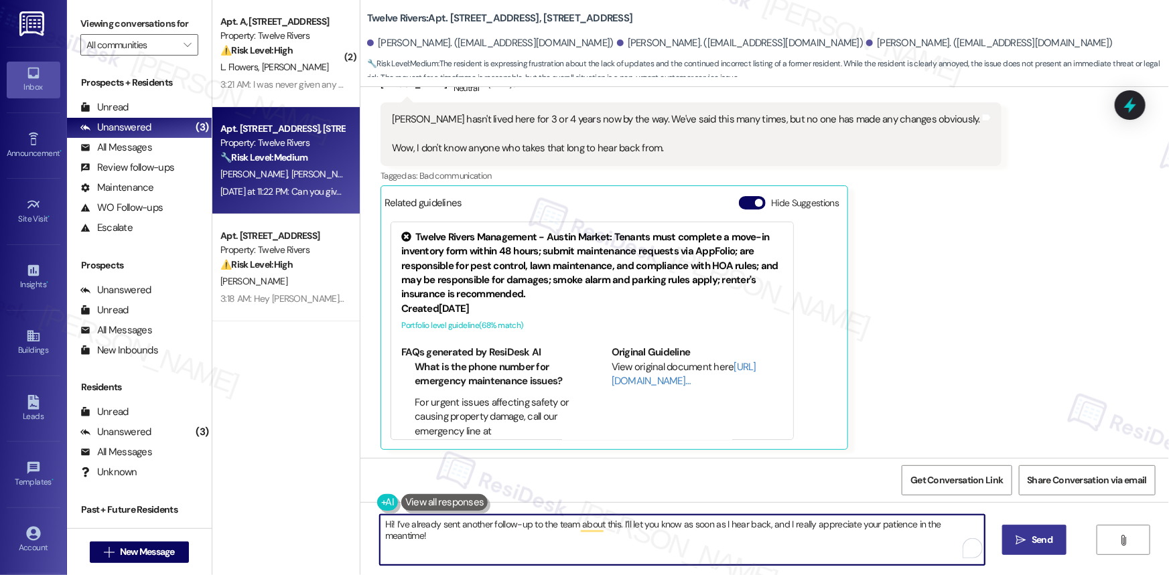
click at [1038, 540] on span "Send" at bounding box center [1042, 540] width 21 height 14
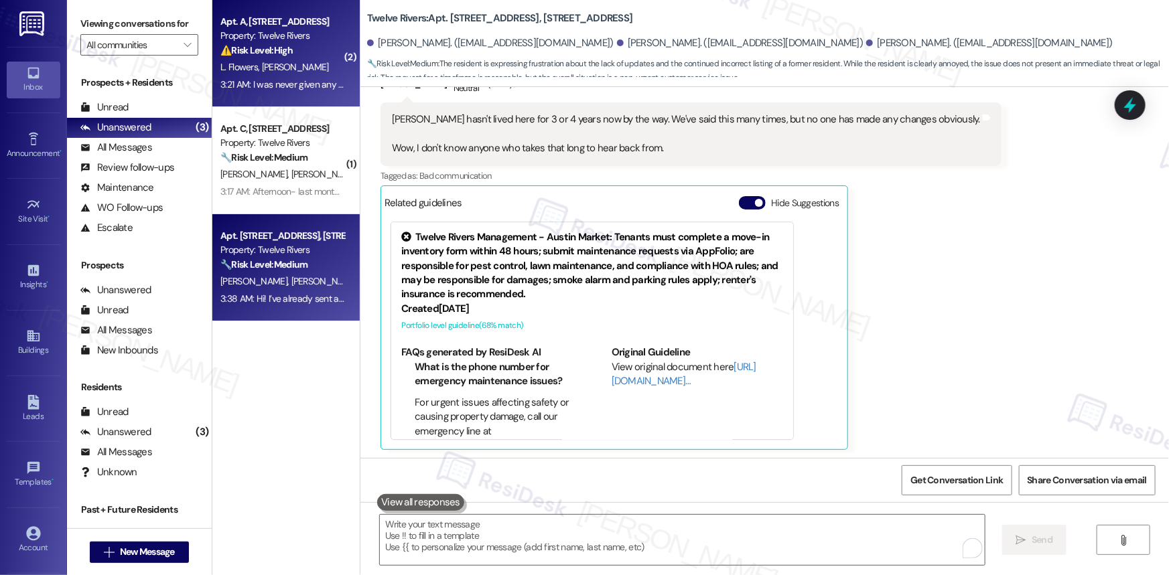
click at [293, 47] on div "⚠️ Risk Level: High The resident is disputing a change in lawn care services th…" at bounding box center [282, 51] width 124 height 14
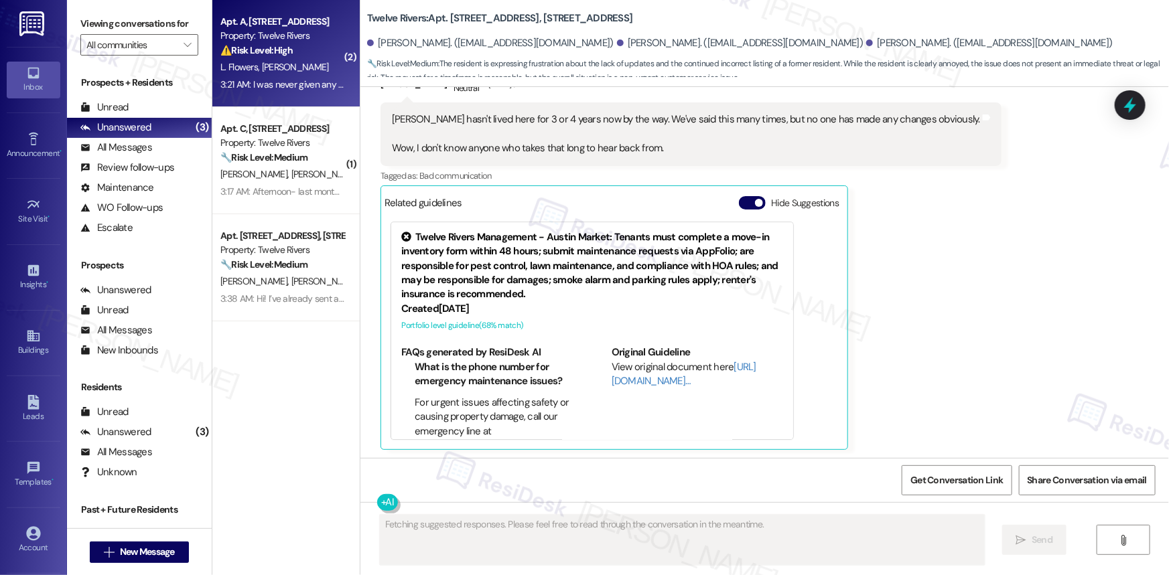
type textarea "Fetching suggested responses. Please feel free to read through the conversation…"
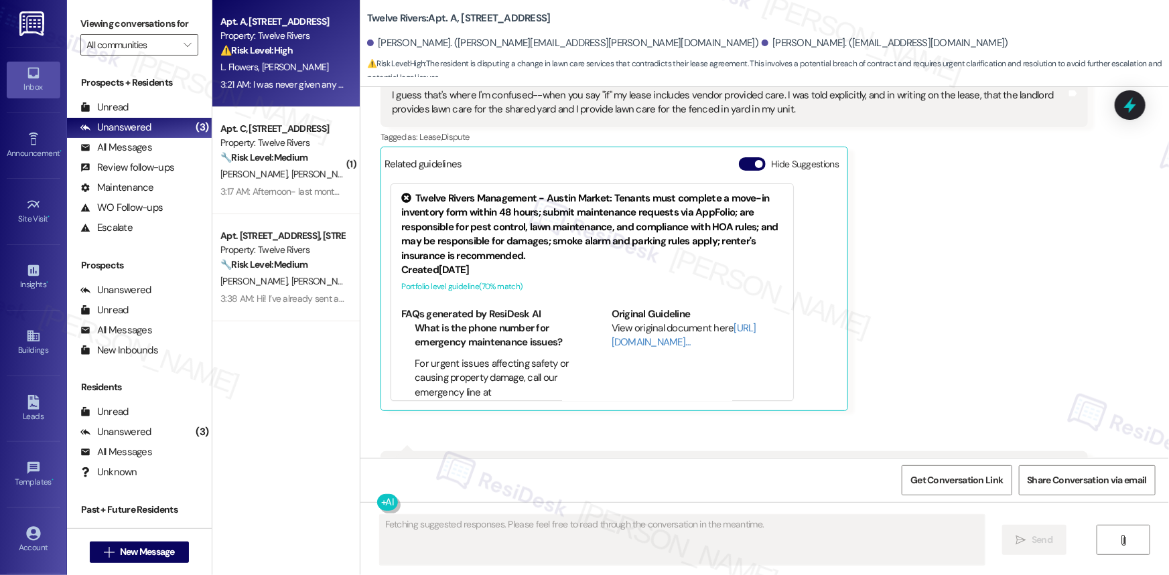
scroll to position [9309, 0]
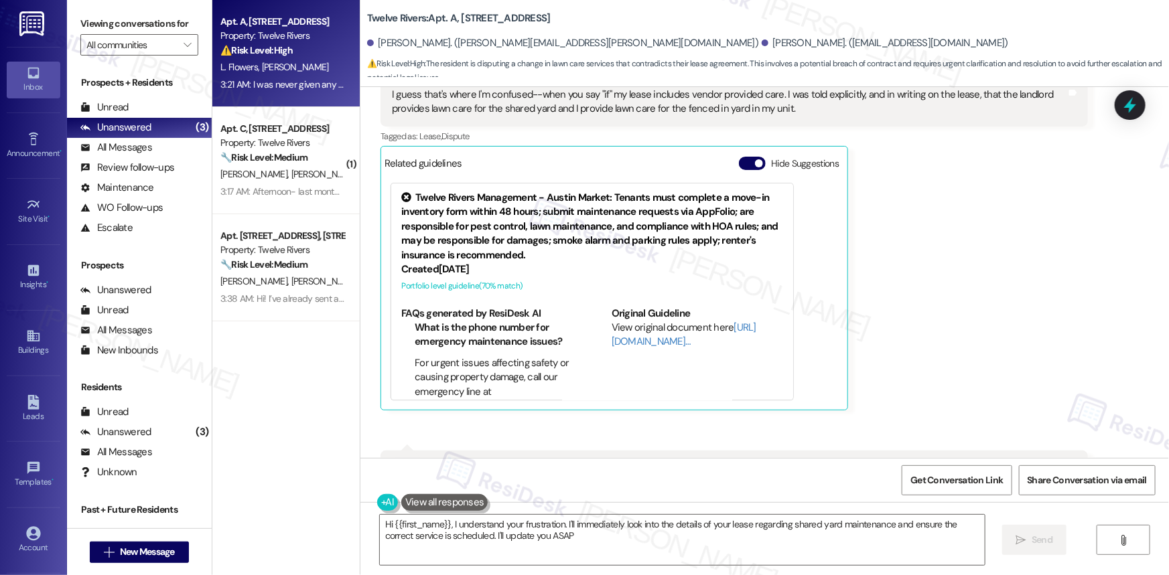
type textarea "Hi {{first_name}}, I understand your frustration. I'll immediately look into th…"
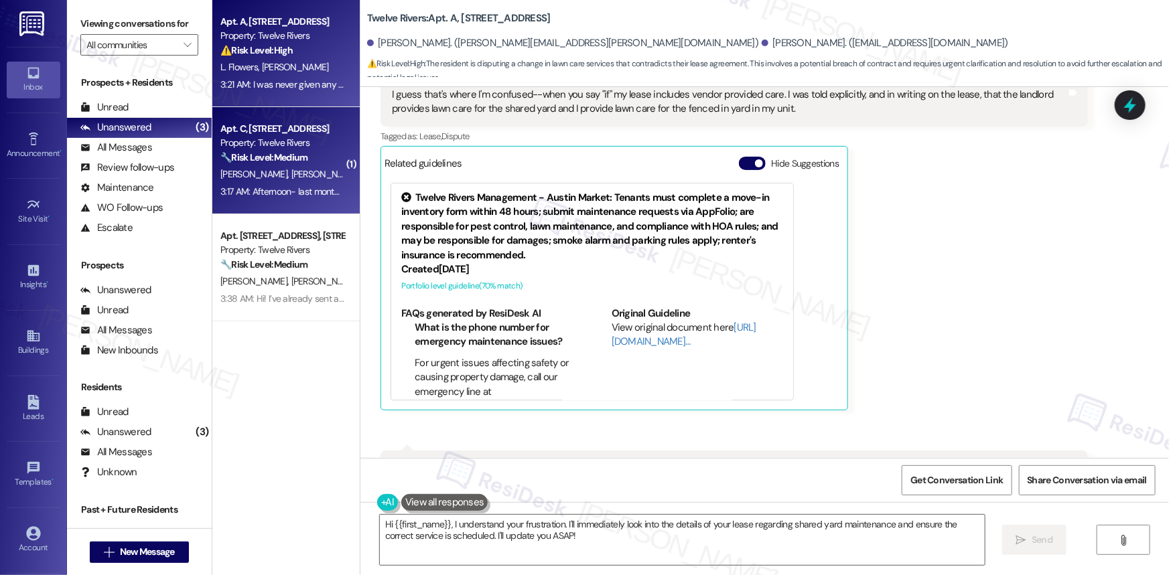
click at [275, 128] on div "Apt. C, [STREET_ADDRESS]" at bounding box center [282, 129] width 124 height 14
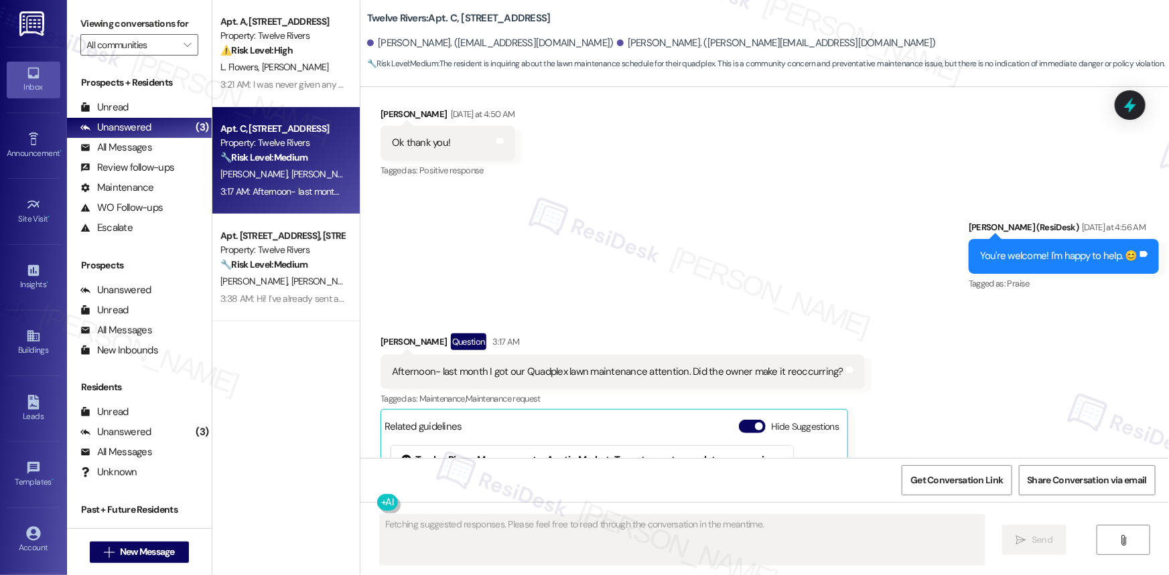
scroll to position [819, 0]
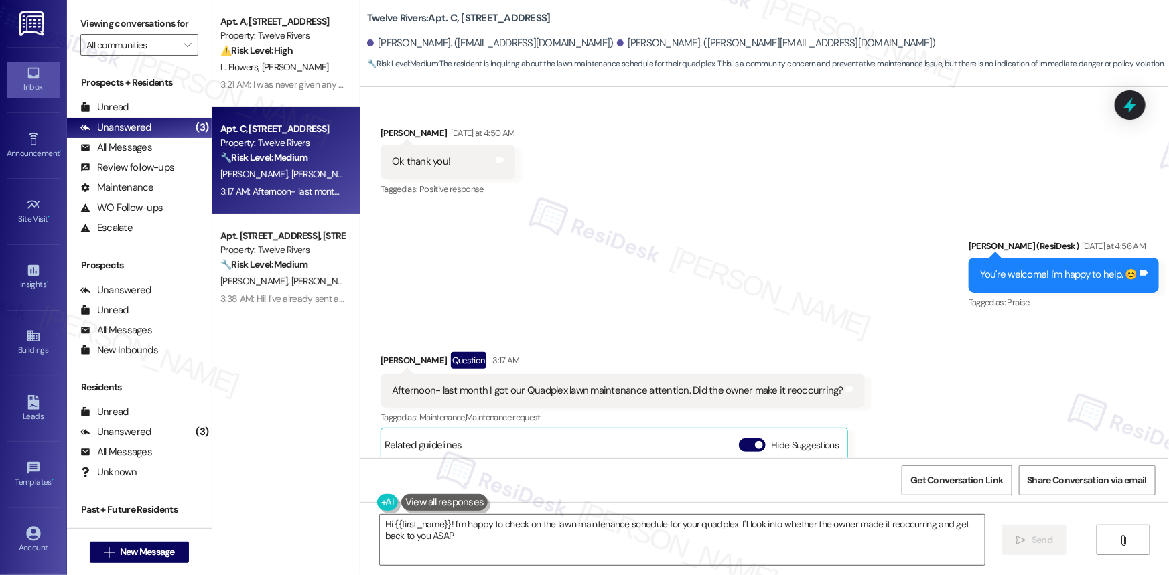
type textarea "Hi {{first_name}}! I'm happy to check on the lawn maintenance schedule for your…"
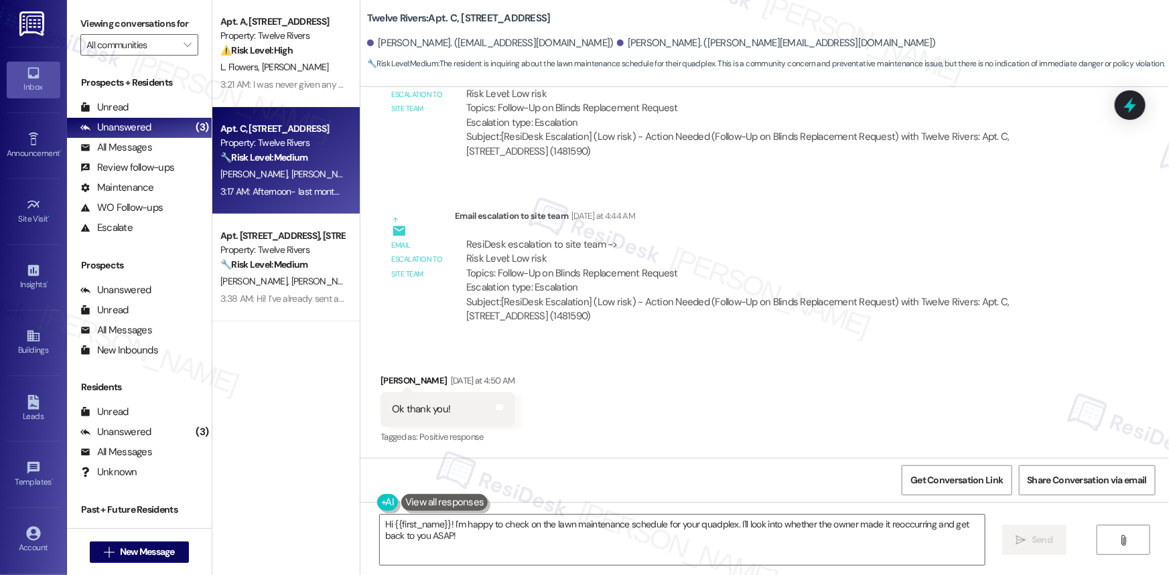
scroll to position [516, 0]
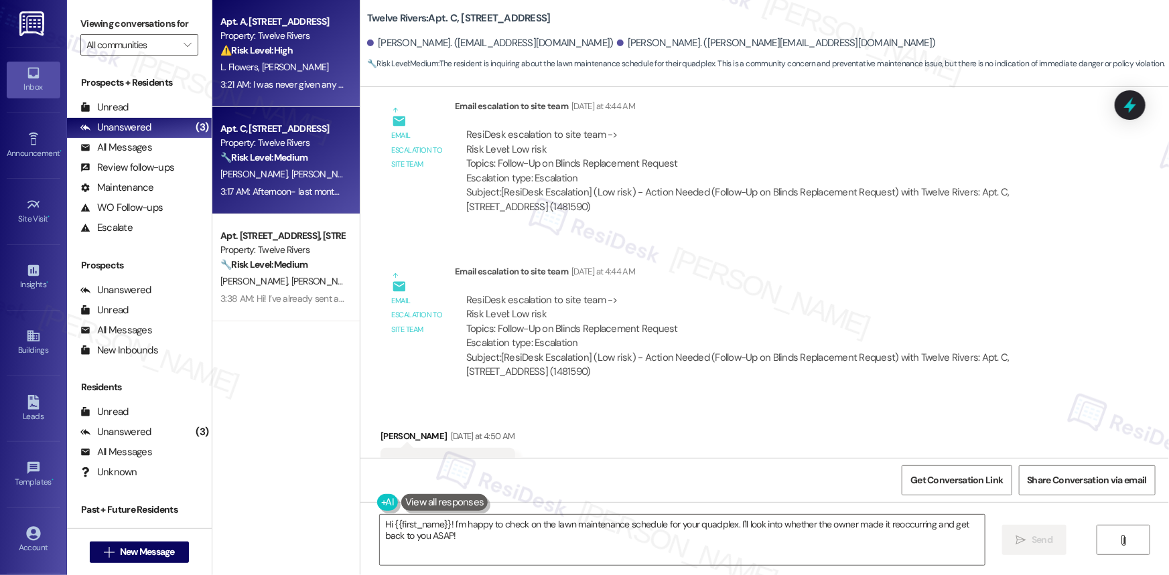
click at [262, 70] on span "[PERSON_NAME]" at bounding box center [295, 67] width 67 height 12
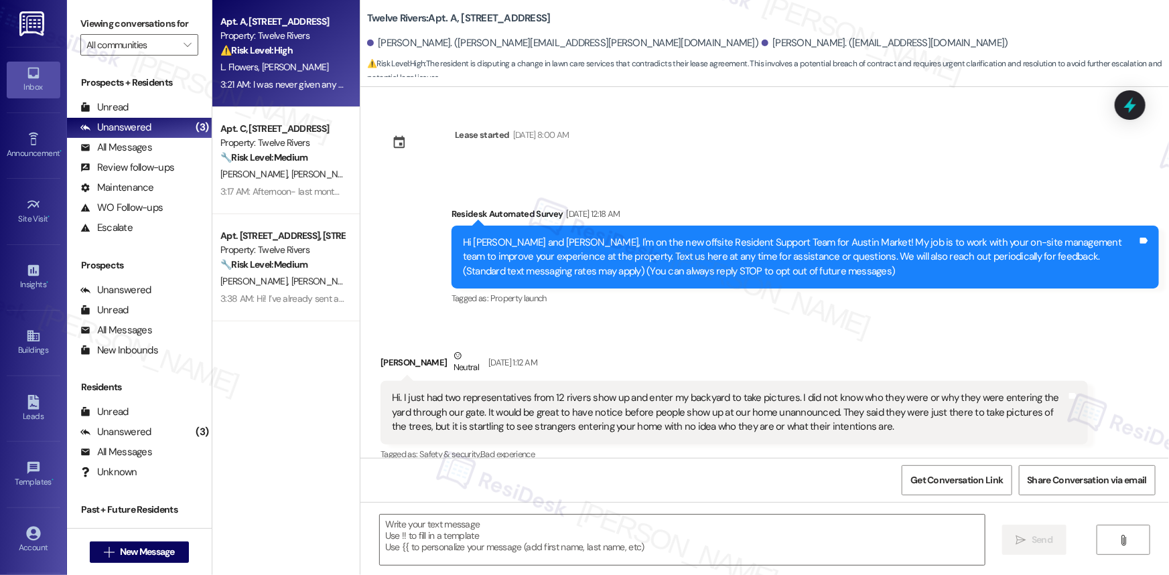
scroll to position [9308, 0]
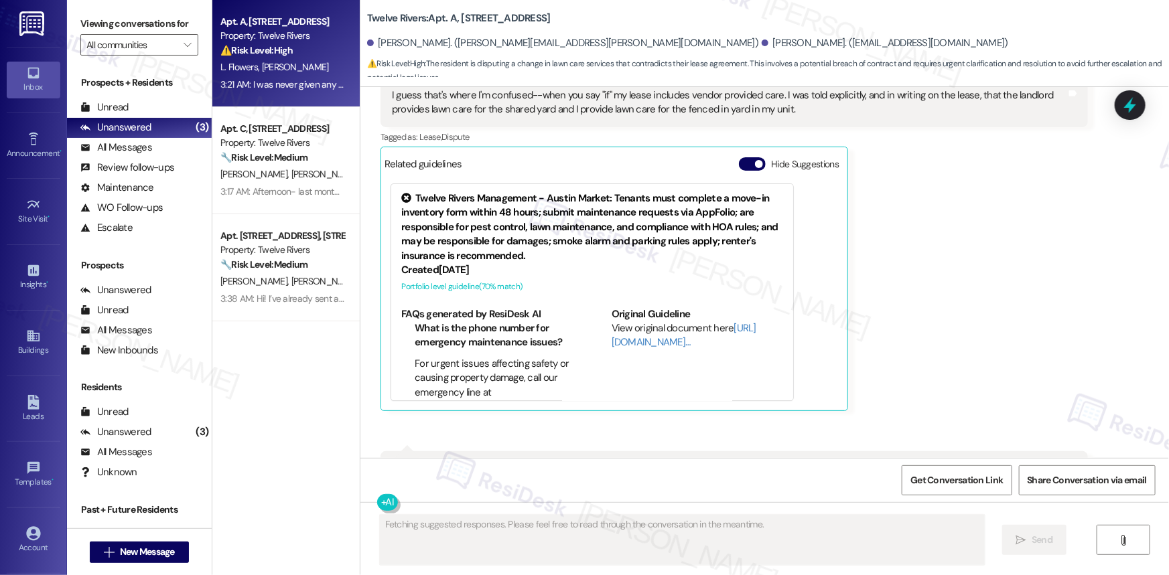
click at [387, 17] on b "Twelve Rivers: Apt. A, [STREET_ADDRESS]" at bounding box center [459, 18] width 184 height 14
drag, startPoint x: 387, startPoint y: 17, endPoint x: 397, endPoint y: 13, distance: 11.2
click at [397, 13] on b "Twelve Rivers: Apt. A, [STREET_ADDRESS]" at bounding box center [459, 18] width 184 height 14
copy b "Twelve Rivers"
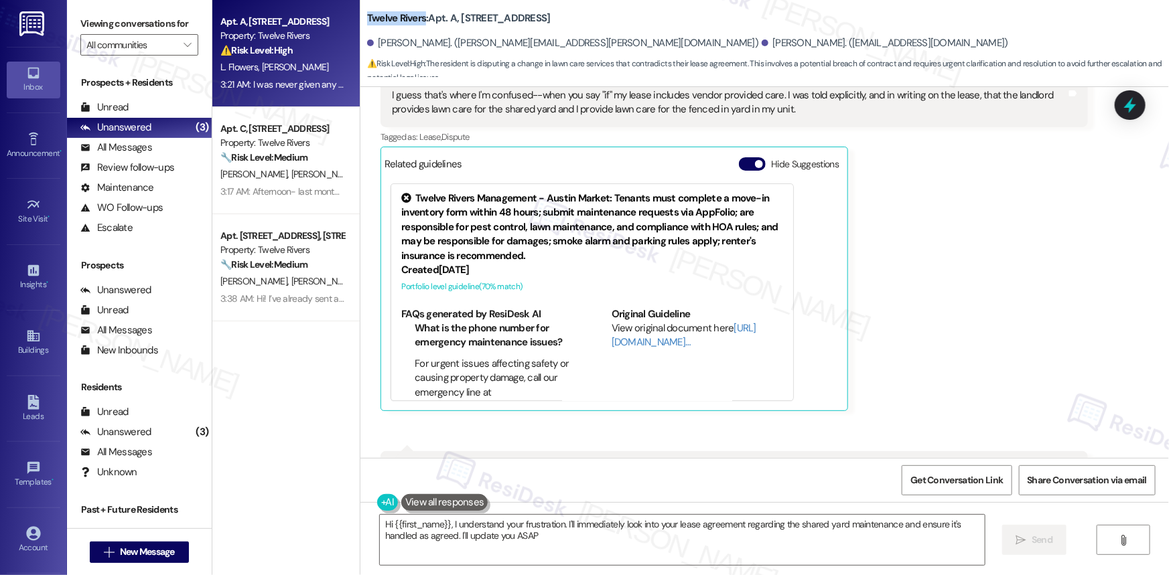
type textarea "Hi {{first_name}}, I understand your frustration. I'll immediately look into yo…"
